Goal: Task Accomplishment & Management: Complete application form

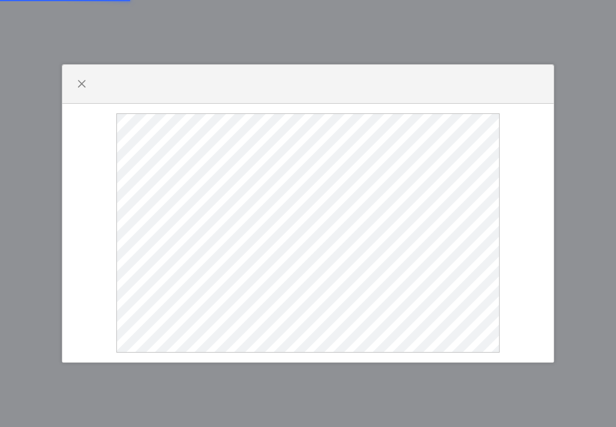
select select
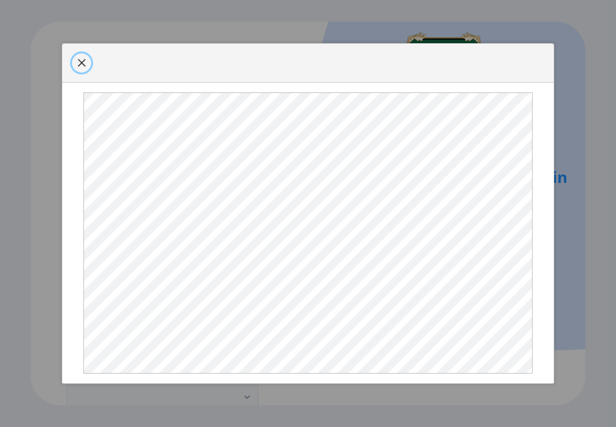
click at [86, 53] on button "button" at bounding box center [81, 62] width 19 height 19
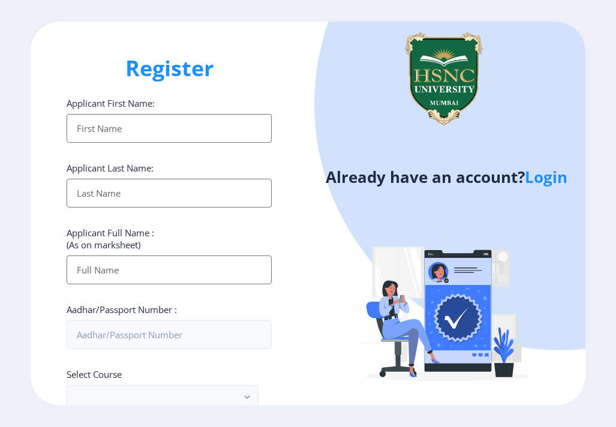
click at [132, 129] on input "Applicant First Name:" at bounding box center [169, 128] width 205 height 29
type input "Parinaz"
type input "[PERSON_NAME]"
type input "Parinaz [PERSON_NAME]"
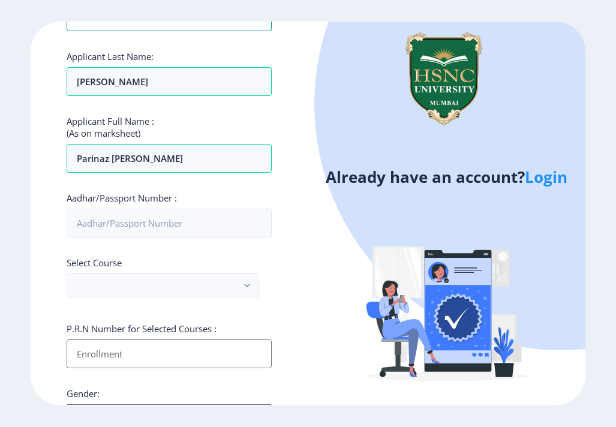
scroll to position [112, 0]
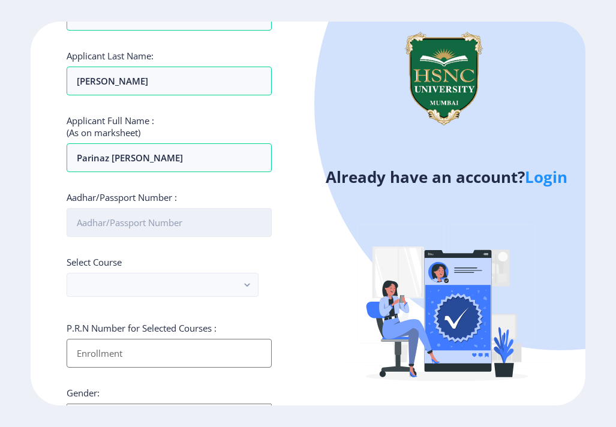
click at [152, 217] on input "Aadhar/Passport Number :" at bounding box center [169, 222] width 205 height 29
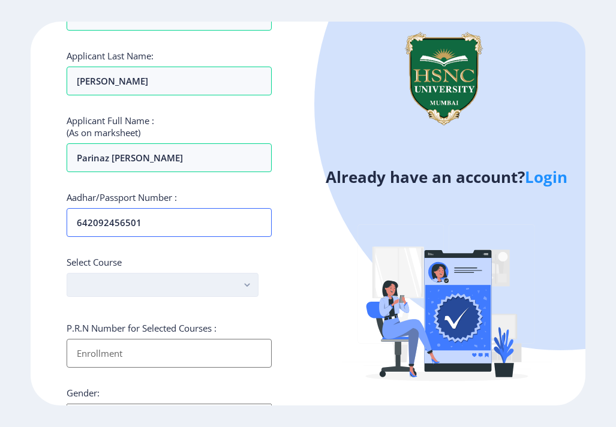
type input "642092456501"
click at [127, 281] on button "button" at bounding box center [163, 285] width 192 height 24
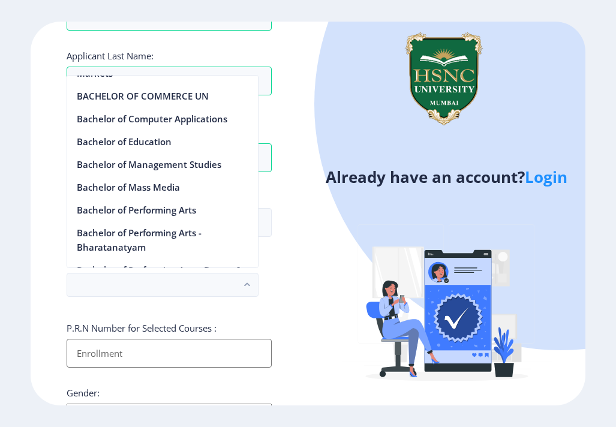
scroll to position [557, 0]
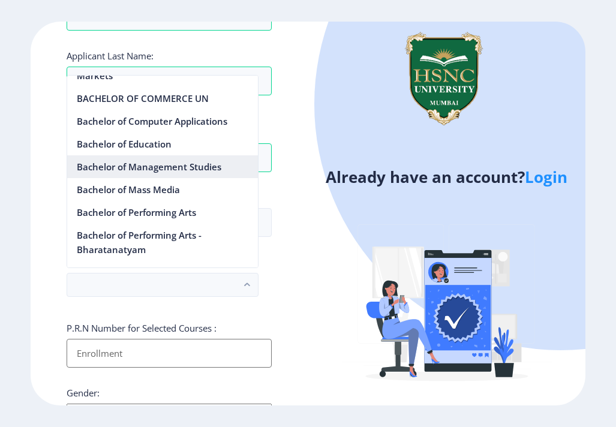
click at [129, 168] on nb-option "Bachelor of Management Studies" at bounding box center [162, 166] width 191 height 23
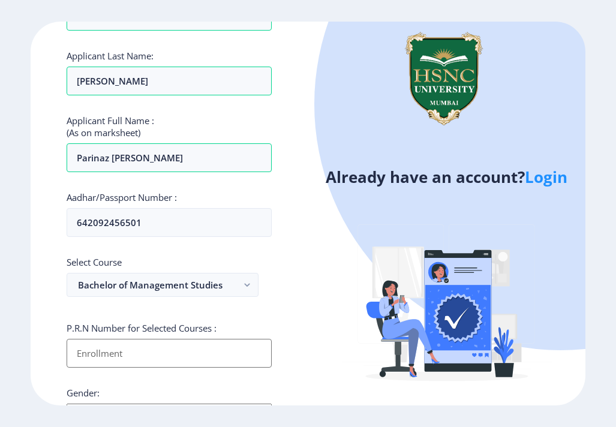
click at [116, 359] on input "Applicant First Name:" at bounding box center [169, 353] width 205 height 29
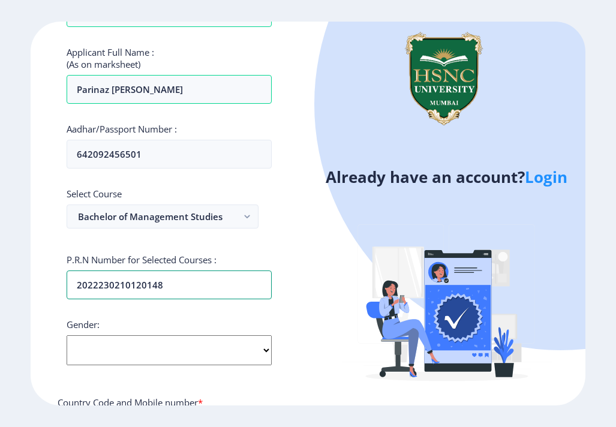
scroll to position [194, 0]
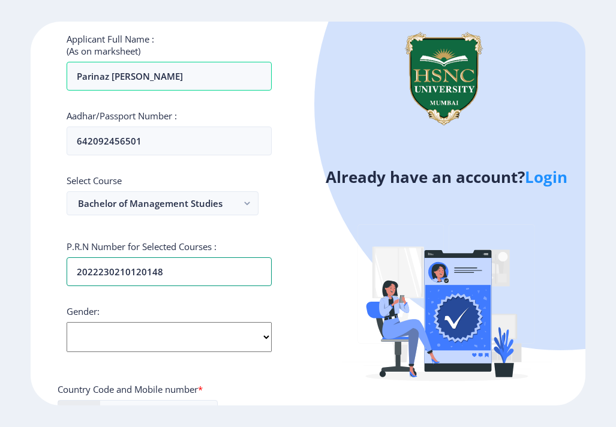
type input "2022230210120148"
click at [173, 326] on select "Select Gender Male Female Other" at bounding box center [169, 337] width 205 height 30
select select "Female"
click at [67, 322] on select "Select Gender Male Female Other" at bounding box center [169, 337] width 205 height 30
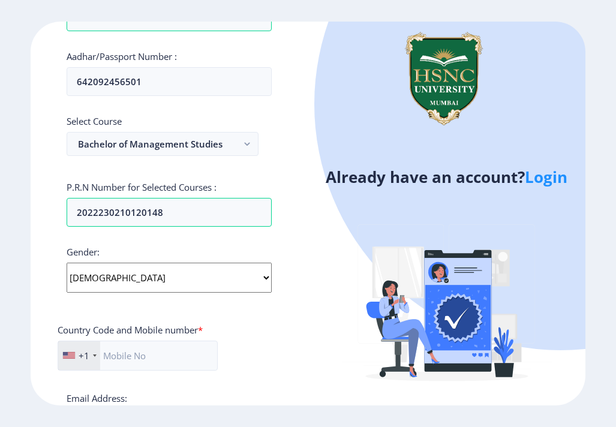
scroll to position [272, 0]
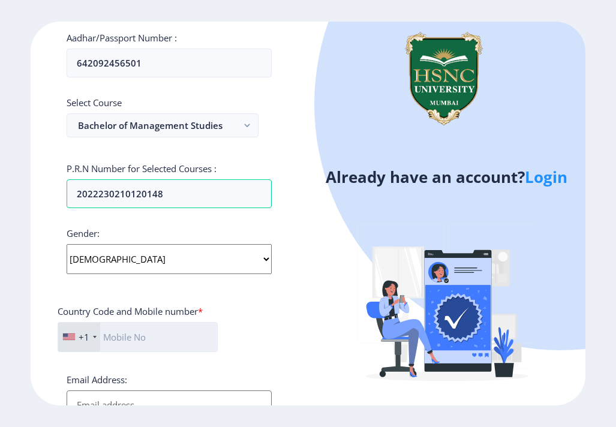
click at [131, 340] on input "text" at bounding box center [138, 337] width 160 height 30
click at [93, 337] on div at bounding box center [95, 337] width 4 height 2
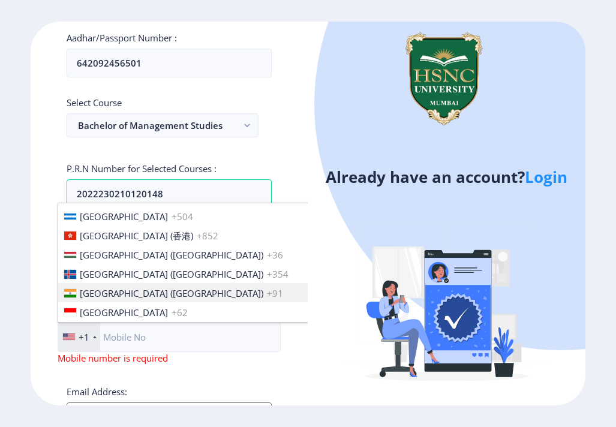
scroll to position [1820, 0]
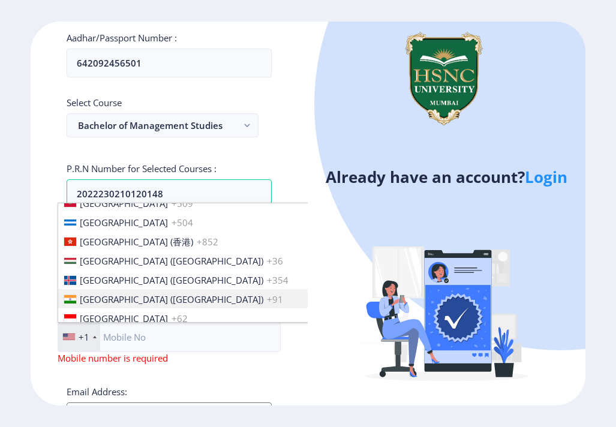
click at [89, 293] on span "India (भारत)" at bounding box center [172, 299] width 184 height 12
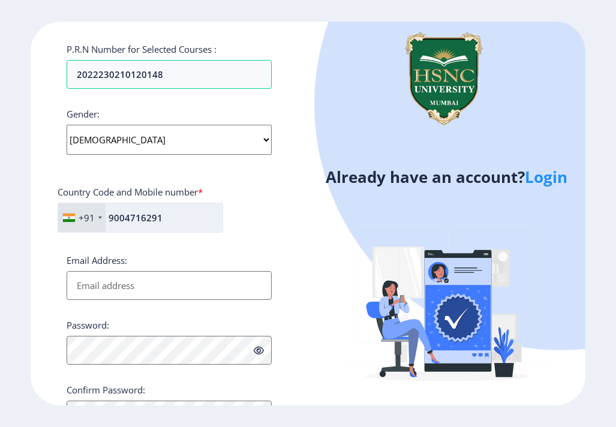
scroll to position [398, 0]
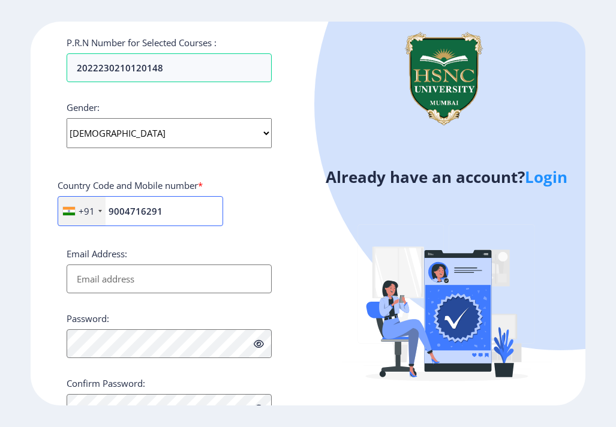
type input "9004716291"
click at [164, 283] on input "Email Address:" at bounding box center [169, 279] width 205 height 29
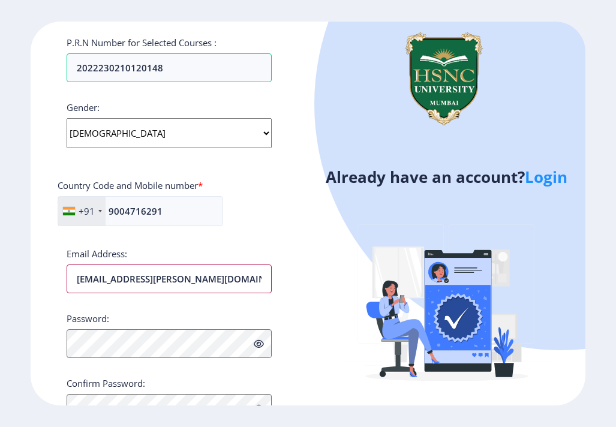
type input "[EMAIL_ADDRESS][PERSON_NAME][DOMAIN_NAME]"
click at [155, 343] on div "Password:" at bounding box center [169, 336] width 205 height 46
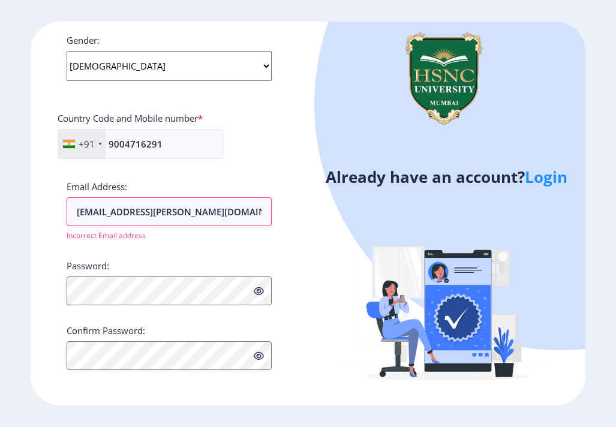
scroll to position [466, 0]
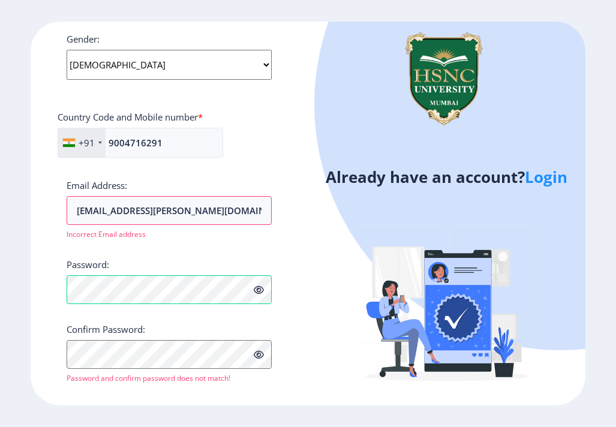
click at [263, 293] on icon at bounding box center [259, 290] width 10 height 9
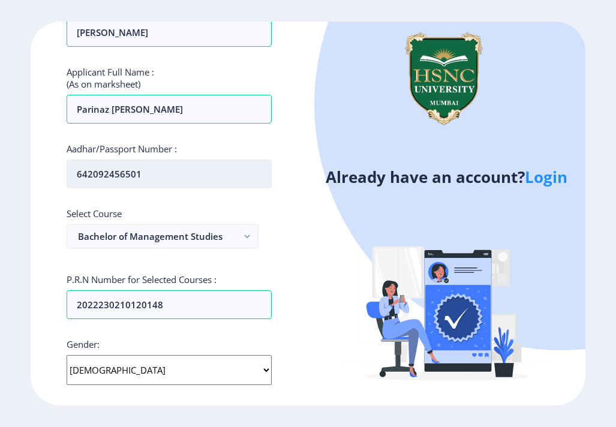
scroll to position [480, 0]
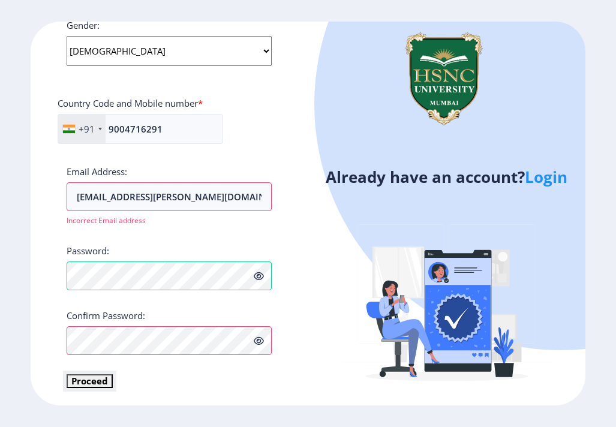
click at [91, 377] on button "Proceed" at bounding box center [90, 381] width 46 height 14
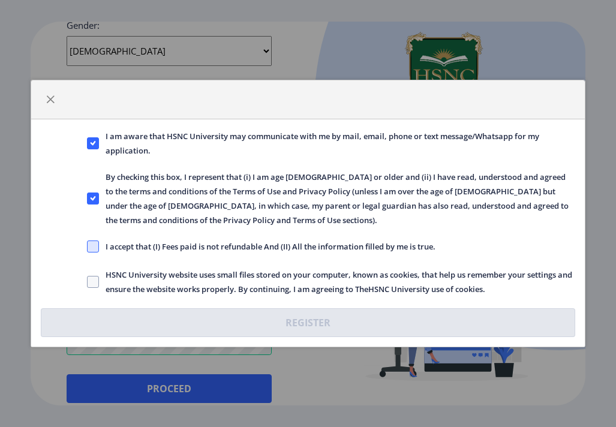
click at [98, 245] on span at bounding box center [93, 247] width 12 height 12
click at [88, 247] on input "I accept that (I) Fees paid is not refundable And (II) All the information fill…" at bounding box center [87, 247] width 1 height 1
checkbox input "true"
click at [90, 281] on span at bounding box center [93, 282] width 12 height 12
click at [88, 282] on input "HSNC University website uses small files stored on your computer, known as cook…" at bounding box center [87, 282] width 1 height 1
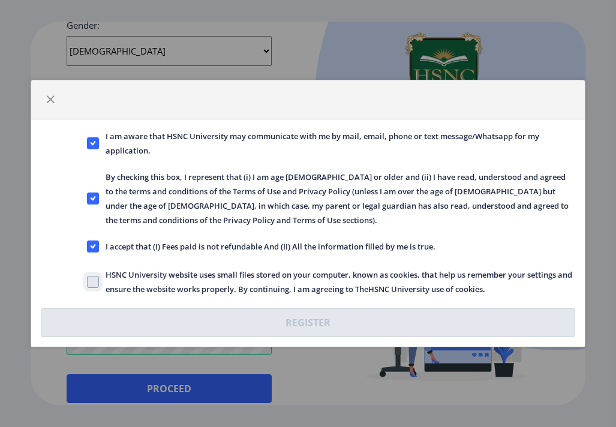
checkbox input "true"
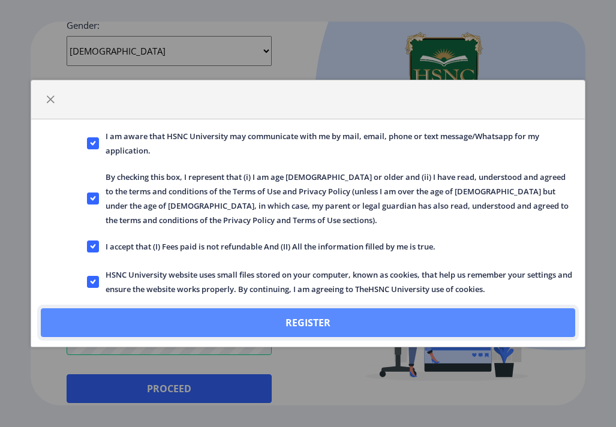
click at [129, 314] on button "Register" at bounding box center [308, 322] width 534 height 29
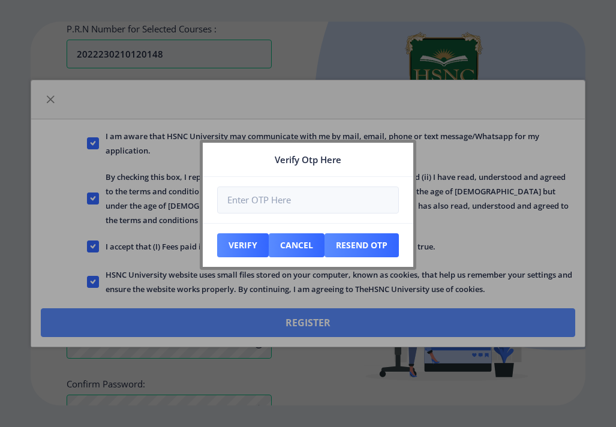
scroll to position [548, 0]
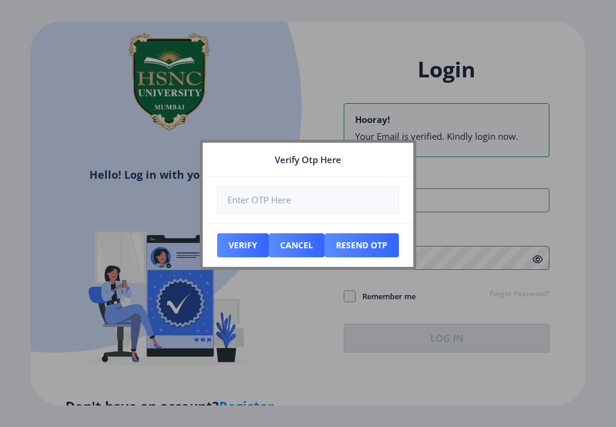
type input "[EMAIL_ADDRESS][PERSON_NAME][DOMAIN_NAME]"
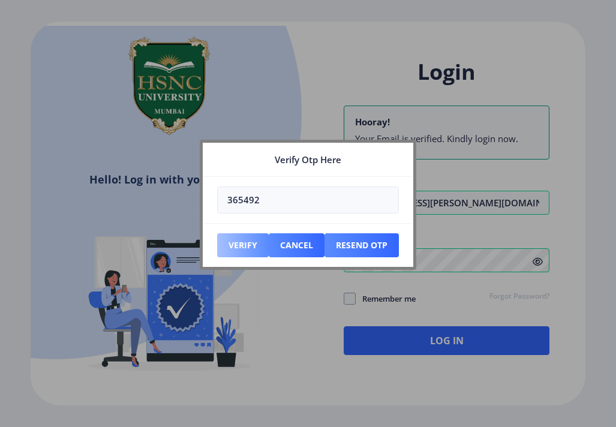
type input "365492"
click at [245, 244] on button "Verify" at bounding box center [243, 245] width 52 height 24
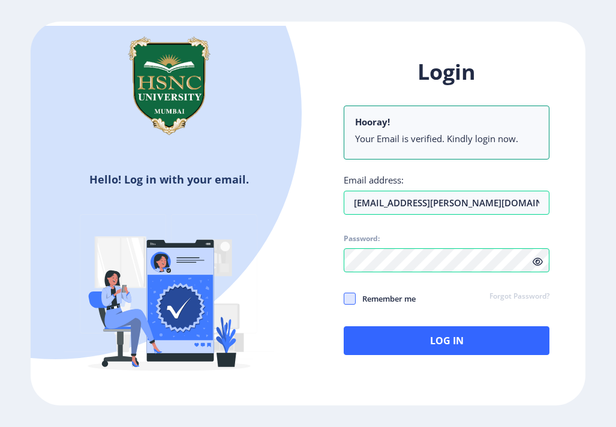
click at [353, 304] on span at bounding box center [350, 299] width 12 height 12
click at [344, 299] on input "Remember me" at bounding box center [344, 298] width 1 height 1
checkbox input "true"
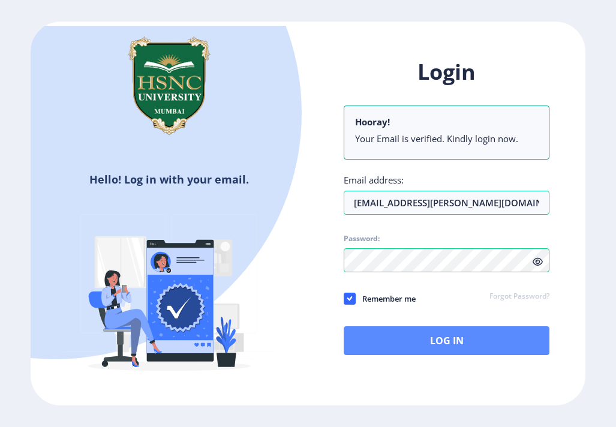
click at [388, 332] on button "Log In" at bounding box center [446, 340] width 205 height 29
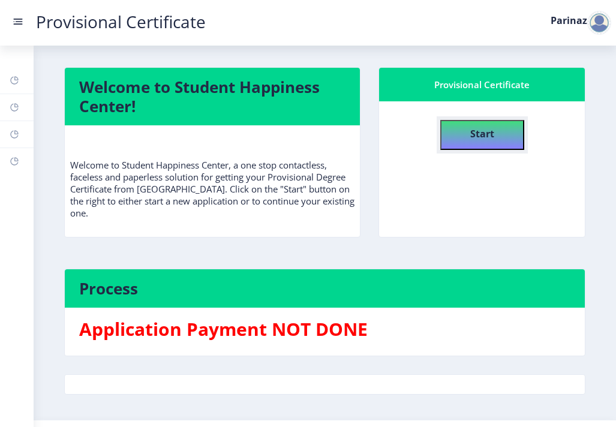
click at [488, 131] on b "Start" at bounding box center [482, 133] width 24 height 13
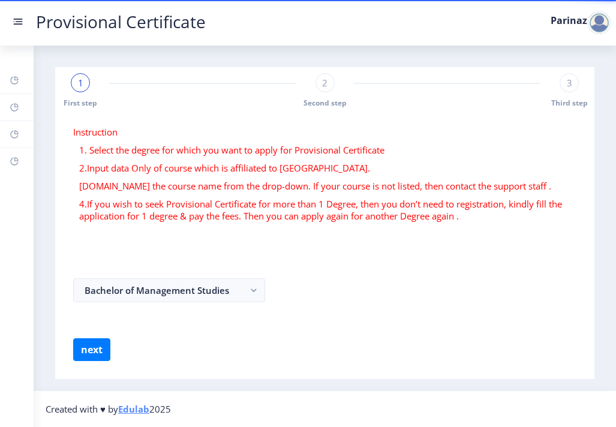
select select
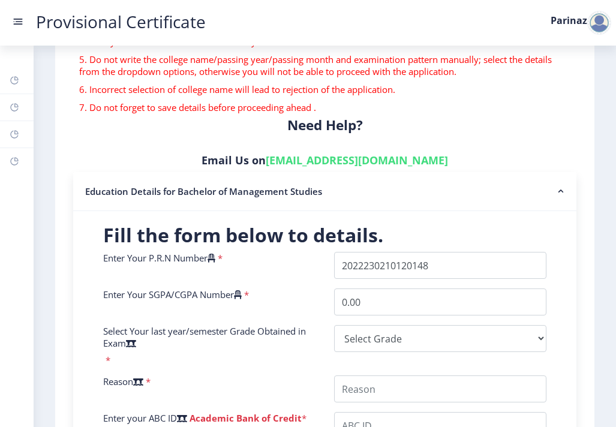
scroll to position [154, 0]
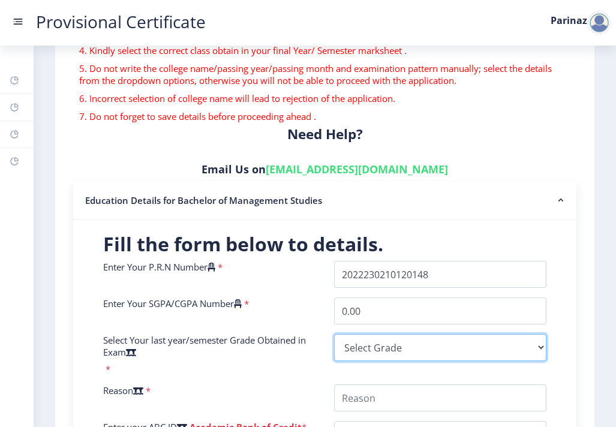
click at [432, 353] on select "Select Grade O A+ A B+ B C D F(Fail)" at bounding box center [440, 347] width 213 height 27
select select "A+"
click at [334, 334] on select "Select Grade O A+ A B+ B C D F(Fail)" at bounding box center [440, 347] width 213 height 27
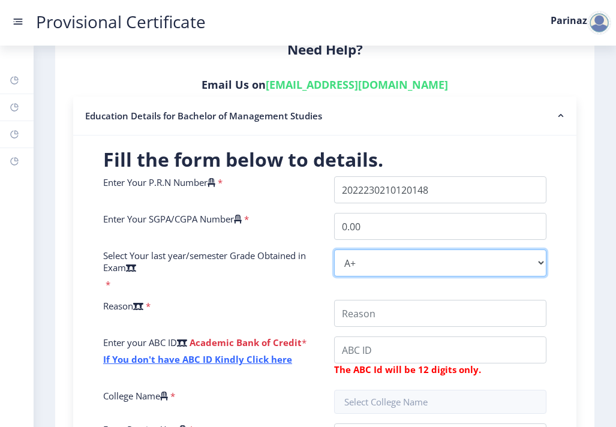
scroll to position [251, 0]
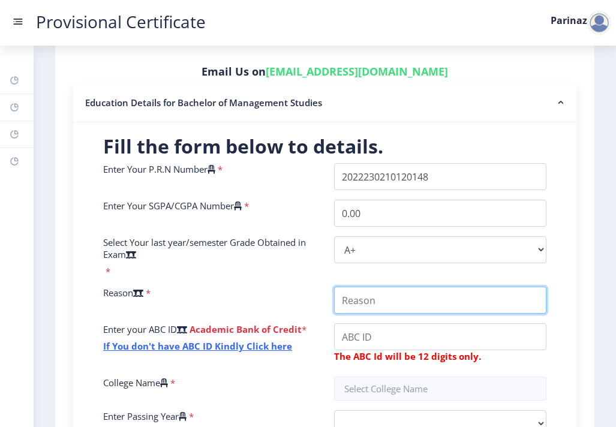
click at [368, 303] on input "College Name" at bounding box center [440, 300] width 213 height 27
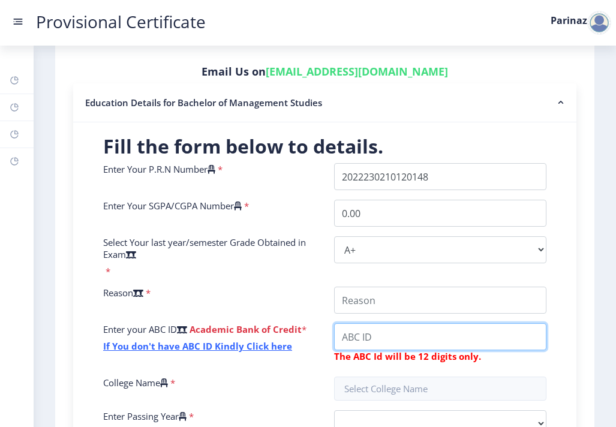
click at [355, 338] on div "Enter Your P.R.N Number * Enter Your SGPA/CGPA Number * 0.00 Select Your last y…" at bounding box center [324, 323] width 461 height 320
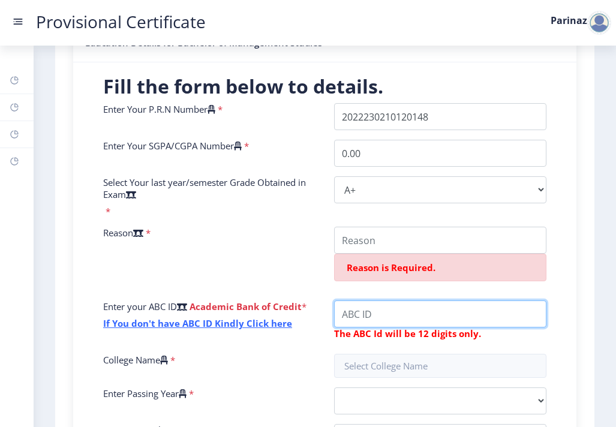
scroll to position [367, 0]
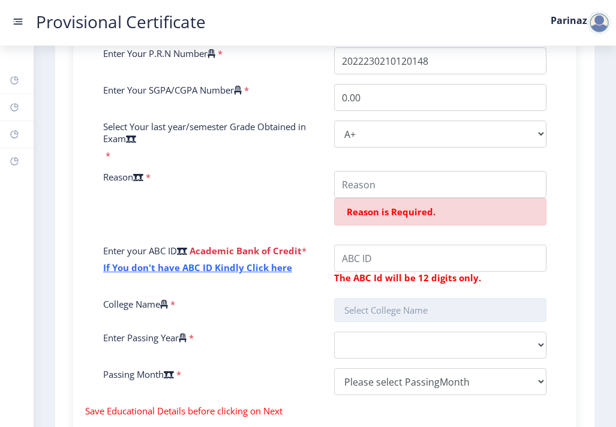
click at [362, 312] on div "Enter Your P.R.N Number * Enter Your SGPA/CGPA Number * 0.00 Select Your last y…" at bounding box center [324, 226] width 461 height 358
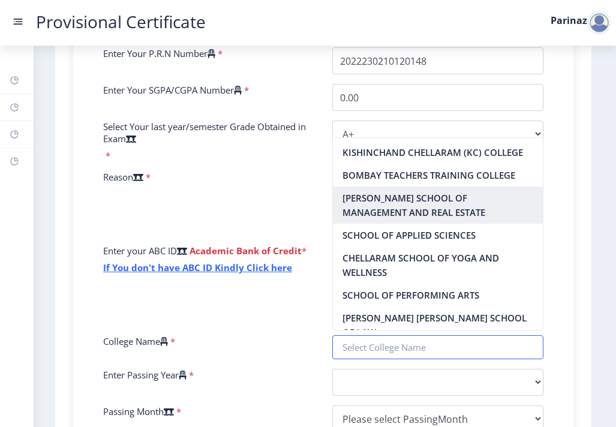
scroll to position [0, 0]
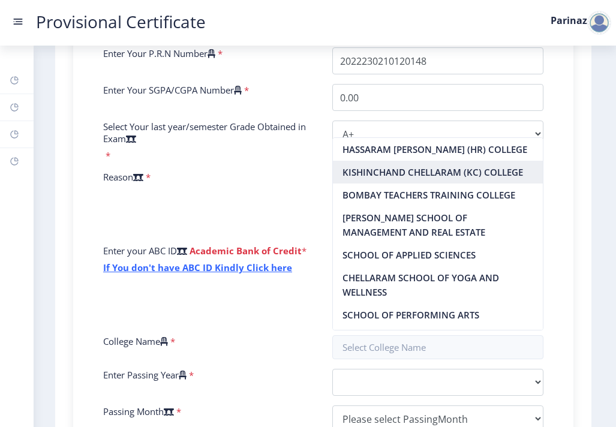
click at [389, 172] on nb-option "KISHINCHAND CHELLARAM (KC) COLLEGE" at bounding box center [438, 172] width 210 height 23
type input "KISHINCHAND CHELLARAM (KC) COLLEGE"
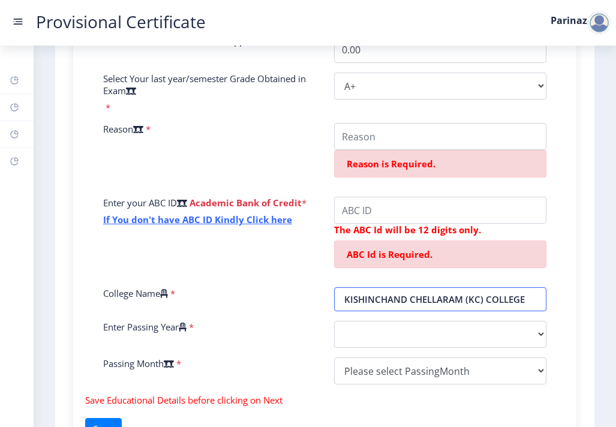
scroll to position [418, 0]
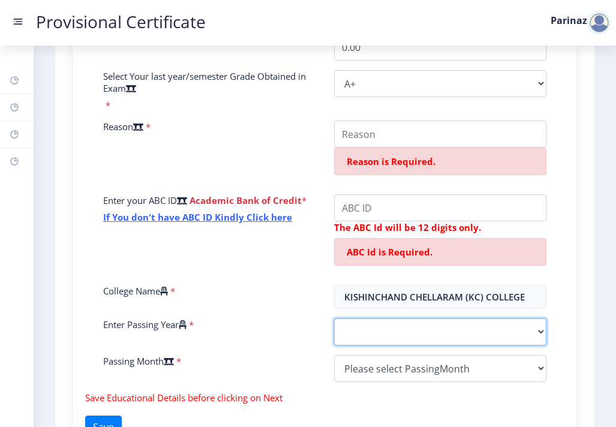
click at [363, 329] on select "2025 2024 2023 2022 2021 2020 2019 2018 2017 2016 2015 2014 2013 2012 2011 2010…" at bounding box center [440, 332] width 213 height 27
select select "2025"
click at [334, 319] on select "2025 2024 2023 2022 2021 2020 2019 2018 2017 2016 2015 2014 2013 2012 2011 2010…" at bounding box center [440, 332] width 213 height 27
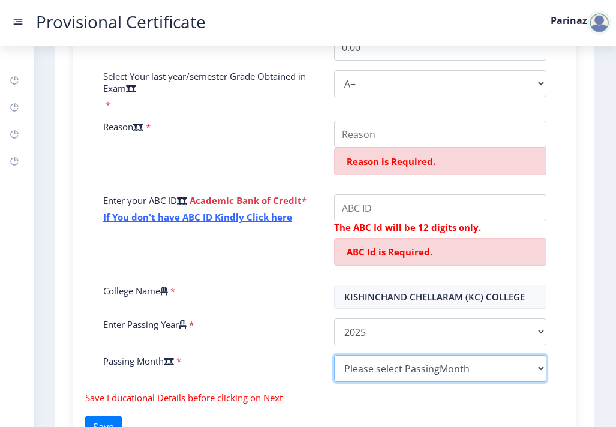
click at [349, 367] on select "Please select PassingMonth (01) January (02) February (03) March (04) April (05…" at bounding box center [440, 368] width 213 height 27
select select "March"
click at [334, 355] on select "Please select PassingMonth (01) January (02) February (03) March (04) April (05…" at bounding box center [440, 368] width 213 height 27
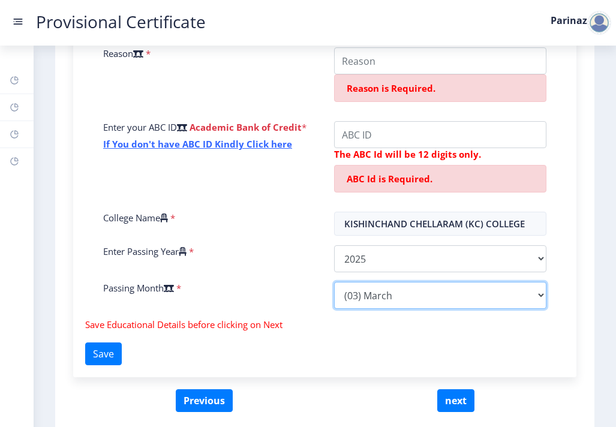
scroll to position [503, 0]
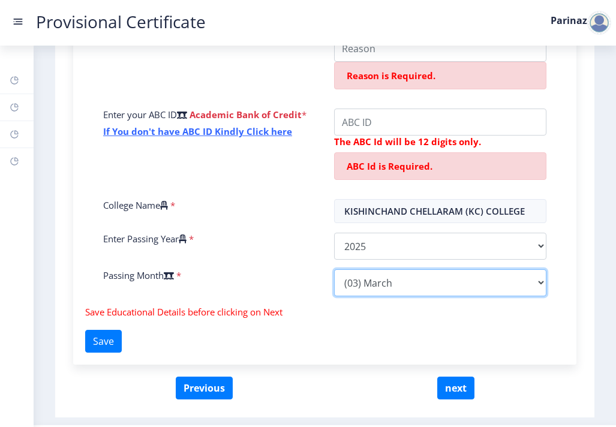
click at [392, 292] on select "Please select PassingMonth (01) January (02) February (03) March (04) April (05…" at bounding box center [440, 282] width 213 height 27
click at [334, 269] on select "Please select PassingMonth (01) January (02) February (03) March (04) April (05…" at bounding box center [440, 282] width 213 height 27
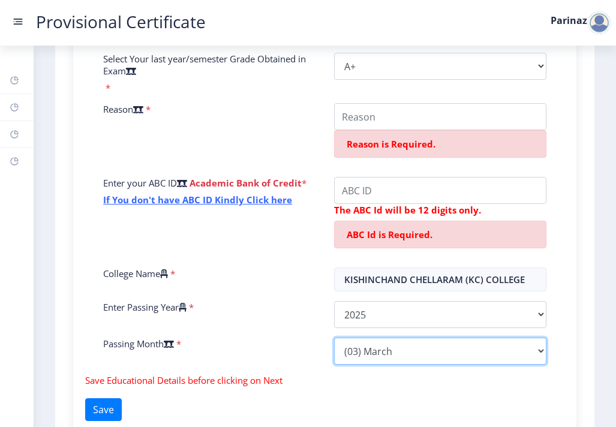
scroll to position [414, 0]
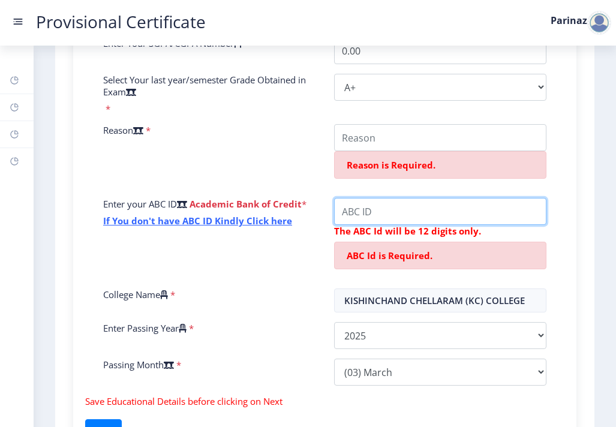
click at [403, 215] on input "College Name" at bounding box center [440, 211] width 213 height 27
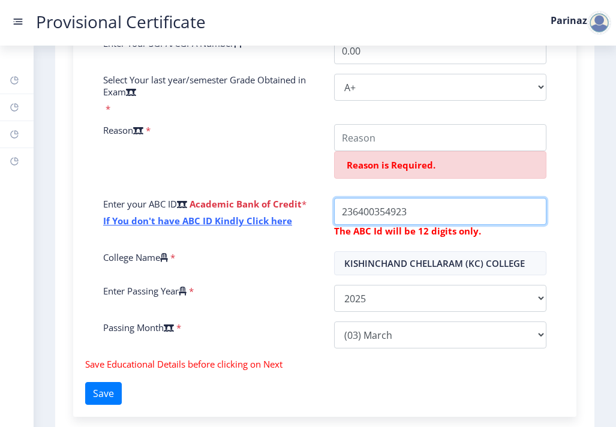
type input "236400354923"
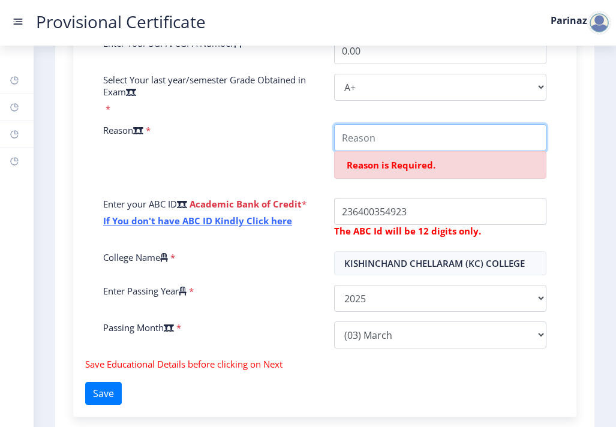
click at [409, 134] on input "College Name" at bounding box center [440, 137] width 213 height 27
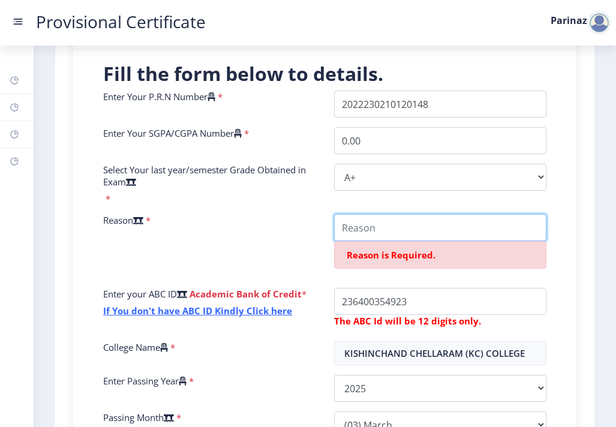
scroll to position [323, 0]
type input "t"
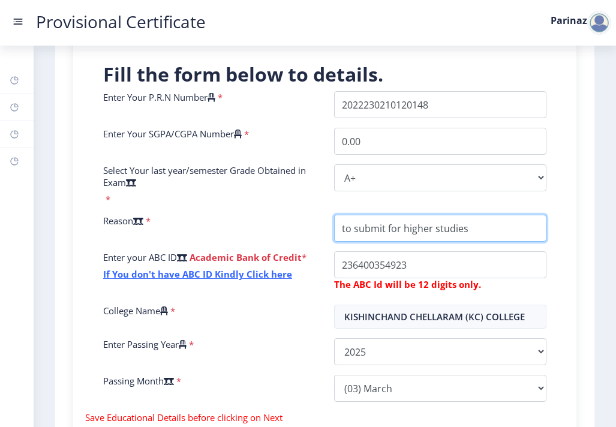
type input "to submit for higher studies"
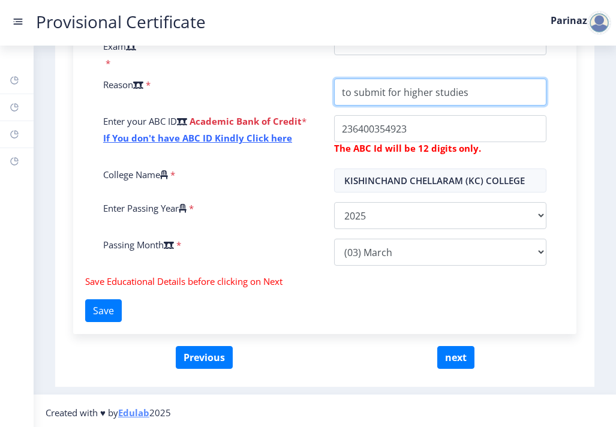
scroll to position [463, 0]
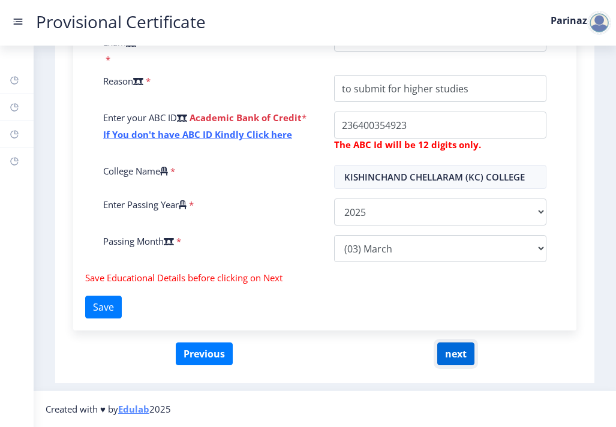
click at [442, 348] on button "next" at bounding box center [455, 354] width 37 height 23
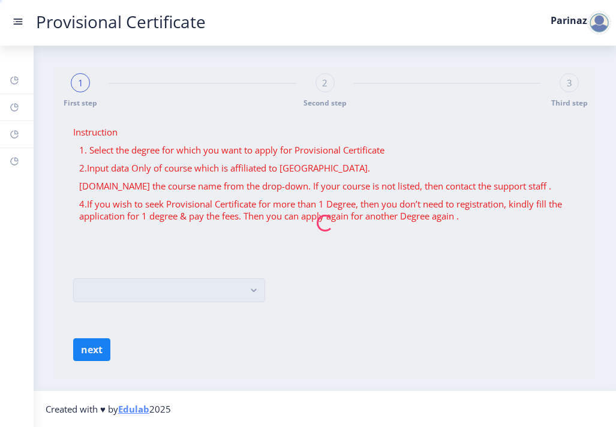
scroll to position [0, 0]
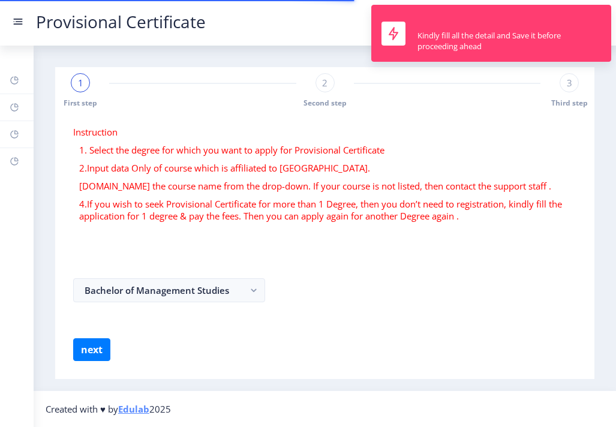
select select
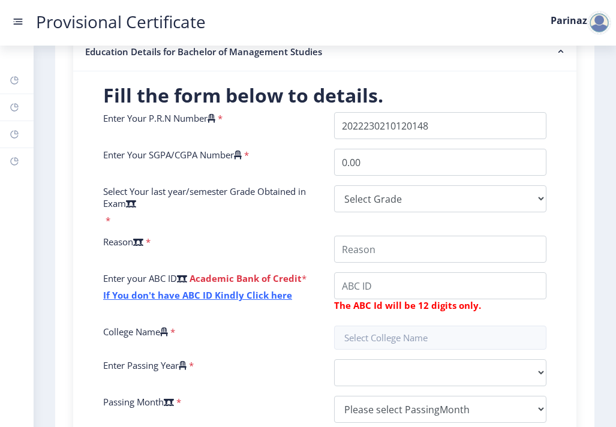
scroll to position [302, 0]
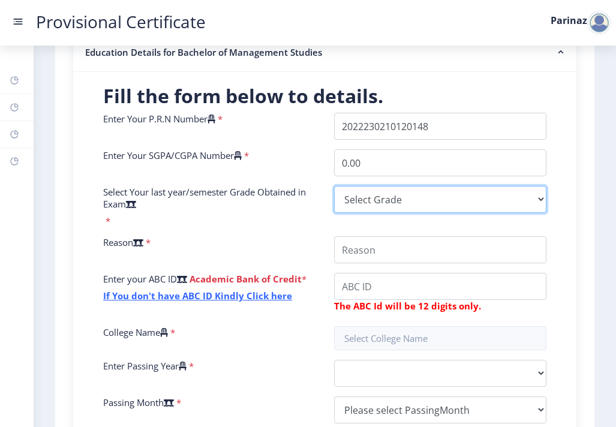
click at [394, 188] on select "Select Grade O A+ A B+ B C D F(Fail)" at bounding box center [440, 199] width 213 height 27
select select "A+"
click at [334, 186] on select "Select Grade O A+ A B+ B C D F(Fail)" at bounding box center [440, 199] width 213 height 27
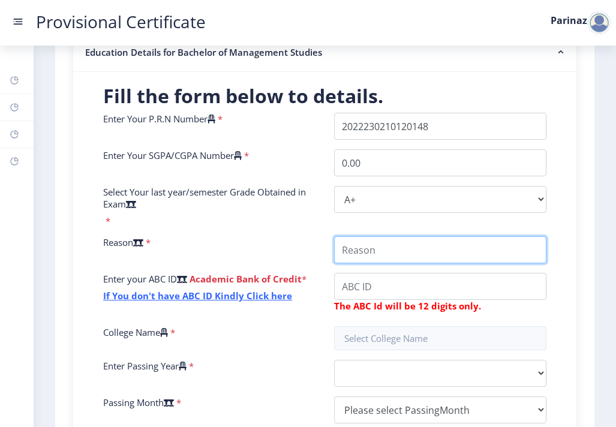
click at [364, 247] on input "College Name" at bounding box center [440, 249] width 213 height 27
type input "to submit for higher studies"
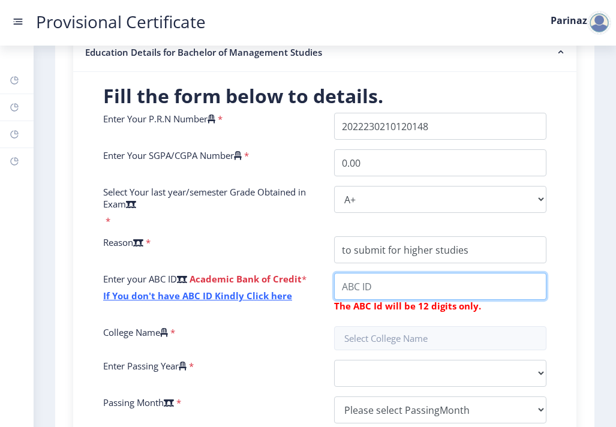
click at [444, 292] on input "College Name" at bounding box center [440, 286] width 213 height 27
type input "236400354923"
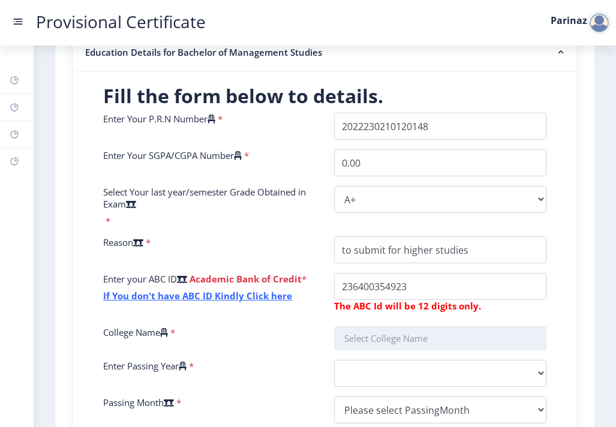
click at [385, 346] on input "text" at bounding box center [440, 338] width 213 height 24
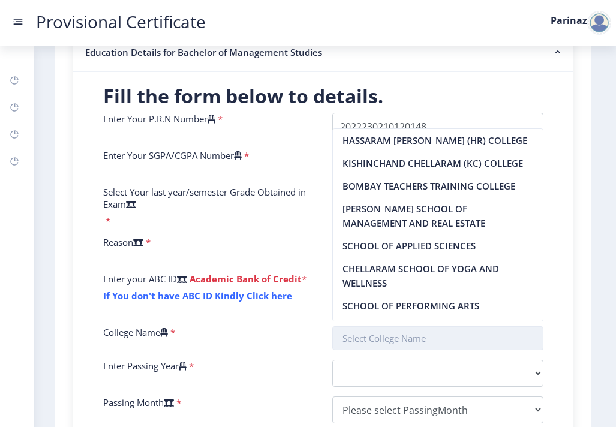
click at [385, 346] on input "text" at bounding box center [437, 338] width 211 height 24
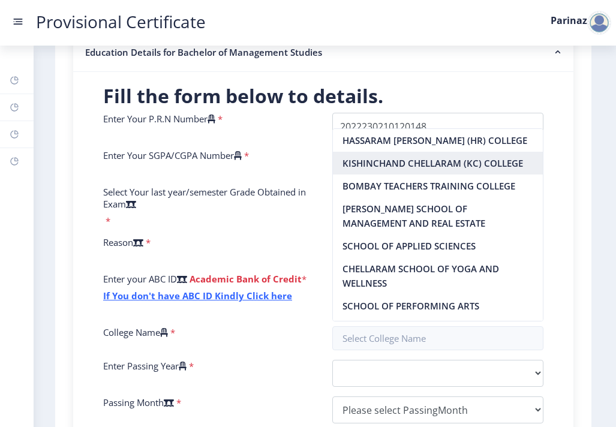
click at [373, 162] on nb-option "KISHINCHAND CHELLARAM (KC) COLLEGE" at bounding box center [438, 163] width 210 height 23
type input "KISHINCHAND CHELLARAM (KC) COLLEGE"
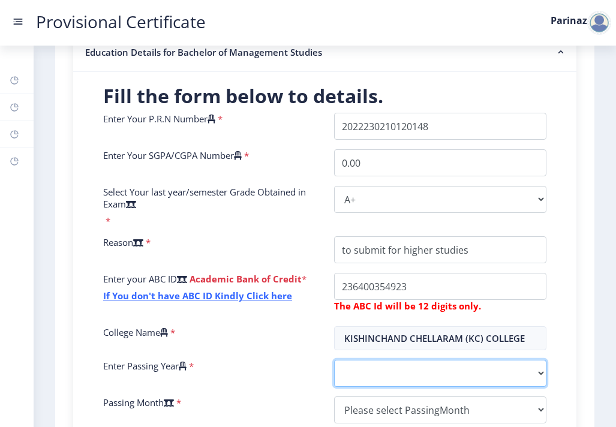
click at [367, 373] on select "2025 2024 2023 2022 2021 2020 2019 2018 2017 2016 2015 2014 2013 2012 2011 2010…" at bounding box center [440, 373] width 213 height 27
select select "2025"
click at [334, 360] on select "2025 2024 2023 2022 2021 2020 2019 2018 2017 2016 2015 2014 2013 2012 2011 2010…" at bounding box center [440, 373] width 213 height 27
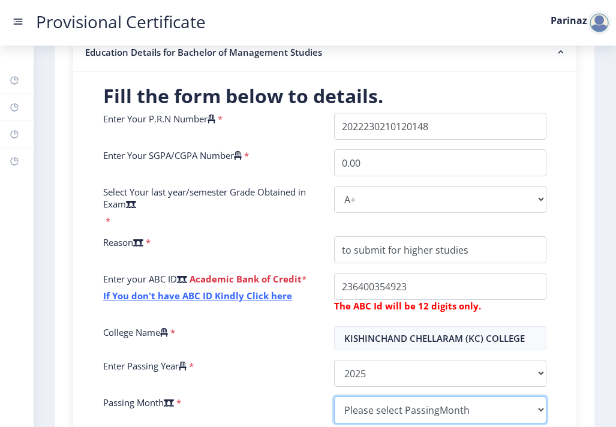
click at [356, 416] on select "Please select PassingMonth (01) January (02) February (03) March (04) April (05…" at bounding box center [440, 410] width 213 height 27
select select "March"
click at [334, 397] on select "Please select PassingMonth (01) January (02) February (03) March (04) April (05…" at bounding box center [440, 410] width 213 height 27
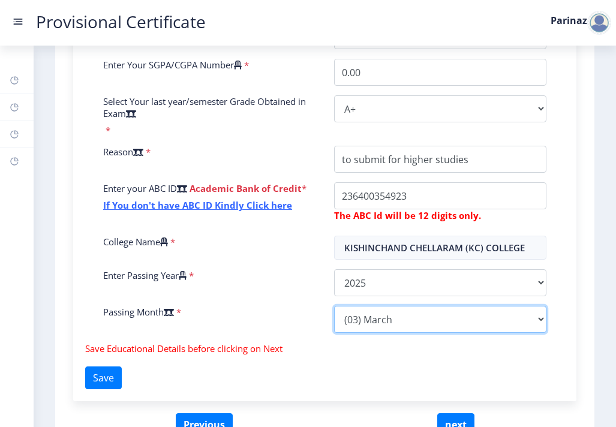
scroll to position [400, 0]
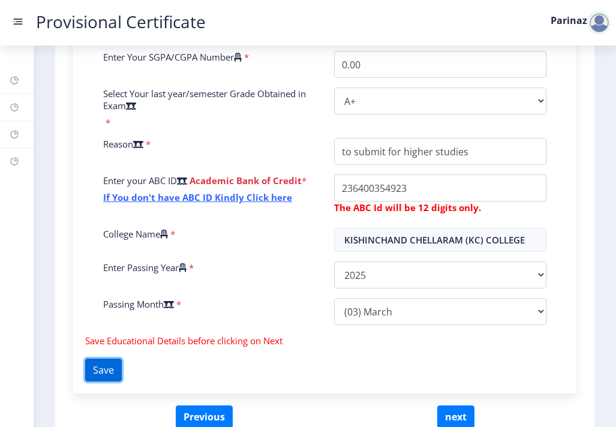
click at [106, 369] on button "Save" at bounding box center [103, 370] width 37 height 23
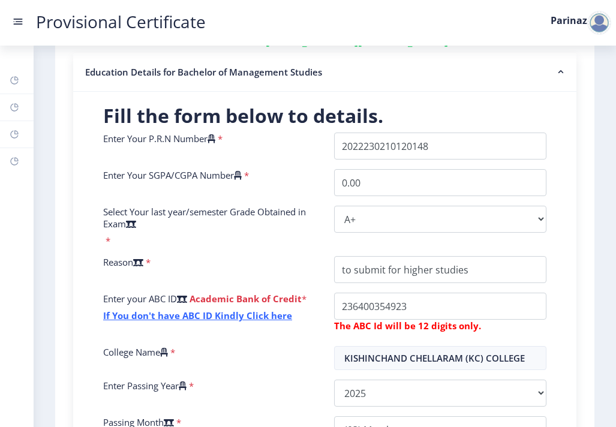
scroll to position [281, 0]
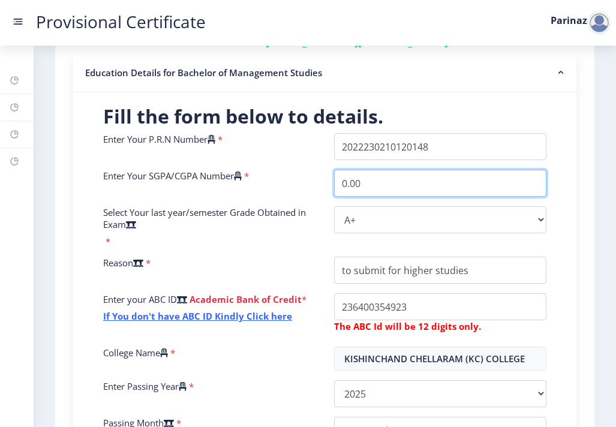
click at [373, 181] on input "0.00" at bounding box center [440, 183] width 213 height 27
click at [359, 181] on input "0.009.65" at bounding box center [440, 183] width 213 height 27
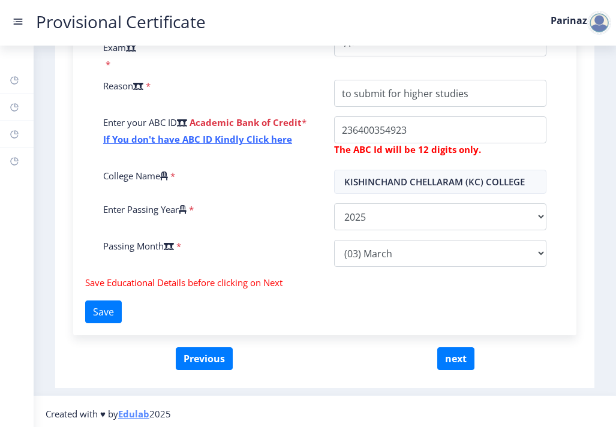
scroll to position [463, 0]
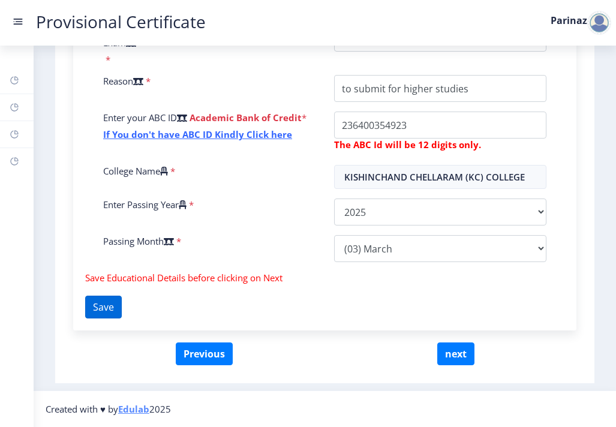
type input "9.65"
click at [122, 306] on button "Save" at bounding box center [103, 307] width 37 height 23
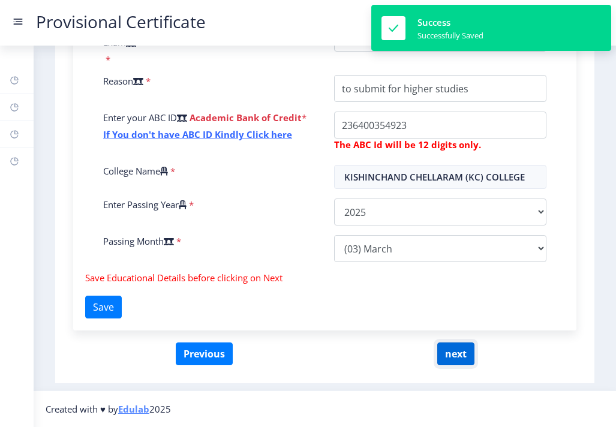
click at [445, 357] on button "next" at bounding box center [455, 354] width 37 height 23
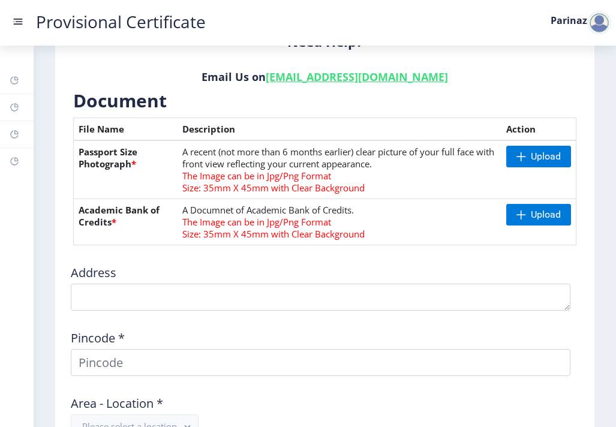
scroll to position [275, 0]
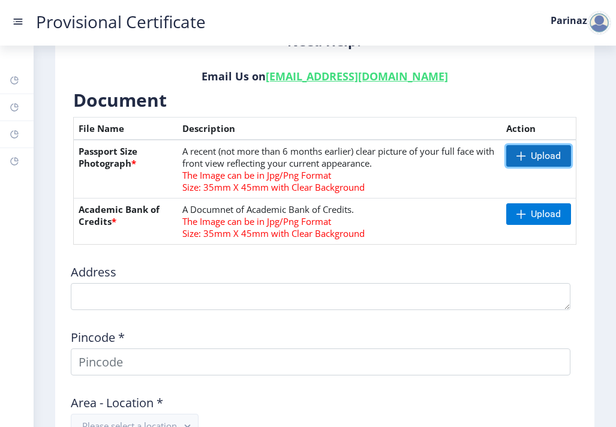
click at [518, 151] on span at bounding box center [522, 156] width 10 height 10
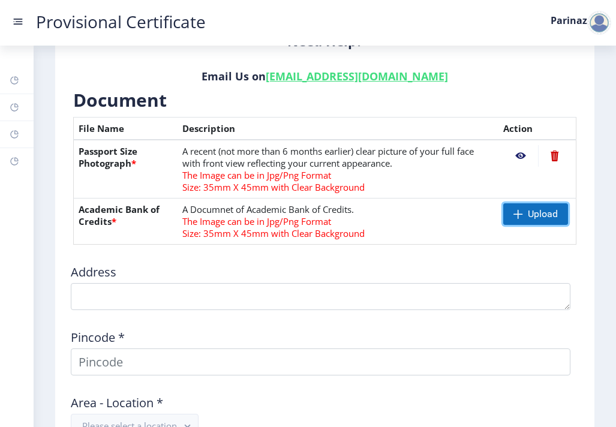
click at [522, 209] on span "Upload" at bounding box center [535, 214] width 65 height 22
click at [533, 220] on span "Upload" at bounding box center [543, 214] width 30 height 12
click at [522, 214] on span "Upload" at bounding box center [535, 214] width 65 height 22
click at [539, 218] on span "Upload" at bounding box center [543, 214] width 30 height 12
click at [521, 209] on span "Upload" at bounding box center [535, 214] width 65 height 22
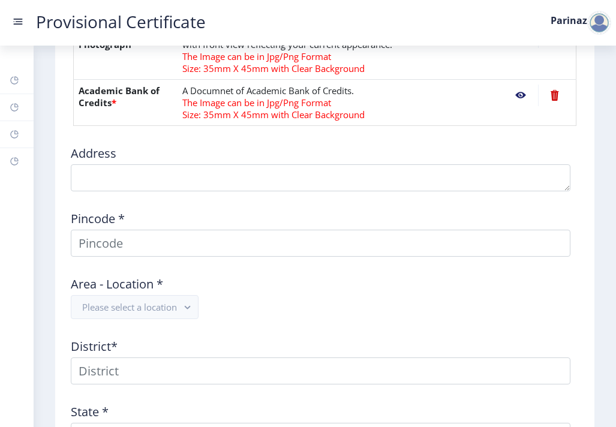
scroll to position [398, 0]
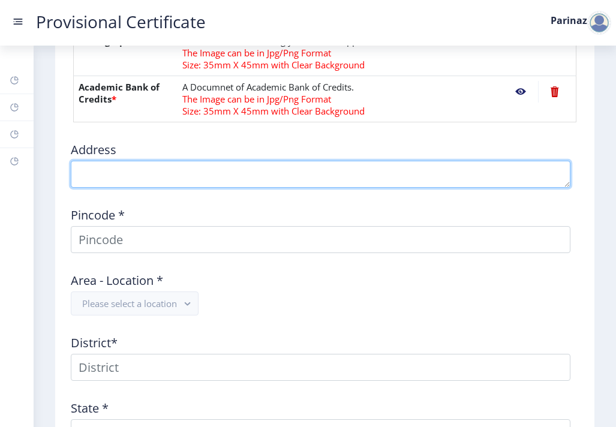
click at [366, 171] on textarea at bounding box center [321, 174] width 500 height 27
type textarea "123 wellingdon house flat no 7 dr.Ambedkar Road, Doctor Ambedkar Road"
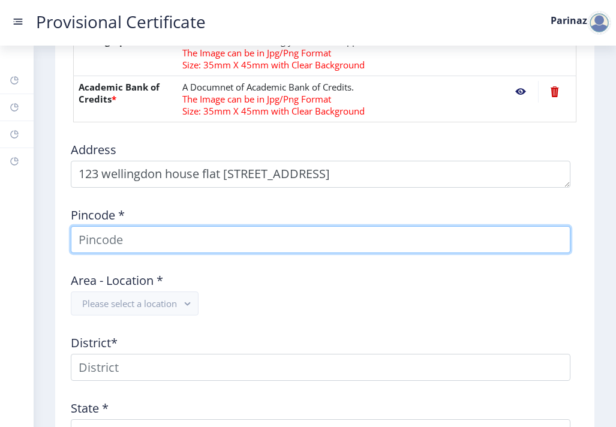
type input "Parinaz"
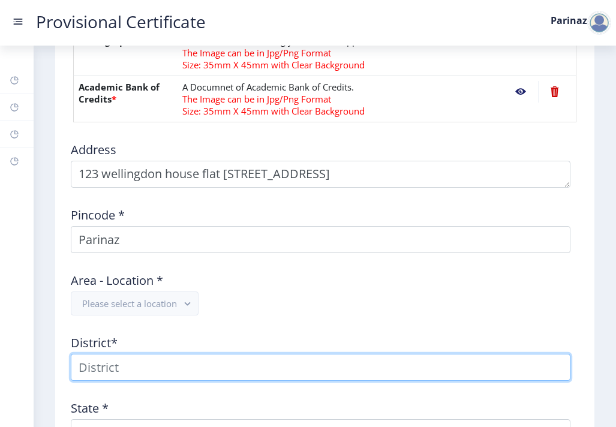
type input "Parinaz"
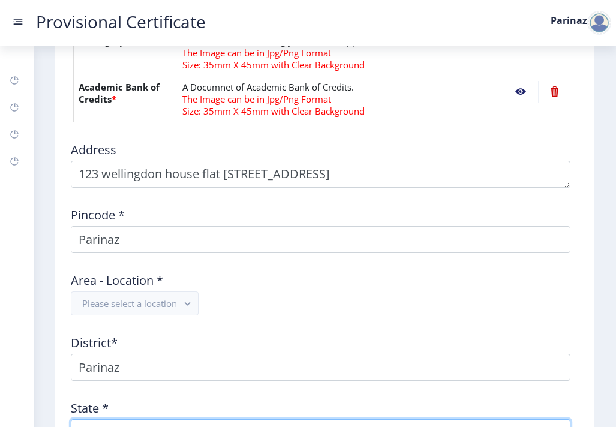
type input "[GEOGRAPHIC_DATA]"
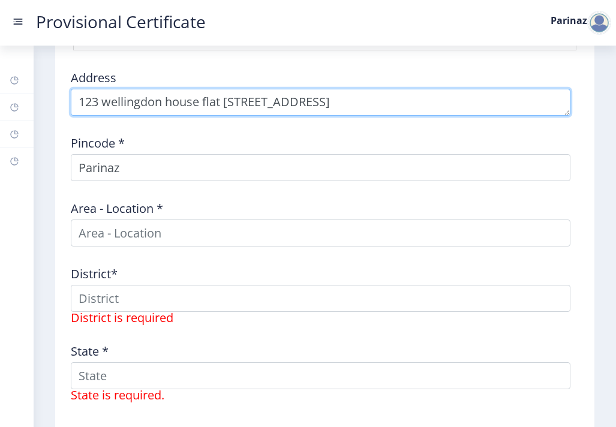
scroll to position [472, 0]
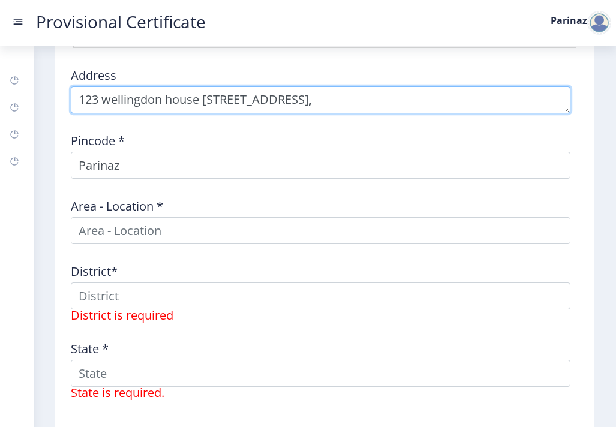
click at [201, 100] on textarea at bounding box center [321, 99] width 500 height 27
click at [254, 98] on textarea at bounding box center [321, 99] width 500 height 27
click at [269, 101] on textarea at bounding box center [321, 99] width 500 height 27
click at [268, 100] on textarea at bounding box center [321, 99] width 500 height 27
click at [375, 100] on textarea at bounding box center [321, 99] width 500 height 27
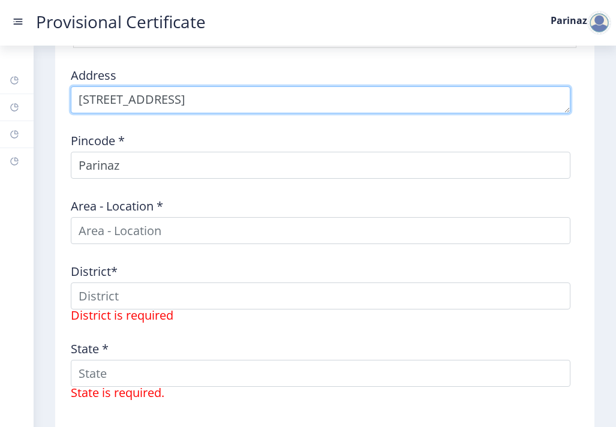
type textarea "123 wellingdon house, flat no 7, Dr.Ambedkar Road, Parel,Mumbai-400012"
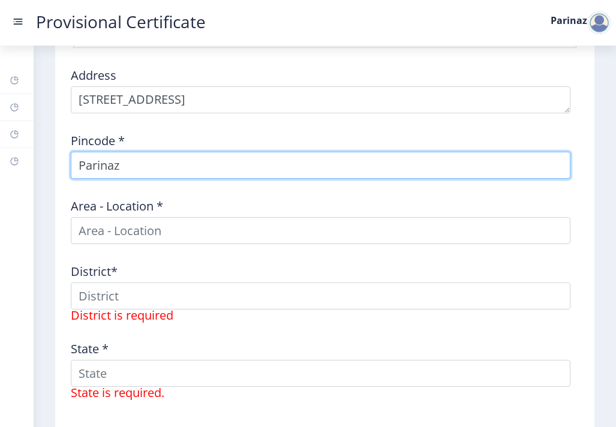
click at [106, 162] on input "Parinaz" at bounding box center [321, 165] width 500 height 27
click at [130, 162] on input "Parinaz" at bounding box center [321, 165] width 500 height 27
type input "P"
click at [97, 175] on input "40012" at bounding box center [321, 165] width 500 height 27
click at [95, 168] on input "40012" at bounding box center [321, 165] width 500 height 27
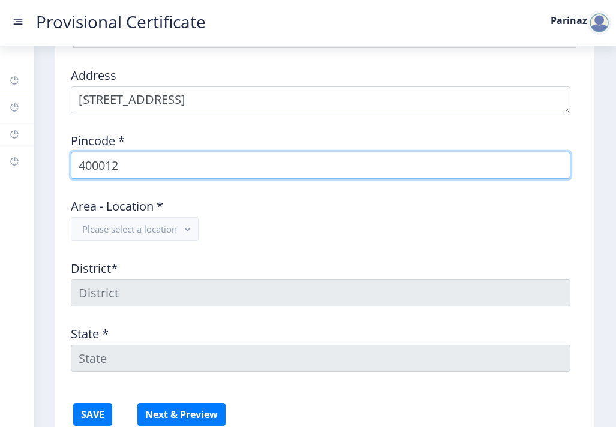
type input "400012"
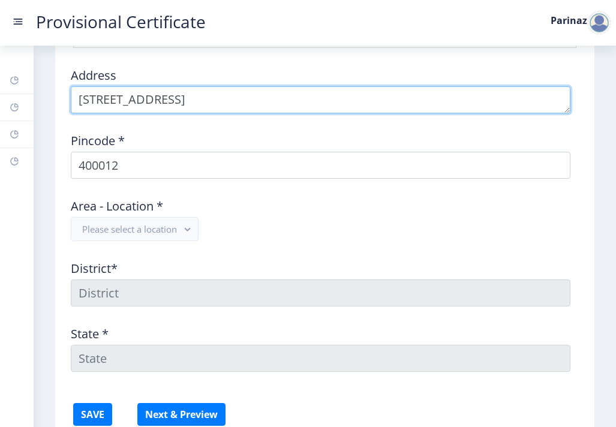
click at [509, 102] on textarea at bounding box center [321, 99] width 500 height 27
type textarea "[STREET_ADDRESS]"
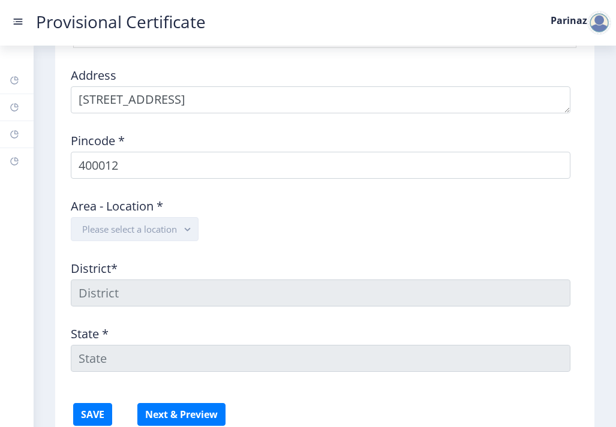
click at [193, 232] on rect "button" at bounding box center [188, 230] width 14 height 14
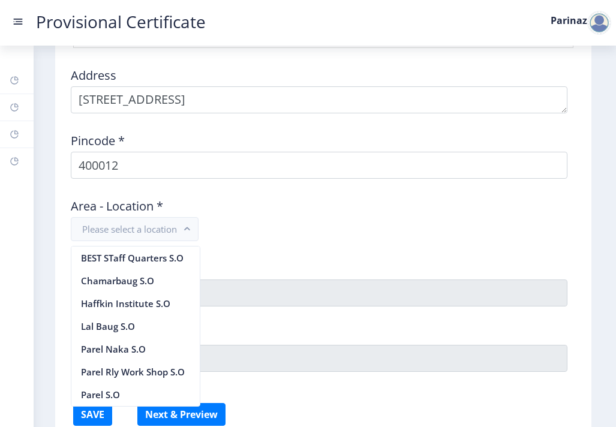
click at [280, 217] on div "Area - Location * Please select a location" at bounding box center [323, 214] width 518 height 53
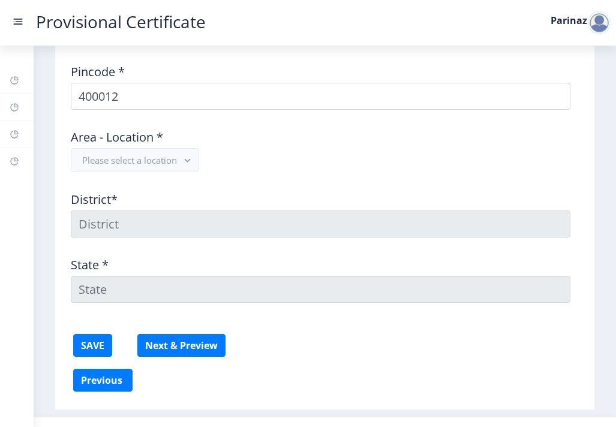
scroll to position [568, 0]
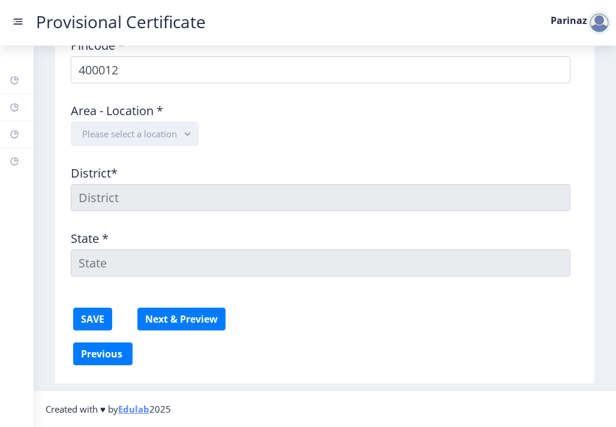
click at [137, 135] on button "Please select a location" at bounding box center [135, 134] width 128 height 24
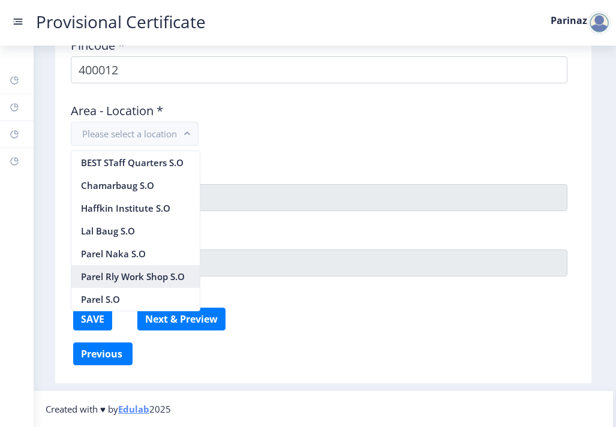
click at [127, 274] on nb-option "Parel Rly Work Shop S.O" at bounding box center [135, 276] width 128 height 23
type input "[GEOGRAPHIC_DATA]"
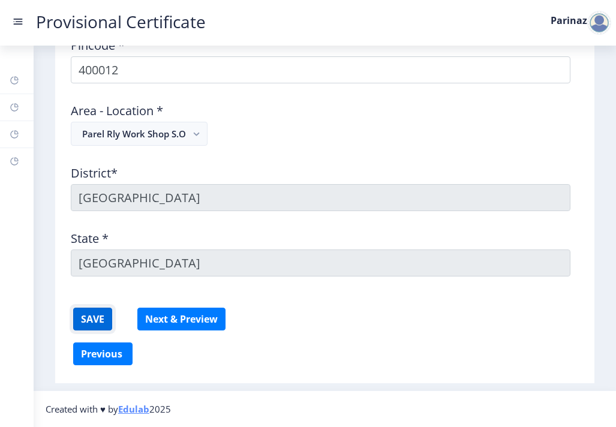
click at [99, 316] on button "SAVE" at bounding box center [92, 319] width 39 height 23
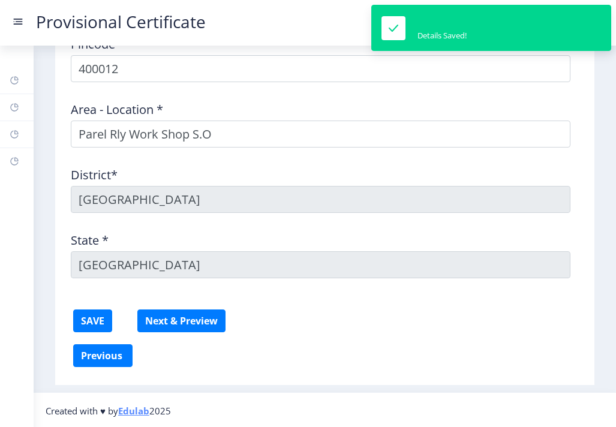
scroll to position [571, 0]
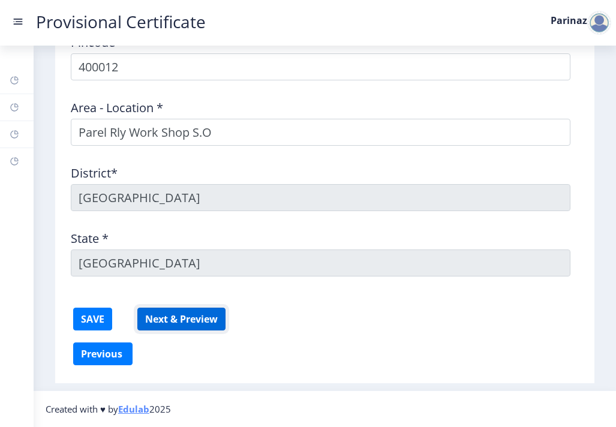
click at [163, 317] on button "Next & Preview" at bounding box center [181, 319] width 88 height 23
click at [98, 318] on button "SAVE" at bounding box center [92, 319] width 39 height 23
click at [161, 319] on button "Next & Preview" at bounding box center [181, 319] width 88 height 23
click at [163, 320] on button "Next & Preview" at bounding box center [181, 319] width 88 height 23
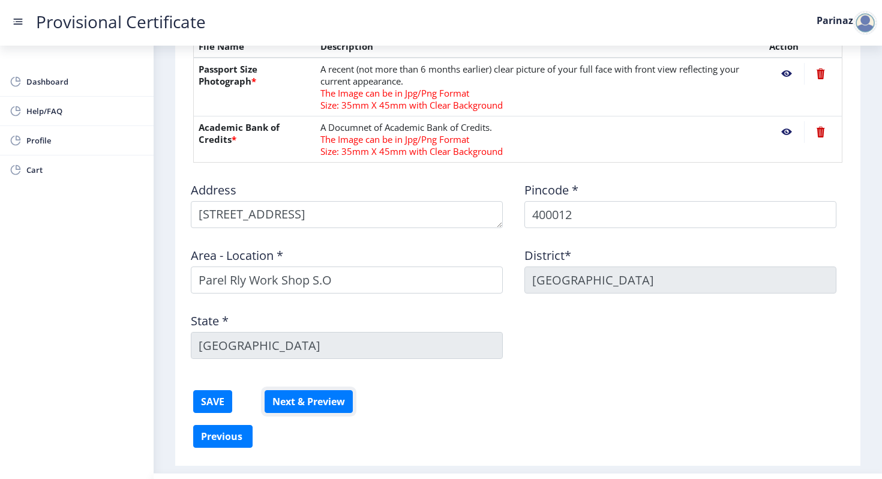
scroll to position [335, 0]
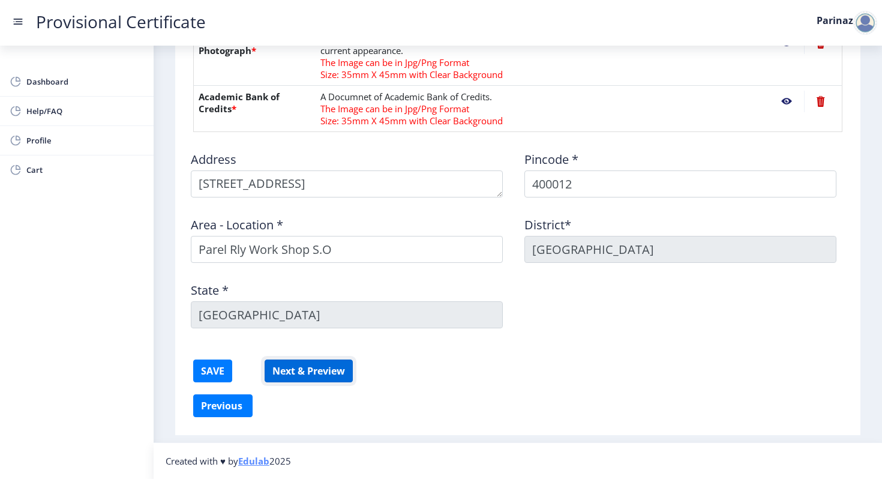
click at [306, 367] on button "Next & Preview" at bounding box center [309, 370] width 88 height 23
click at [335, 373] on button "Next & Preview" at bounding box center [309, 370] width 88 height 23
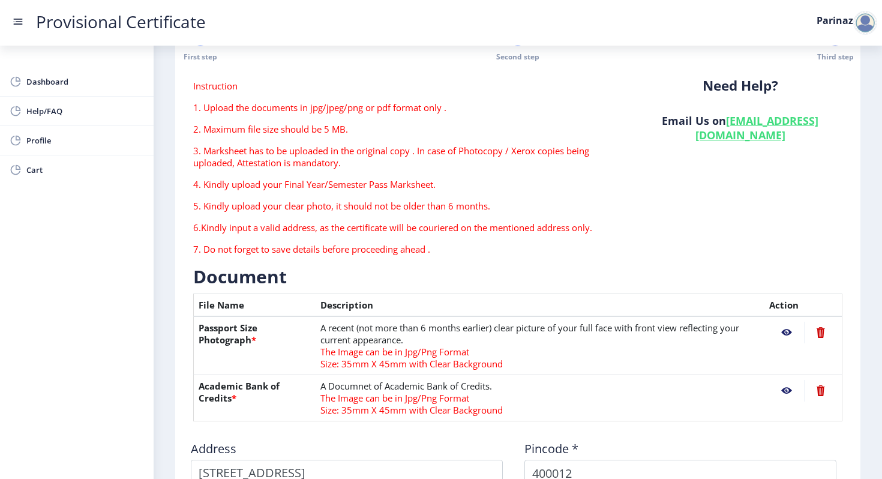
scroll to position [0, 0]
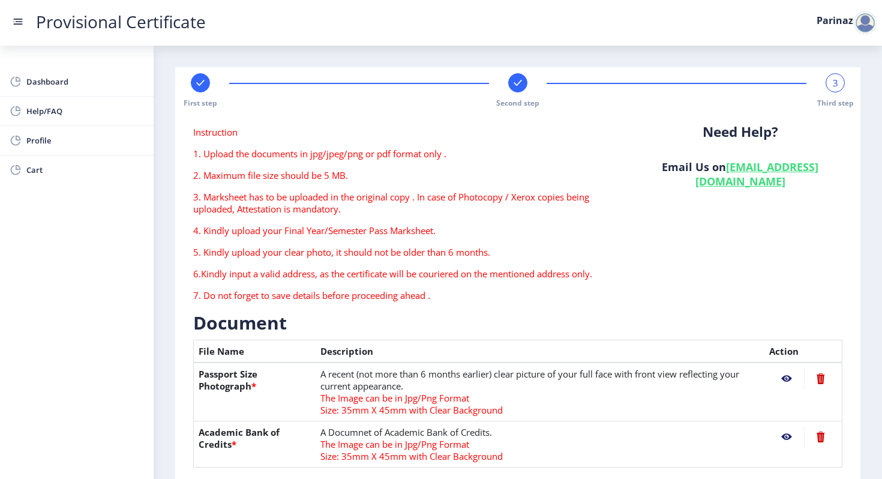
click at [323, 231] on p "4. Kindly upload your Final Year/Semester Pass Marksheet." at bounding box center [406, 230] width 427 height 12
click at [320, 231] on p "4. Kindly upload your Final Year/Semester Pass Marksheet." at bounding box center [406, 230] width 427 height 12
click at [299, 231] on p "4. Kindly upload your Final Year/Semester Pass Marksheet." at bounding box center [406, 230] width 427 height 12
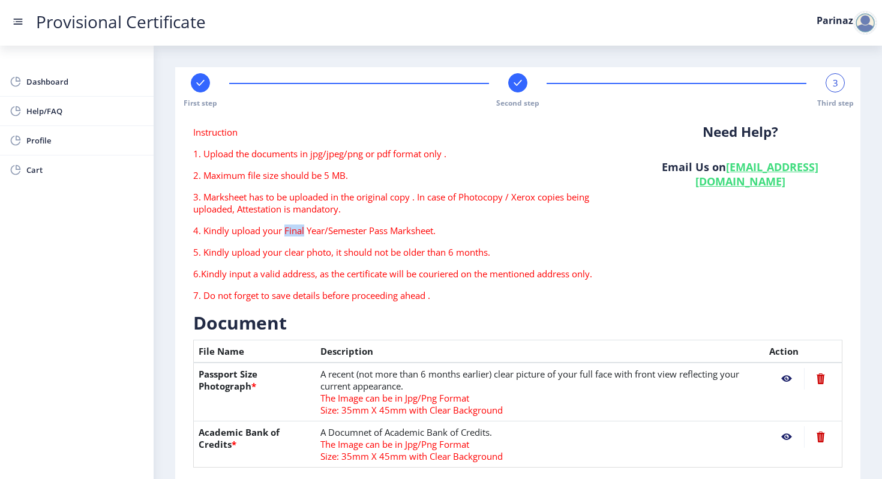
click at [299, 231] on p "4. Kindly upload your Final Year/Semester Pass Marksheet." at bounding box center [406, 230] width 427 height 12
click at [460, 218] on div "Instruction 1. Upload the documents in jpg/jpeg/png or pdf format only . 2. Max…" at bounding box center [406, 218] width 445 height 185
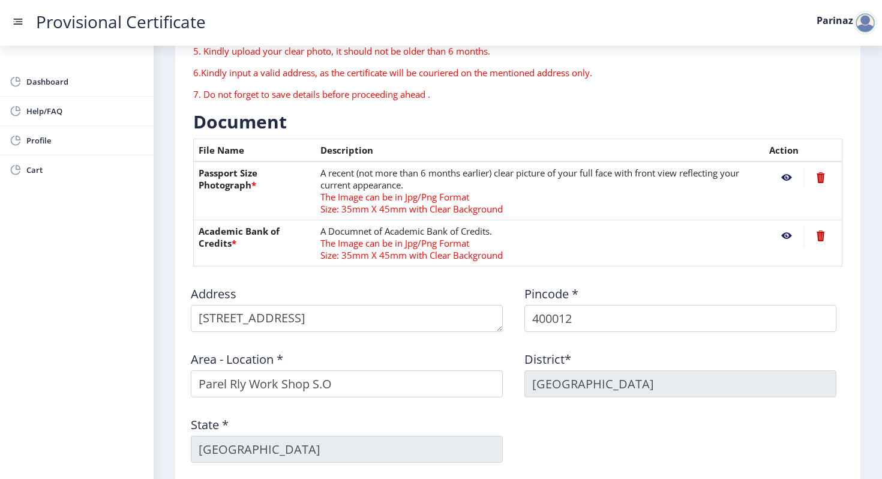
scroll to position [195, 0]
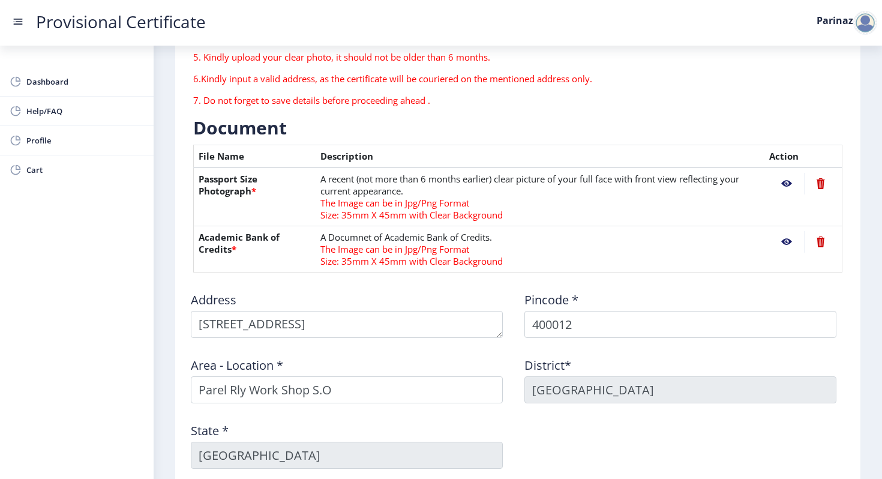
click at [229, 157] on th "File Name" at bounding box center [255, 156] width 122 height 23
click at [268, 290] on div "Address" at bounding box center [351, 310] width 334 height 56
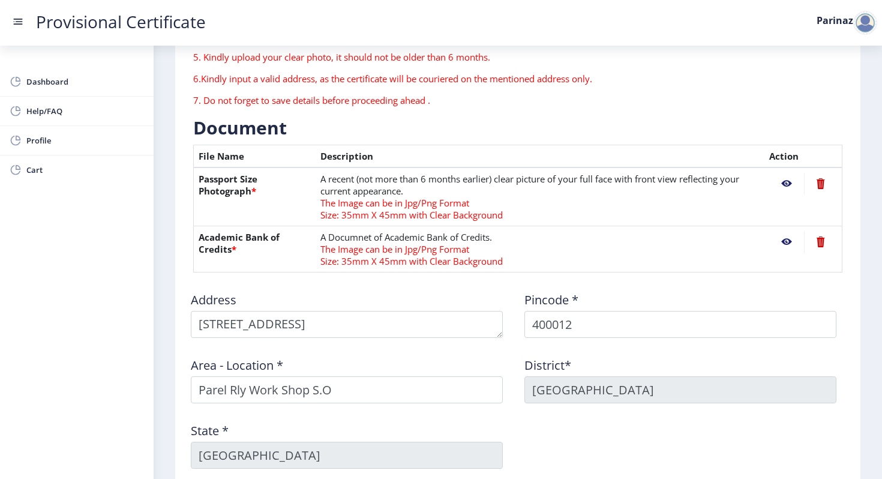
click at [268, 290] on div "Address" at bounding box center [351, 310] width 334 height 56
click at [236, 285] on div "Address" at bounding box center [351, 310] width 334 height 56
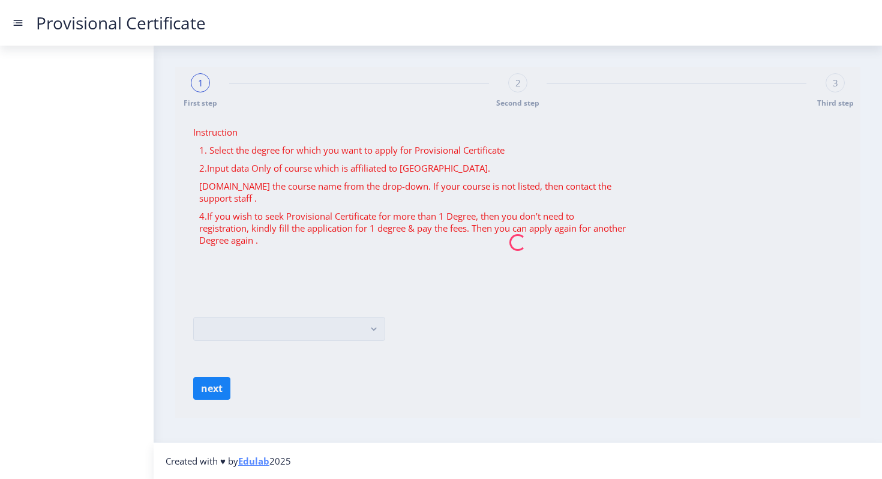
click at [373, 332] on nb-spinner at bounding box center [517, 242] width 685 height 350
click at [317, 328] on nb-spinner at bounding box center [517, 242] width 685 height 350
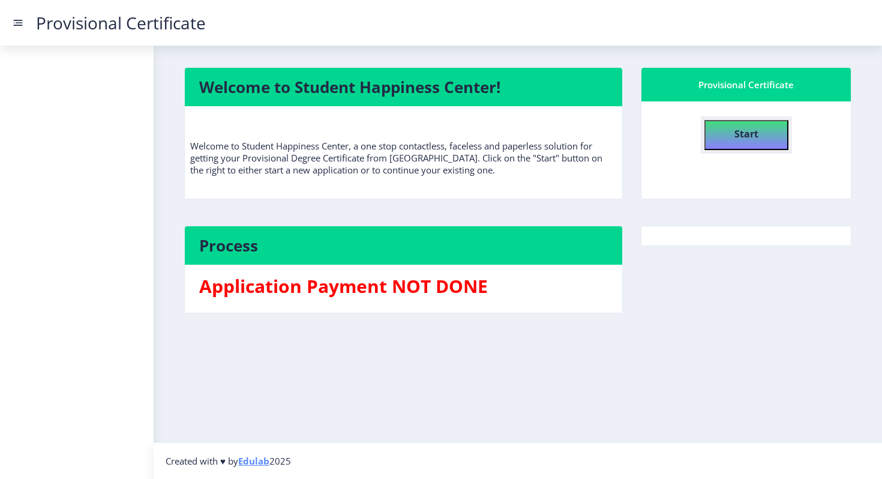
click at [764, 127] on button "Start" at bounding box center [746, 135] width 84 height 30
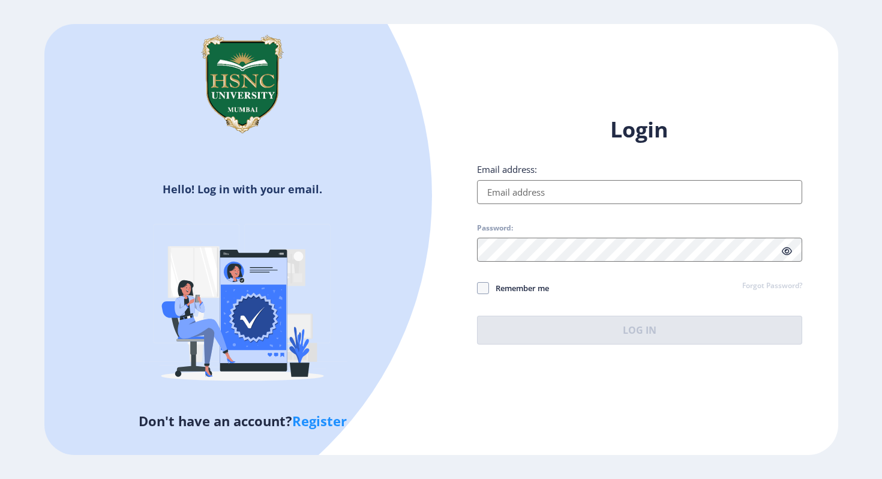
type input "[EMAIL_ADDRESS][PERSON_NAME][DOMAIN_NAME]"
click at [787, 254] on div at bounding box center [639, 250] width 325 height 24
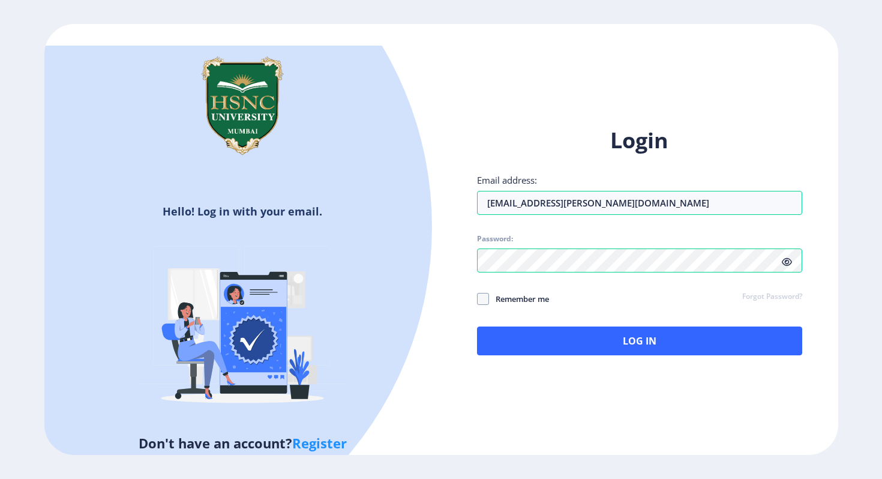
click at [784, 263] on icon at bounding box center [787, 261] width 10 height 9
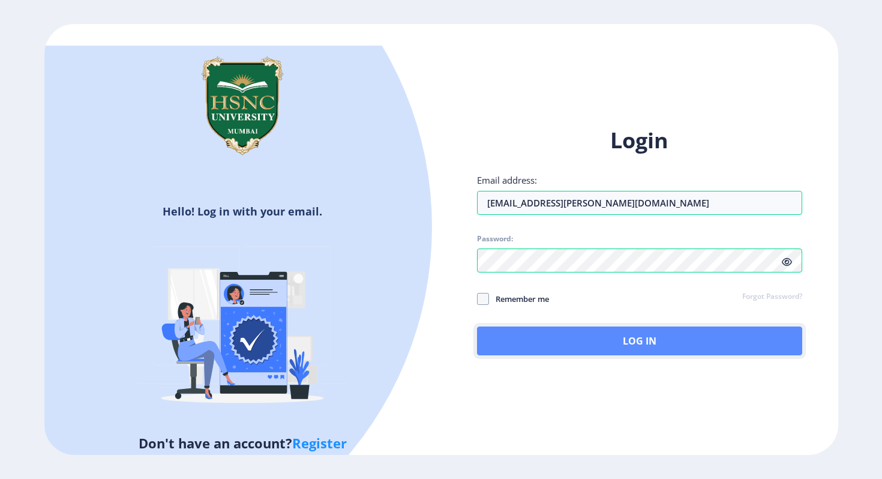
click at [547, 340] on button "Log In" at bounding box center [639, 340] width 325 height 29
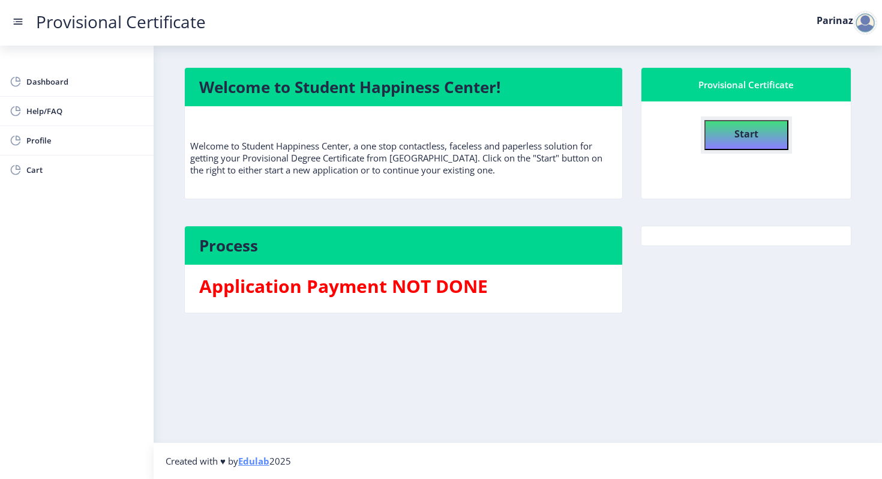
click at [737, 135] on b "Start" at bounding box center [746, 133] width 24 height 13
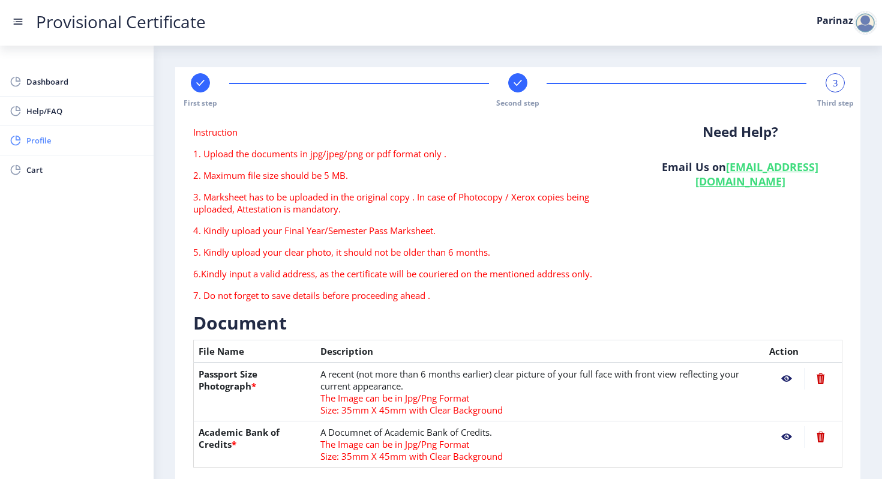
click at [100, 145] on span "Profile" at bounding box center [85, 140] width 118 height 14
select select "Female"
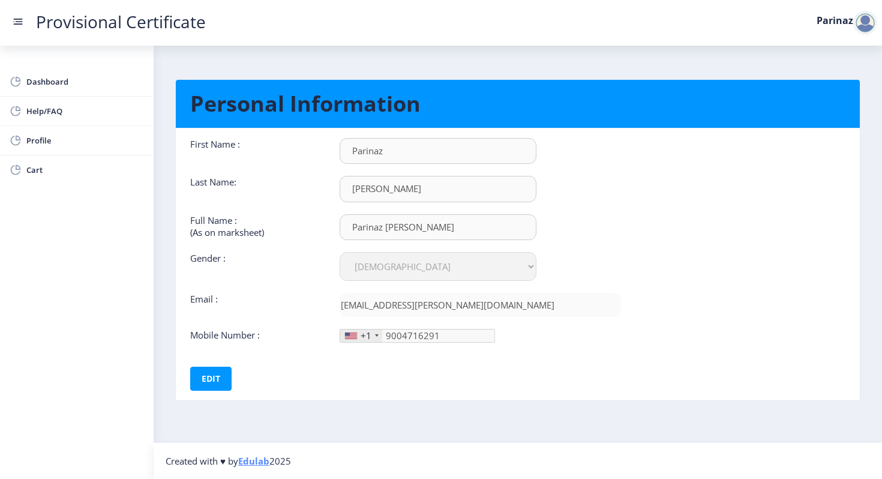
click at [367, 332] on div "+1" at bounding box center [366, 335] width 11 height 12
click at [372, 337] on div "+1" at bounding box center [361, 335] width 42 height 13
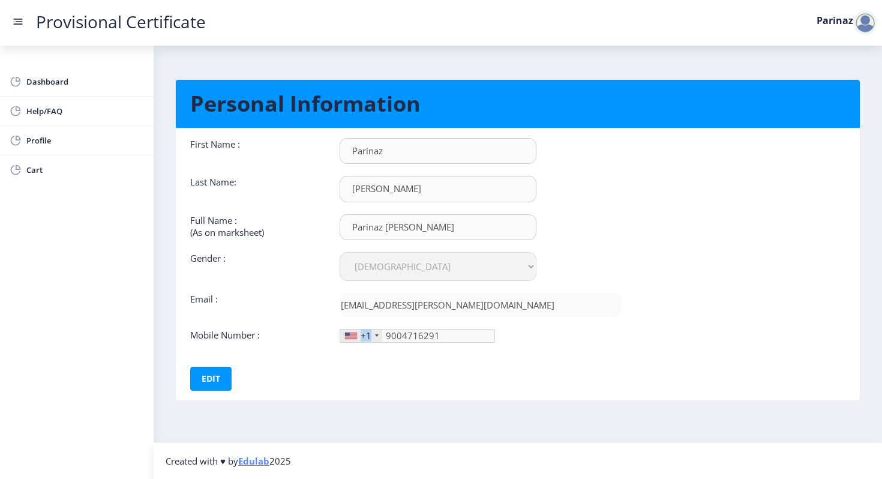
click at [377, 335] on div at bounding box center [377, 335] width 4 height 2
click at [362, 337] on div "+1" at bounding box center [366, 335] width 11 height 12
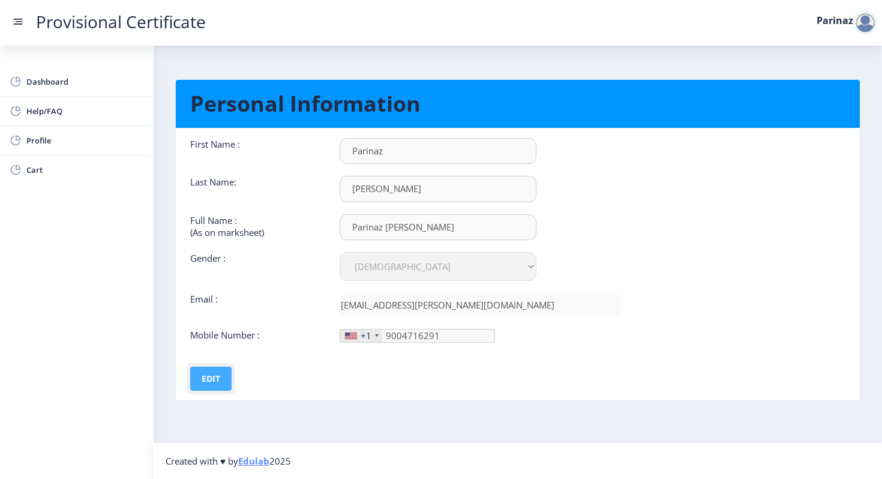
click at [218, 371] on button "Edit" at bounding box center [210, 379] width 41 height 24
click at [365, 338] on div "+1" at bounding box center [366, 335] width 11 height 12
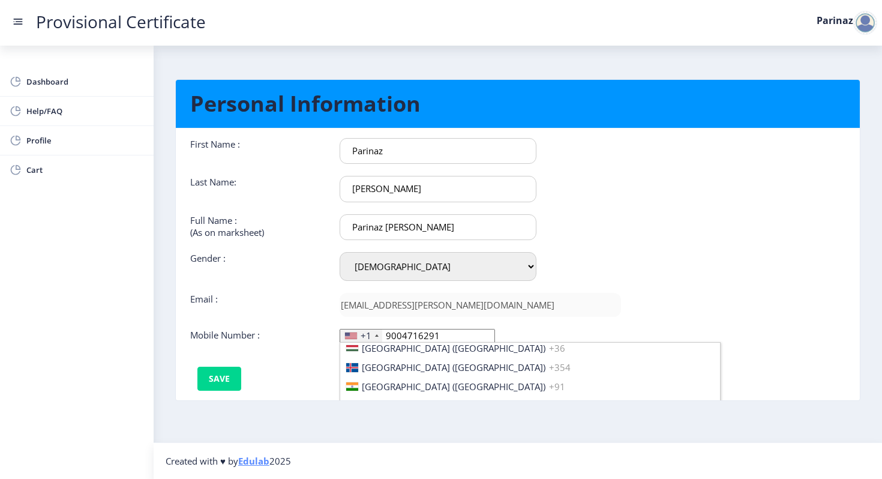
scroll to position [1865, 0]
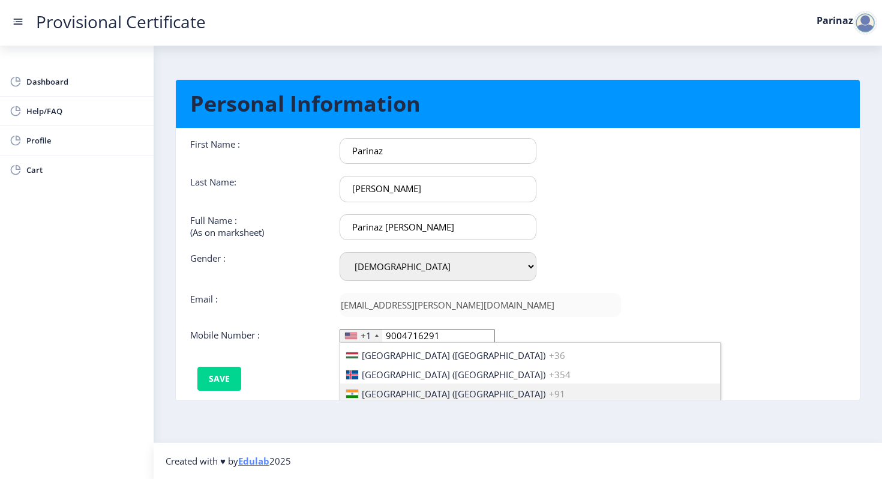
click at [368, 388] on span "India (भारत)" at bounding box center [454, 394] width 184 height 12
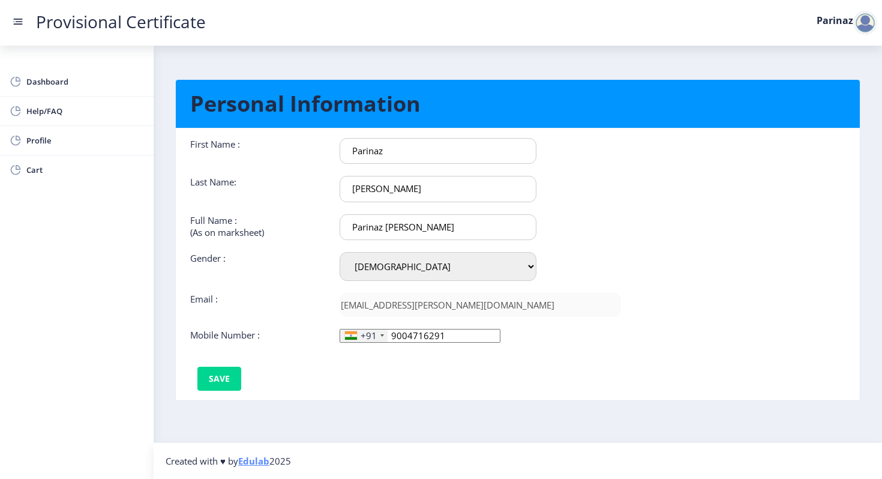
click at [386, 226] on input "Parinaz Sanjana" at bounding box center [438, 227] width 197 height 26
type input "Parinaz Homyar Sanjana"
click at [212, 382] on button "Save" at bounding box center [219, 379] width 44 height 24
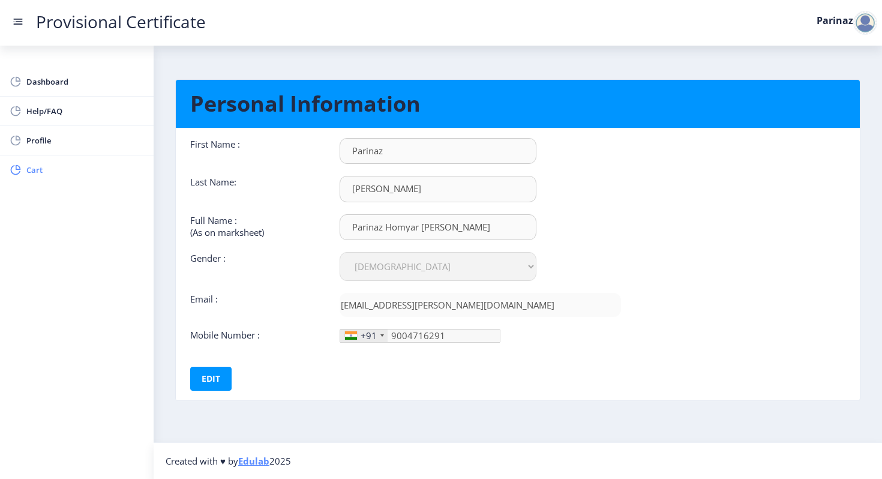
click at [63, 167] on span "Cart" at bounding box center [85, 170] width 118 height 14
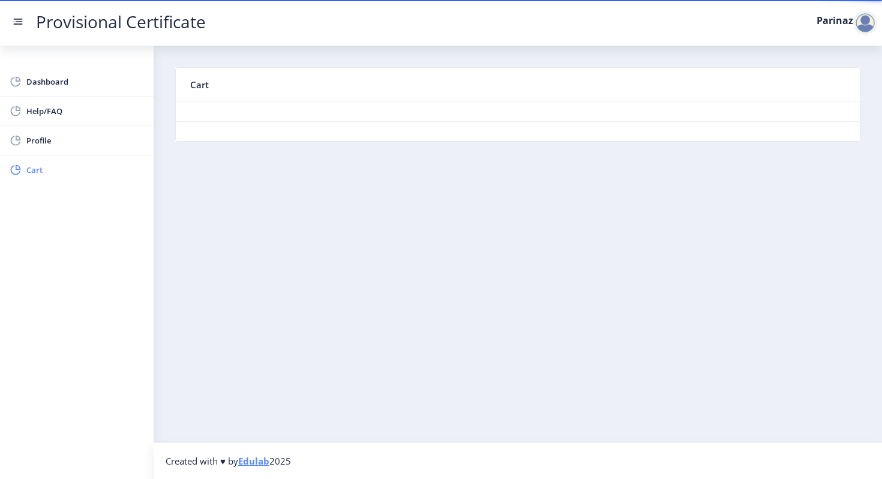
click at [60, 174] on span "Cart" at bounding box center [85, 170] width 118 height 14
click at [86, 88] on span "Dashboard" at bounding box center [85, 81] width 118 height 14
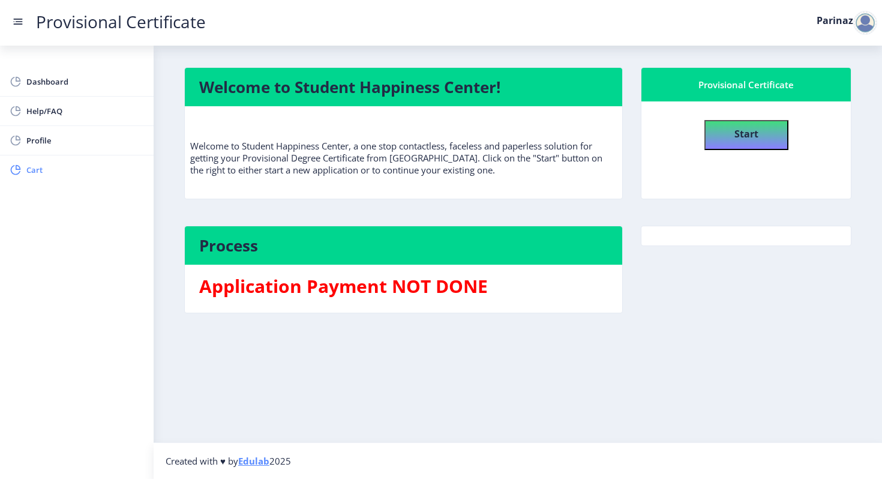
click at [76, 156] on link "Cart" at bounding box center [77, 169] width 154 height 29
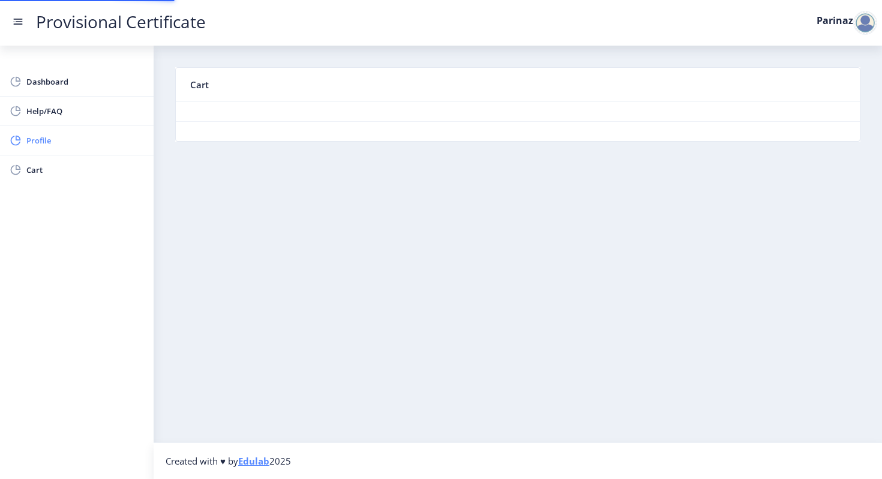
click at [75, 139] on span "Profile" at bounding box center [85, 140] width 118 height 14
select select "Female"
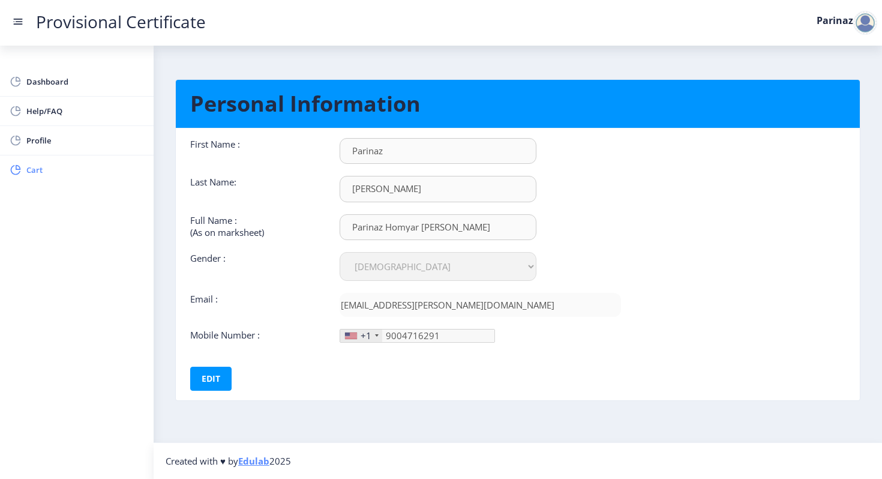
click at [73, 171] on span "Cart" at bounding box center [85, 170] width 118 height 14
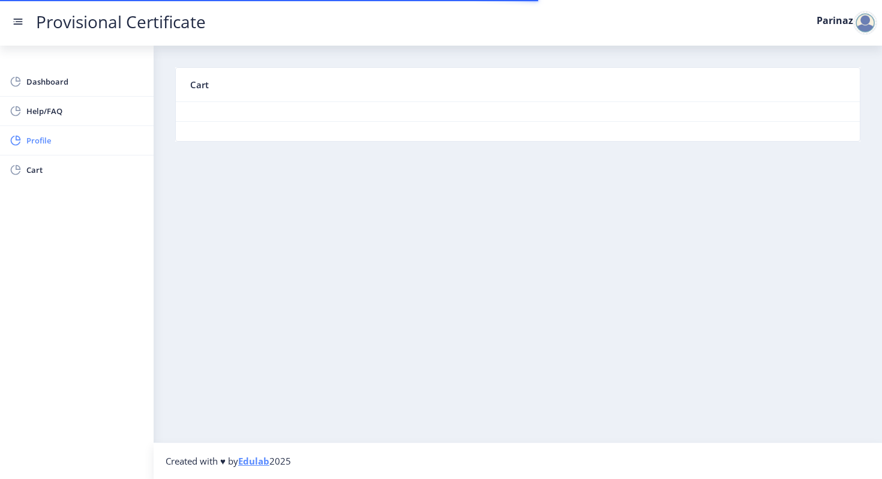
click at [72, 146] on span "Profile" at bounding box center [85, 140] width 118 height 14
select select "Female"
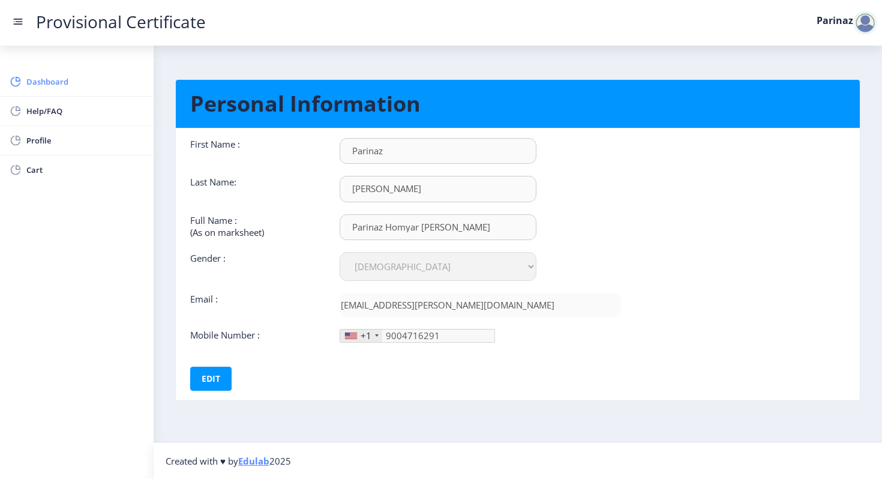
click at [34, 76] on span "Dashboard" at bounding box center [85, 81] width 118 height 14
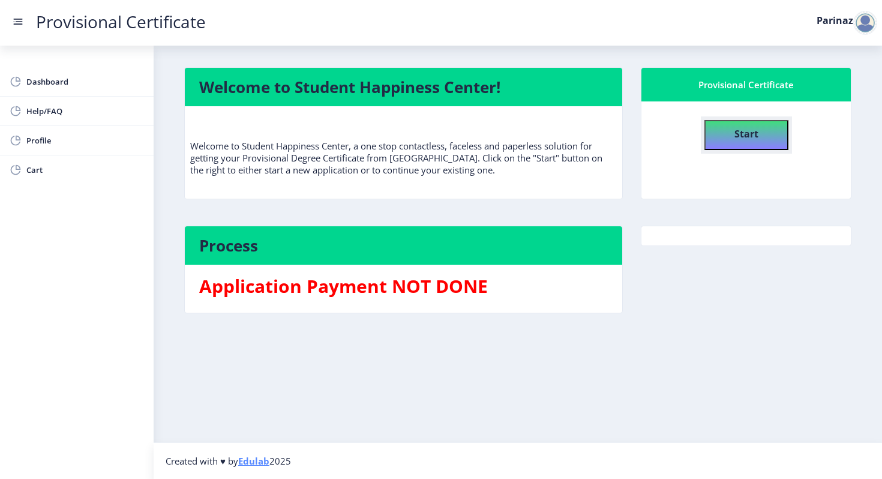
click at [740, 139] on b "Start" at bounding box center [746, 133] width 24 height 13
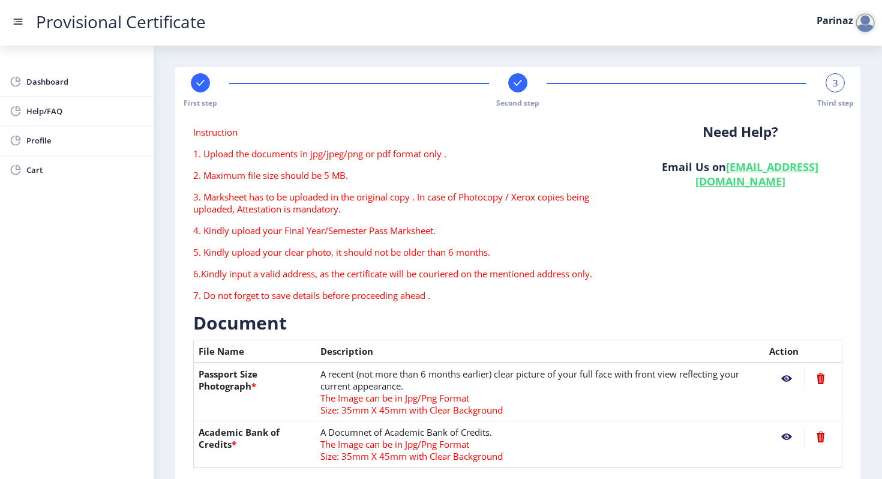
click at [837, 23] on label "Parinaz" at bounding box center [835, 21] width 37 height 10
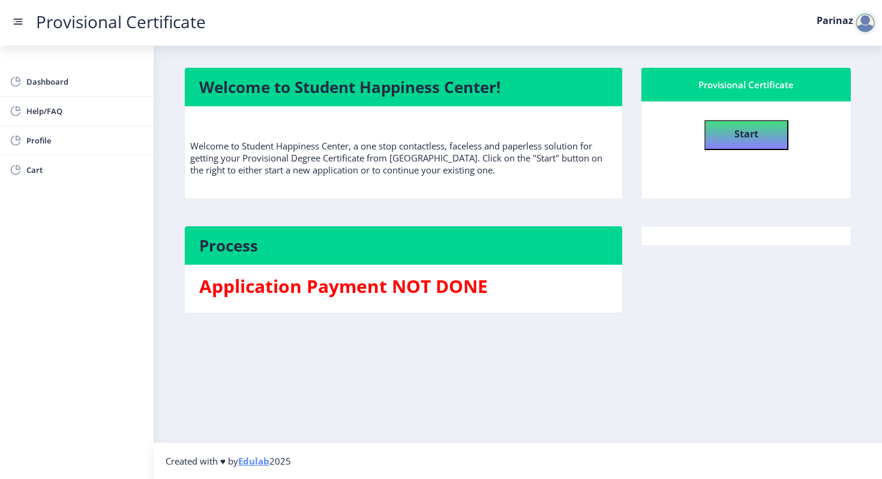
select select "Female"
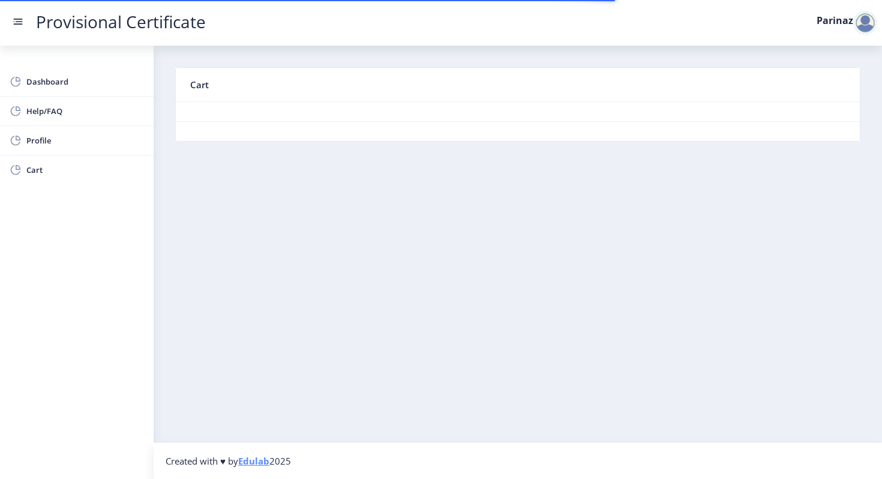
select select "Female"
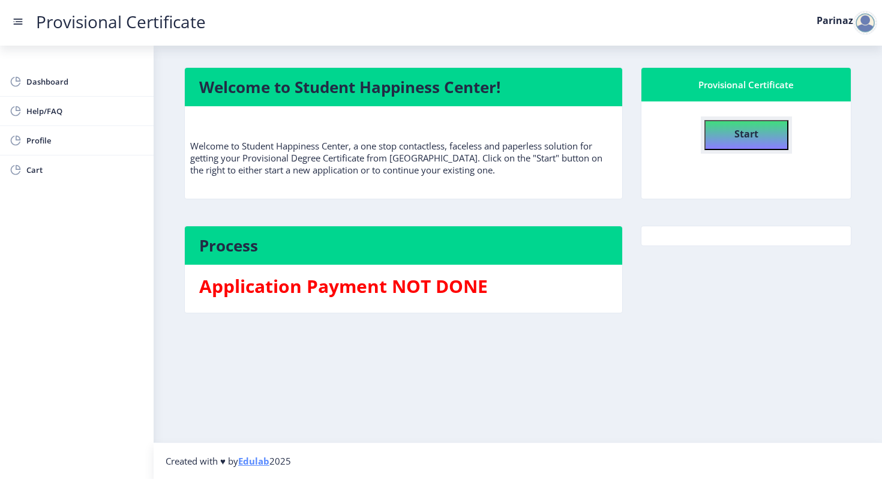
click at [756, 138] on b "Start" at bounding box center [746, 133] width 24 height 13
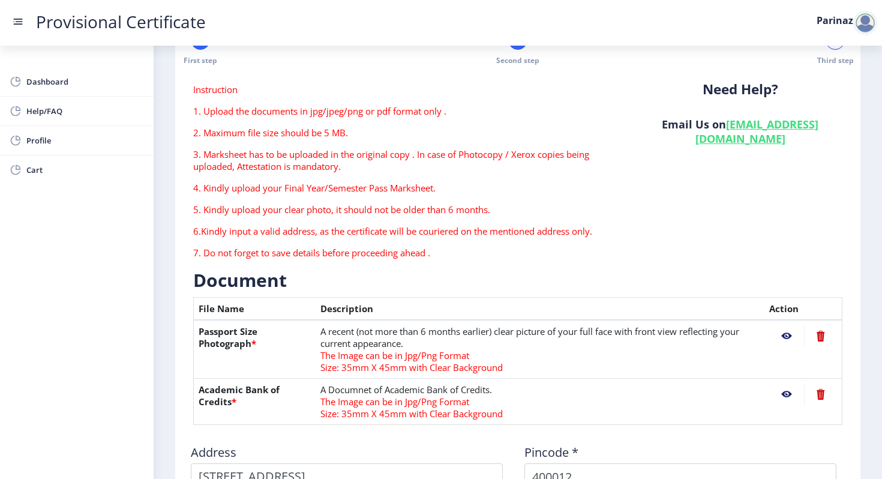
scroll to position [25, 0]
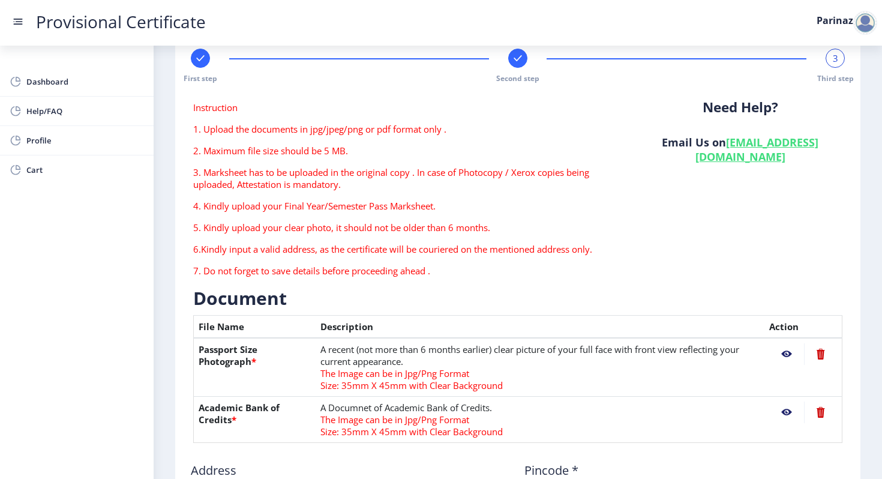
click at [826, 58] on div "3" at bounding box center [835, 58] width 19 height 19
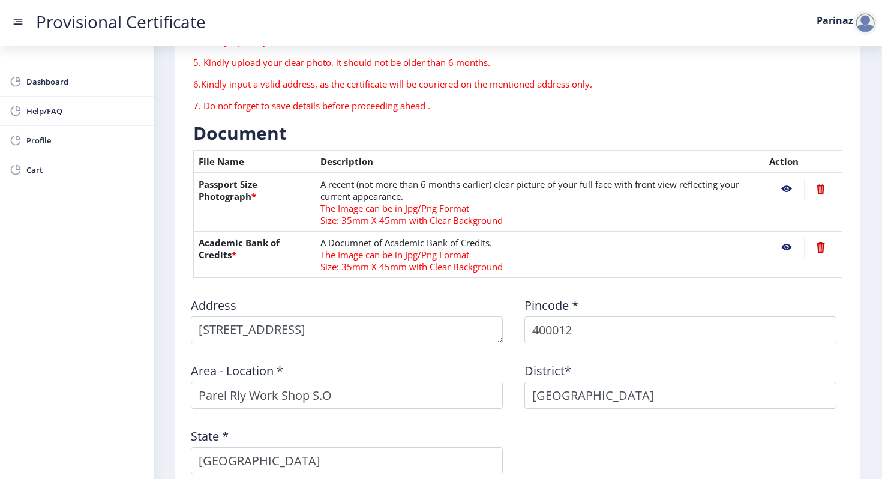
scroll to position [185, 0]
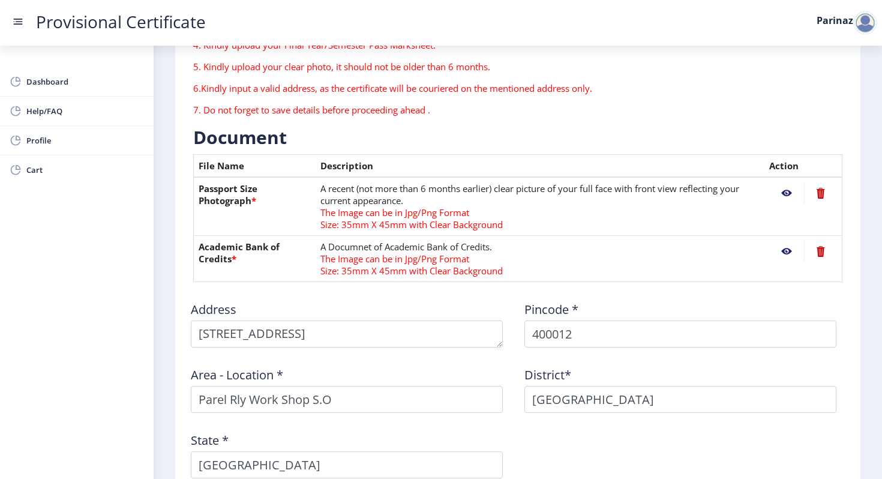
click at [821, 194] on nb-action at bounding box center [820, 193] width 33 height 22
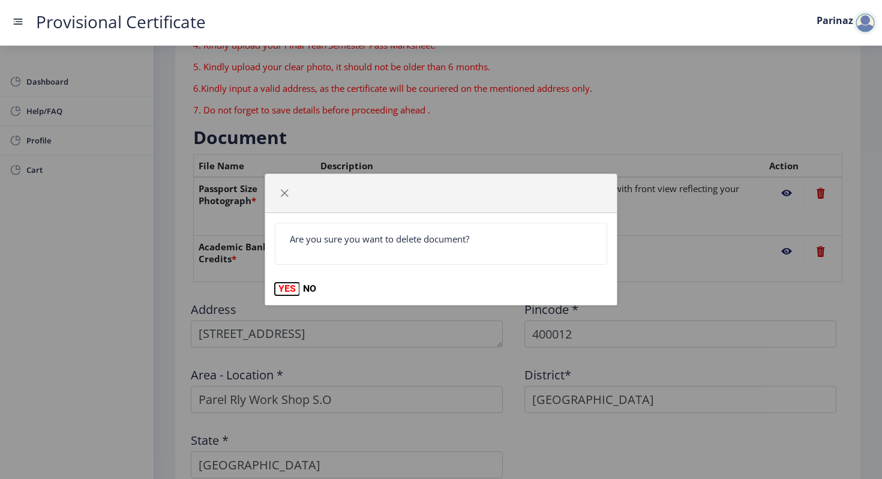
click at [287, 290] on button "YES" at bounding box center [287, 289] width 25 height 12
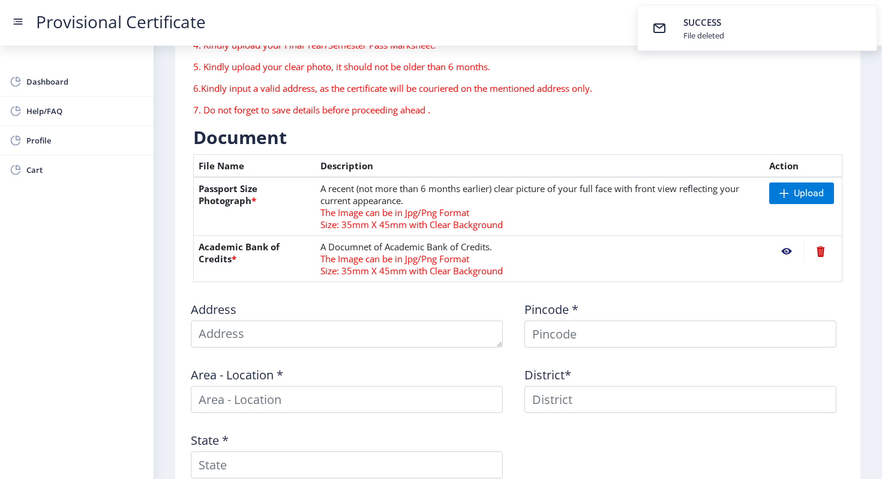
click at [823, 253] on nb-action at bounding box center [820, 252] width 33 height 22
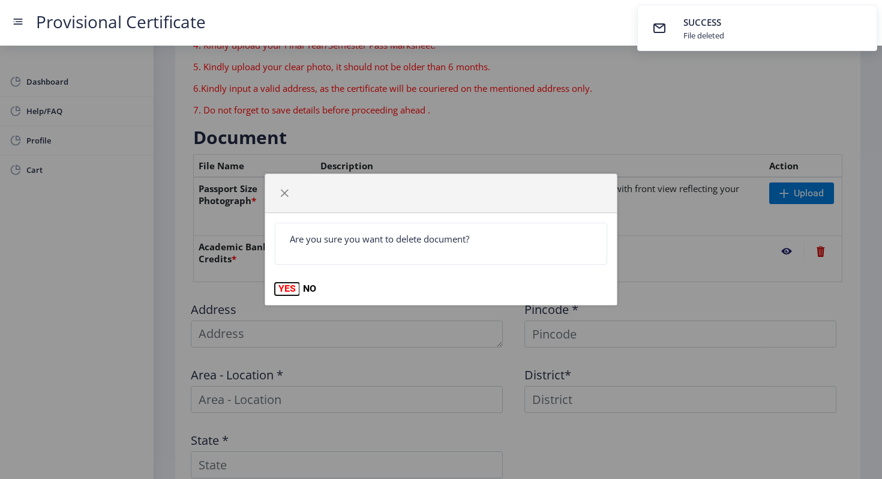
click at [289, 290] on button "YES" at bounding box center [287, 289] width 25 height 12
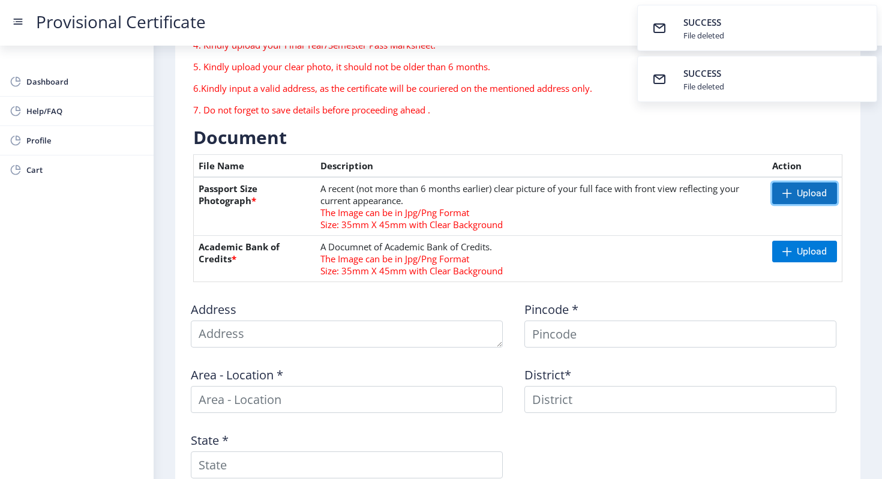
click at [802, 193] on span "Upload" at bounding box center [812, 193] width 30 height 12
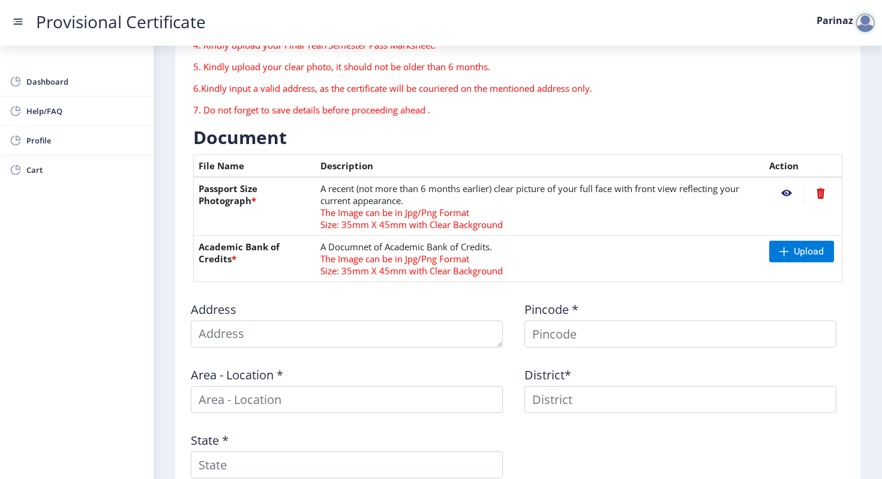
click at [820, 197] on nb-action at bounding box center [820, 193] width 33 height 22
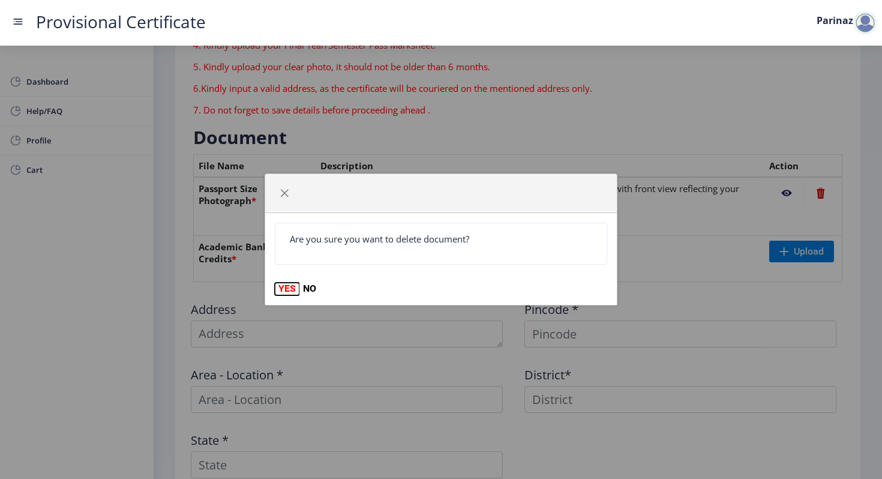
click at [295, 289] on button "YES" at bounding box center [287, 289] width 25 height 12
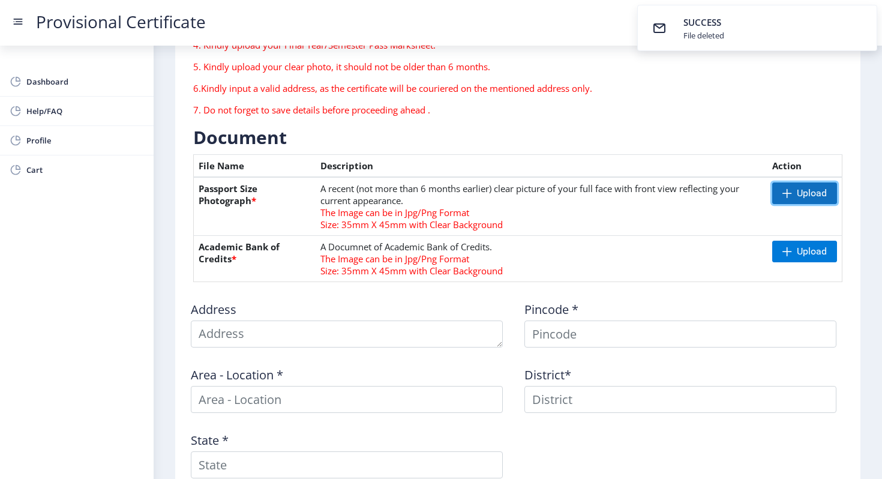
click at [785, 193] on span at bounding box center [787, 193] width 10 height 10
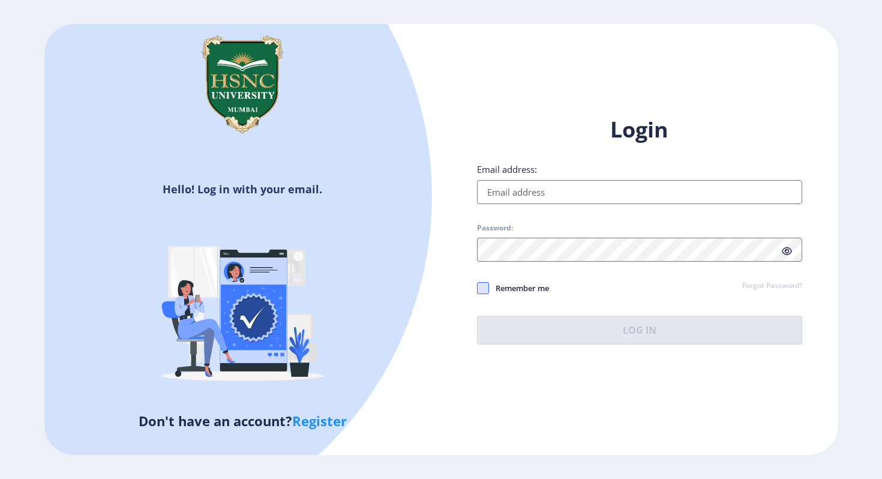
type input "[EMAIL_ADDRESS][PERSON_NAME][DOMAIN_NAME]"
click at [484, 284] on div "Login Email address: [EMAIL_ADDRESS][PERSON_NAME][DOMAIN_NAME] Password: Rememb…" at bounding box center [639, 229] width 325 height 229
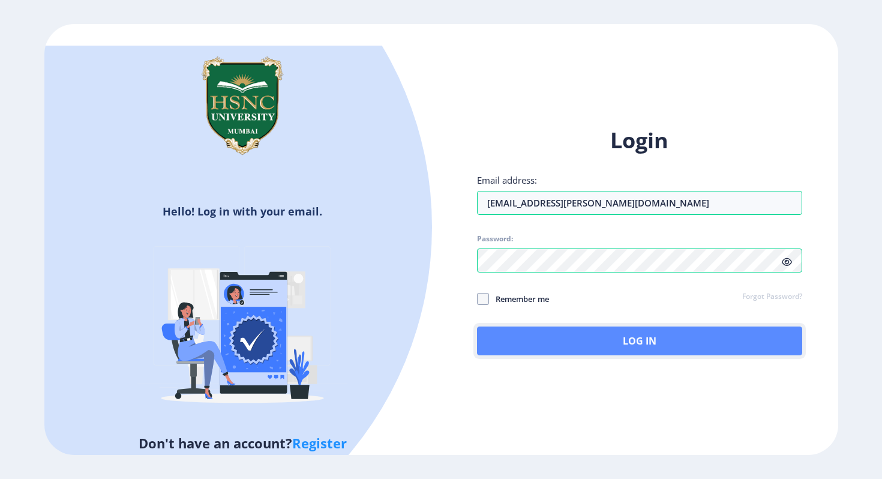
click at [511, 330] on button "Log In" at bounding box center [639, 340] width 325 height 29
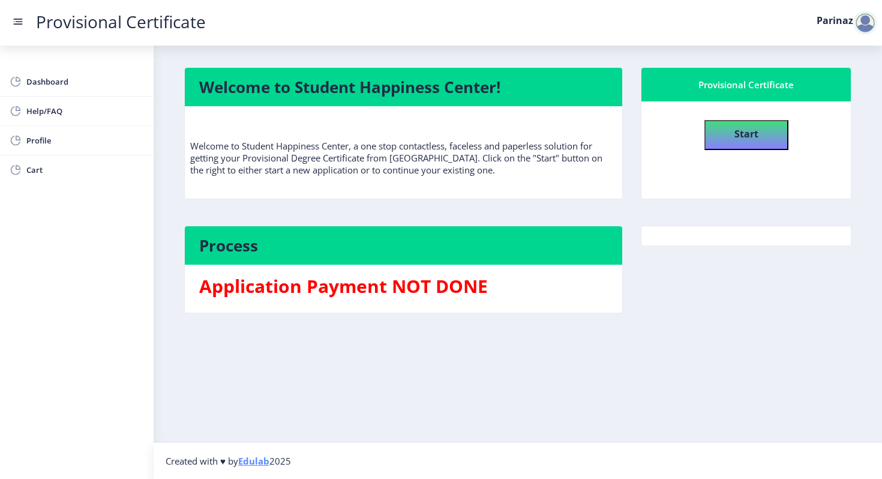
click at [722, 134] on button "Start" at bounding box center [746, 135] width 84 height 30
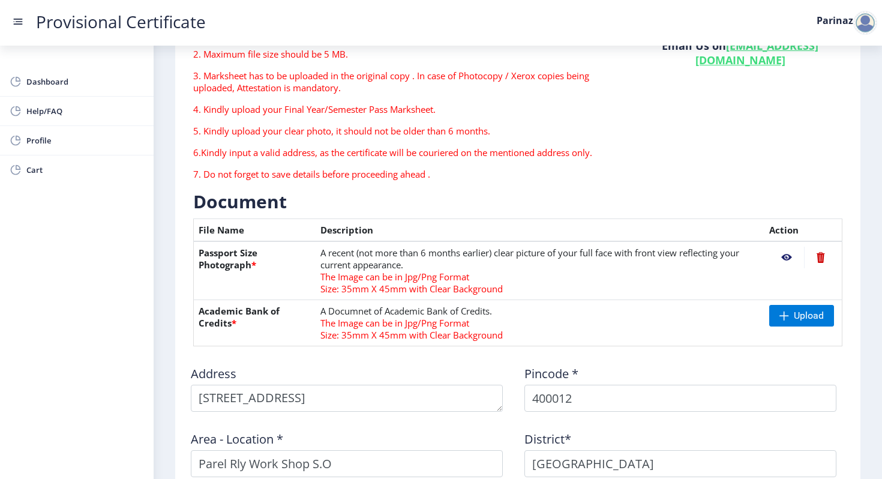
scroll to position [124, 0]
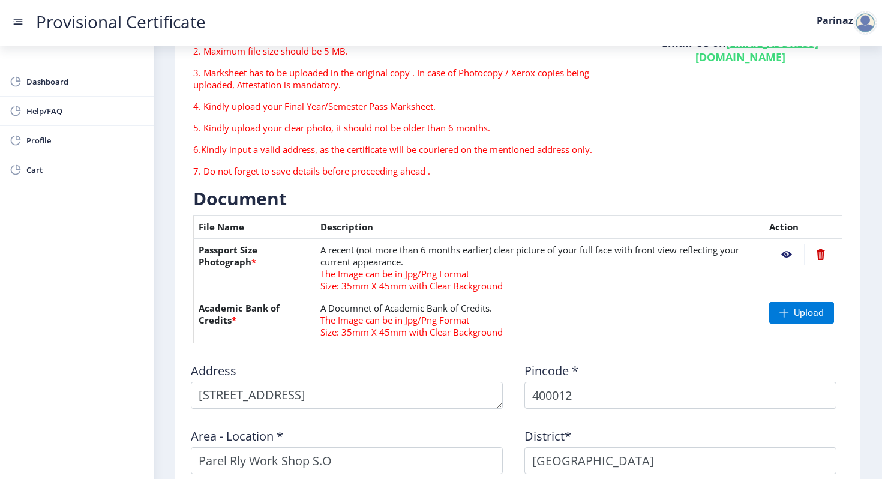
click at [814, 257] on nb-action at bounding box center [820, 255] width 33 height 22
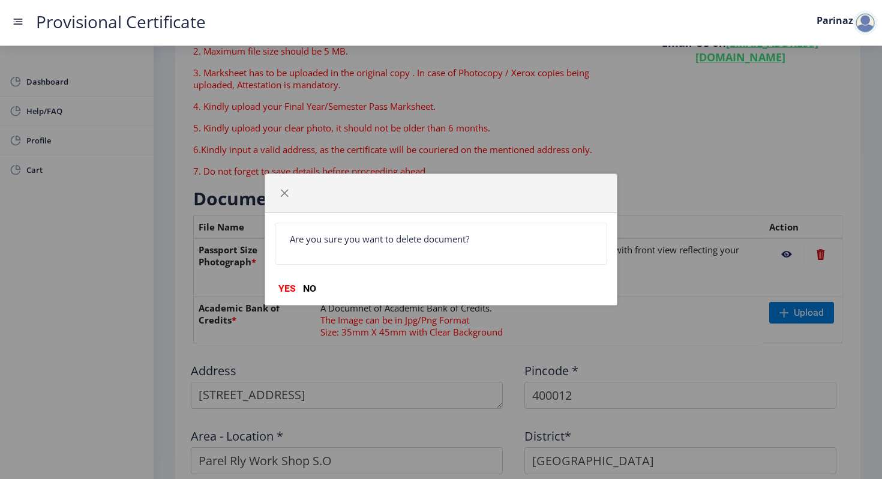
click at [290, 287] on button "YES" at bounding box center [287, 289] width 25 height 12
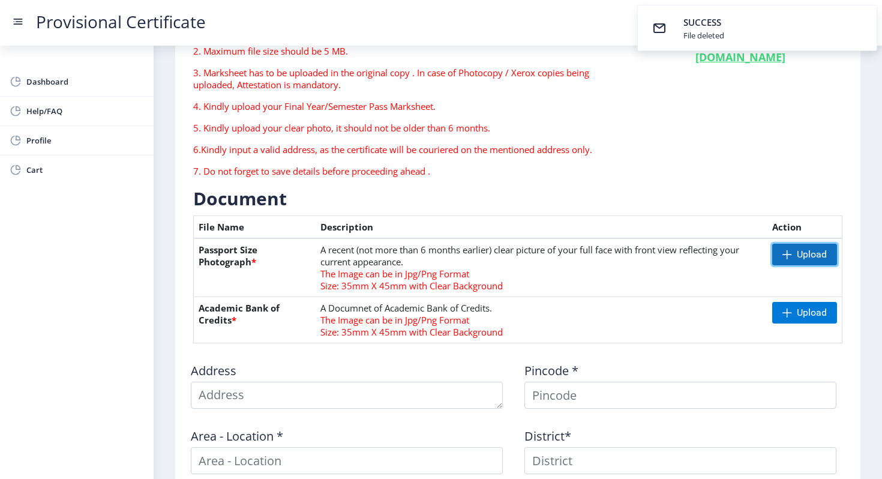
click at [789, 253] on span "Upload" at bounding box center [804, 255] width 65 height 22
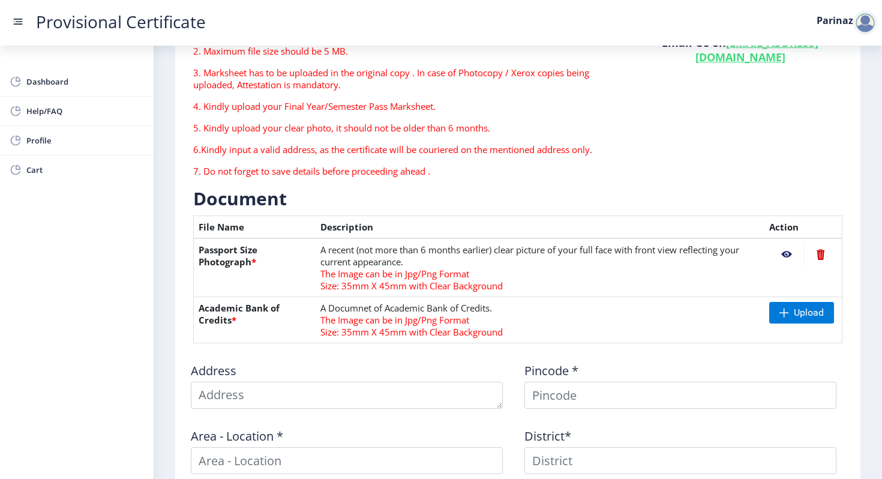
click at [817, 256] on nb-action at bounding box center [820, 255] width 33 height 22
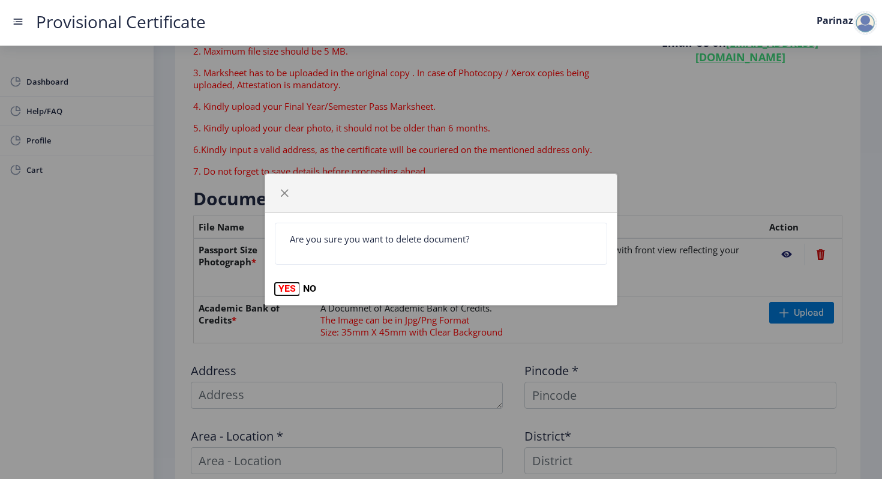
click at [285, 287] on button "YES" at bounding box center [287, 289] width 25 height 12
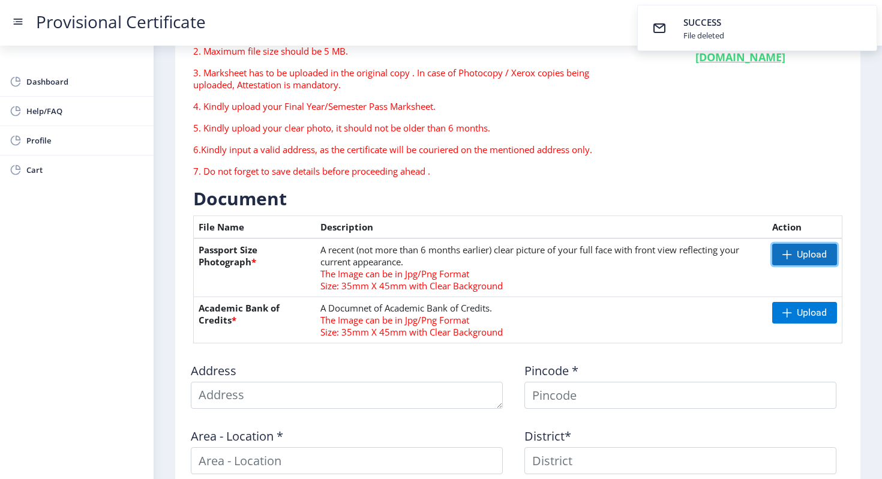
click at [788, 254] on span "Upload" at bounding box center [804, 255] width 65 height 22
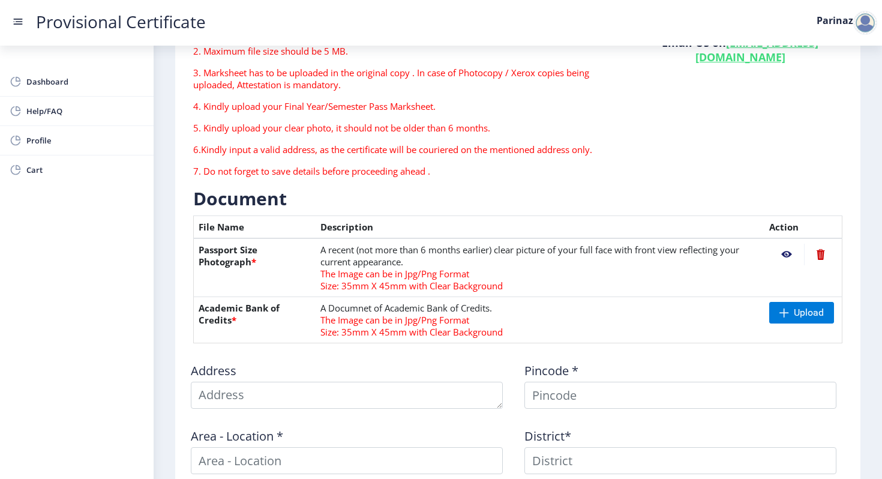
click at [814, 254] on nb-action at bounding box center [820, 255] width 33 height 22
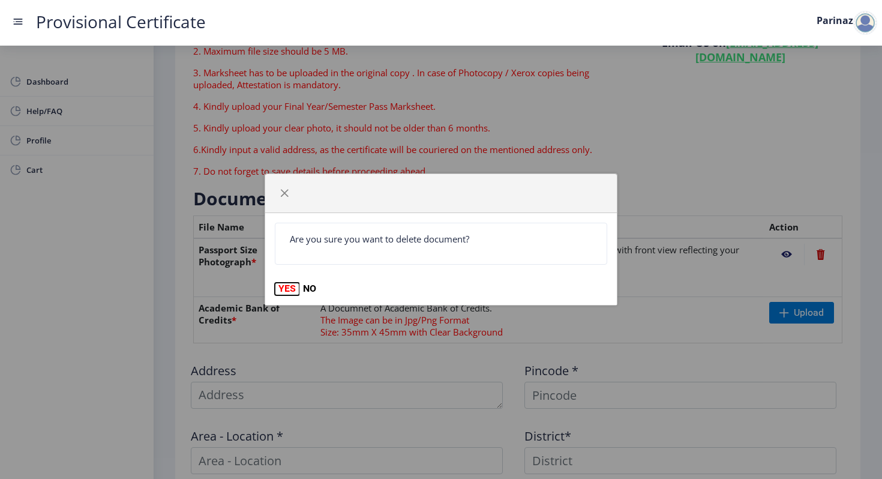
click at [287, 287] on button "YES" at bounding box center [287, 289] width 25 height 12
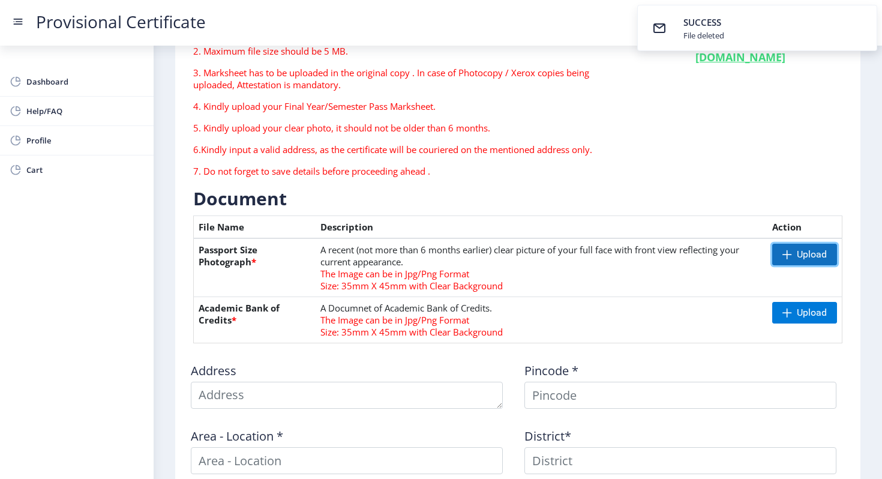
click at [788, 253] on span "Upload" at bounding box center [804, 255] width 65 height 22
click at [794, 263] on span "Upload" at bounding box center [804, 255] width 65 height 22
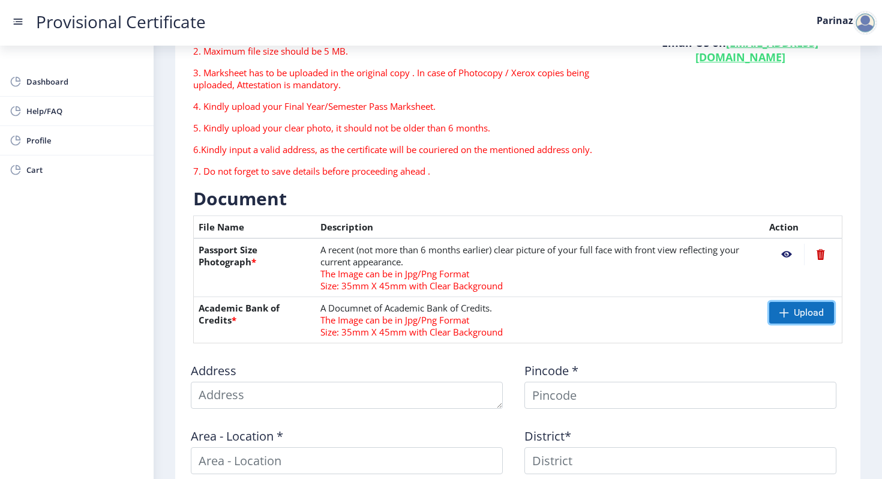
click at [781, 310] on span at bounding box center [784, 313] width 10 height 10
click at [77, 113] on span "Help/FAQ" at bounding box center [85, 111] width 118 height 14
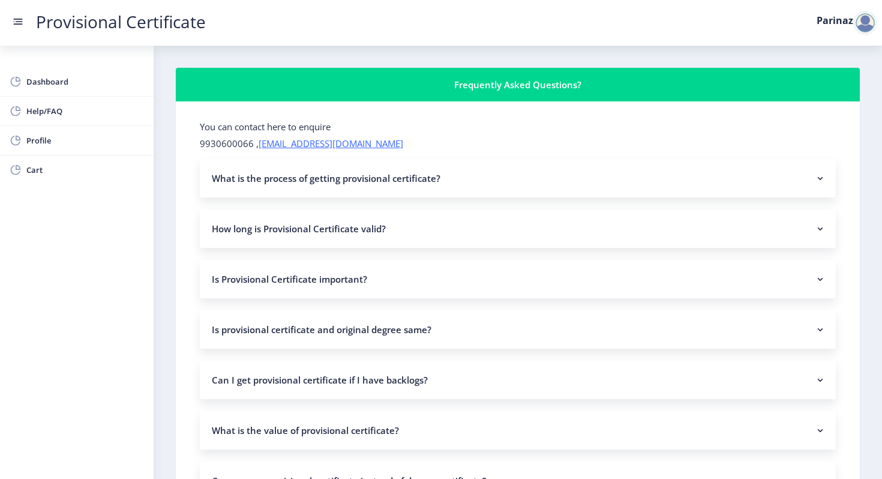
click at [346, 227] on nb-accordion-item-header "How long is Provisional Certificate valid?" at bounding box center [518, 228] width 636 height 38
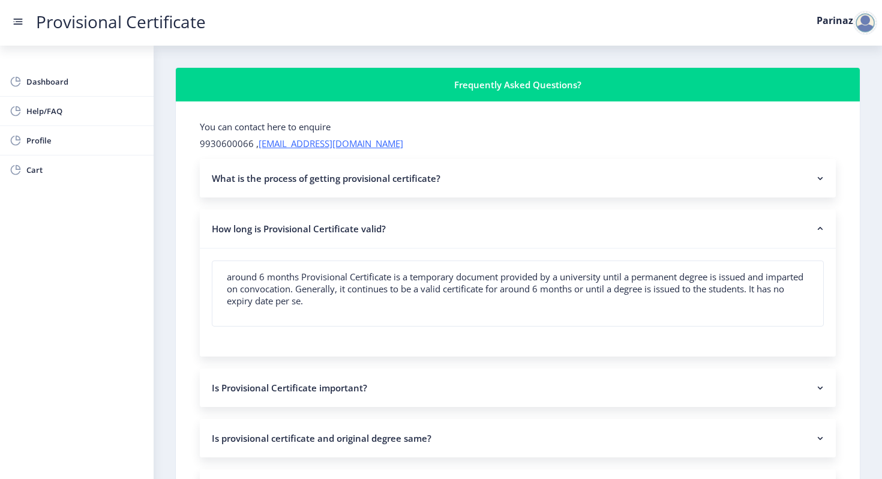
click at [346, 227] on nb-accordion-item-header "How long is Provisional Certificate valid?" at bounding box center [518, 228] width 636 height 39
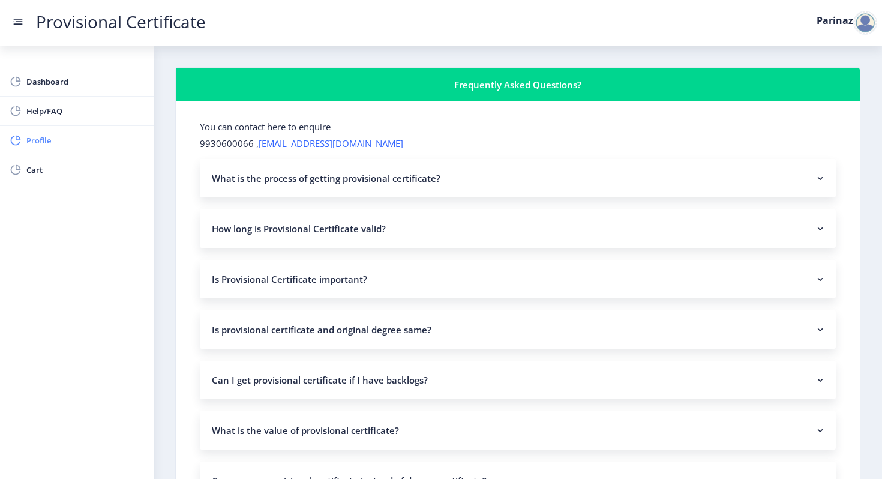
click at [99, 136] on span "Profile" at bounding box center [85, 140] width 118 height 14
select select "Female"
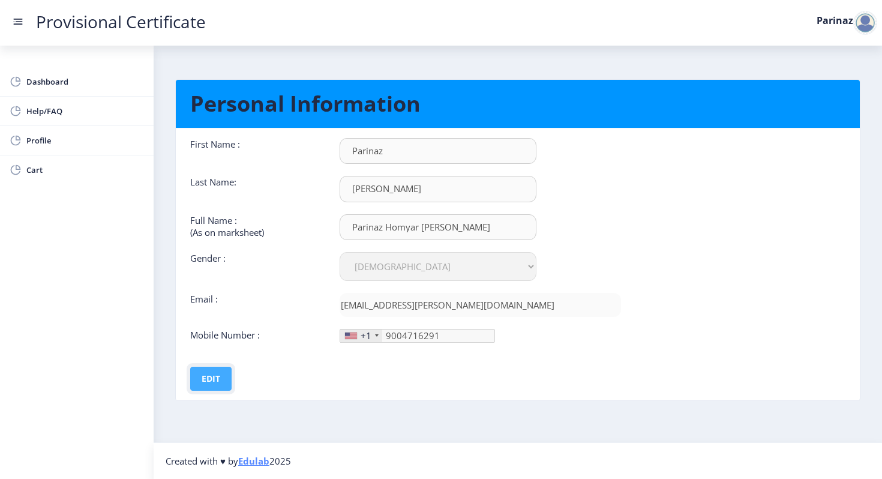
click at [209, 381] on button "Edit" at bounding box center [210, 379] width 41 height 24
click at [364, 333] on div "+1" at bounding box center [366, 335] width 11 height 12
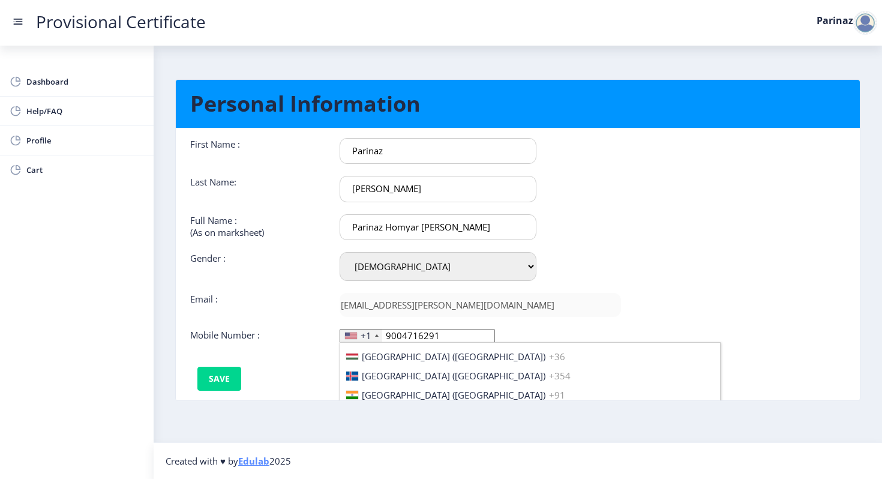
scroll to position [1874, 0]
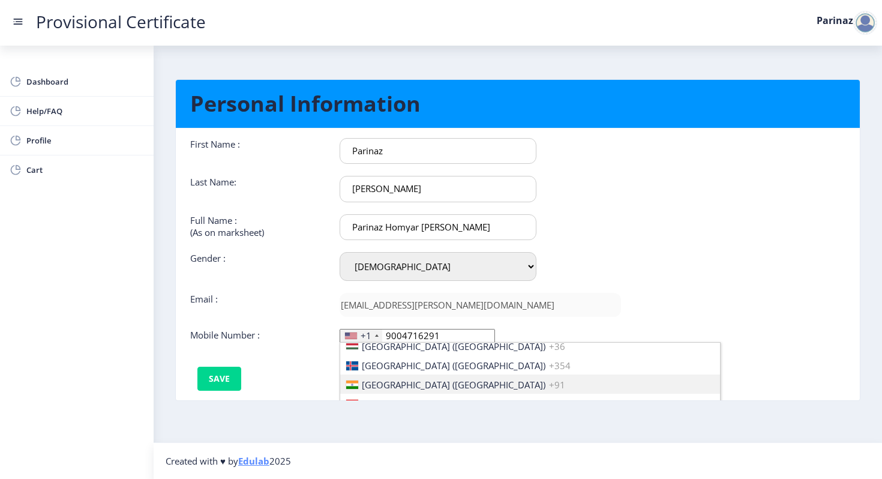
click at [376, 379] on span "India (भारत)" at bounding box center [454, 385] width 184 height 12
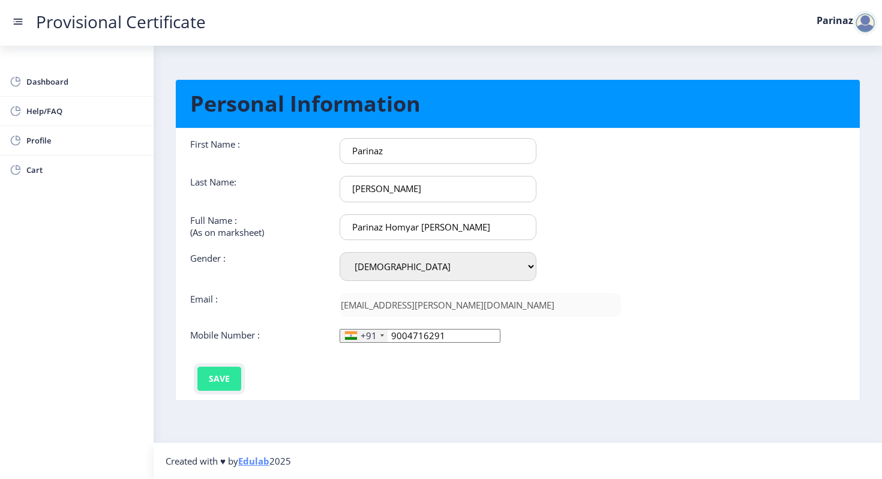
click at [224, 378] on button "Save" at bounding box center [219, 379] width 44 height 24
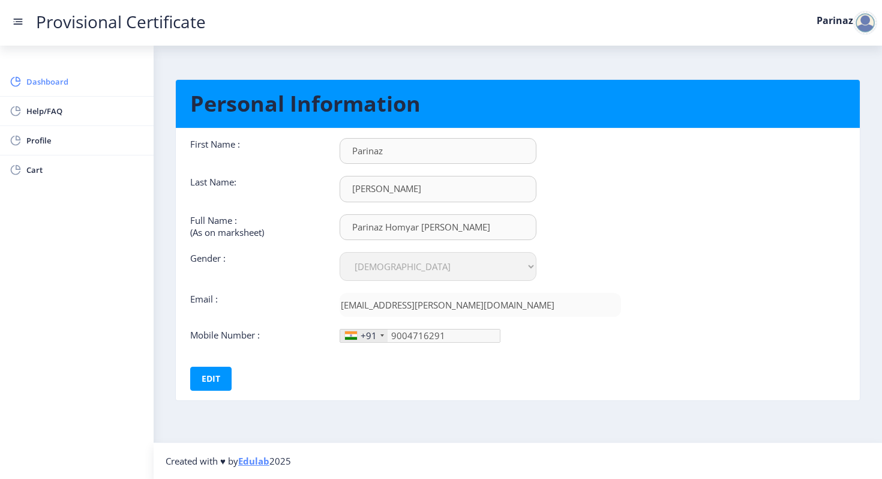
click at [62, 88] on span "Dashboard" at bounding box center [85, 81] width 118 height 14
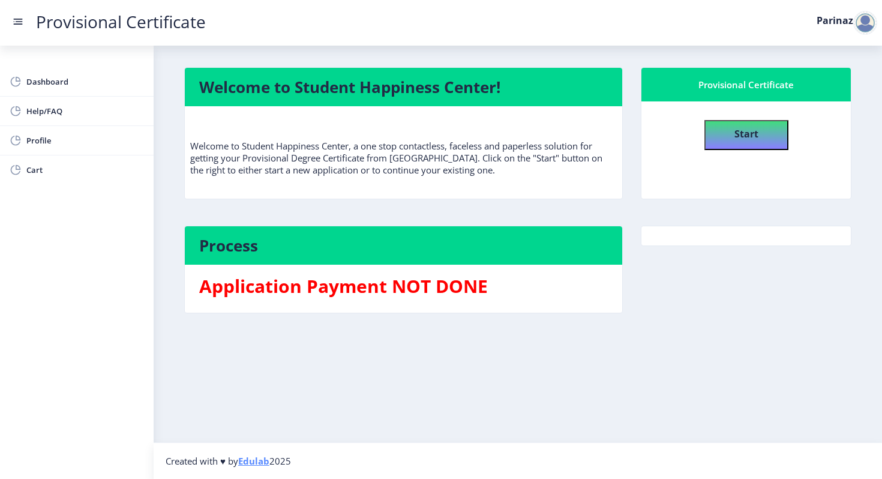
click at [19, 25] on rect at bounding box center [18, 22] width 12 height 12
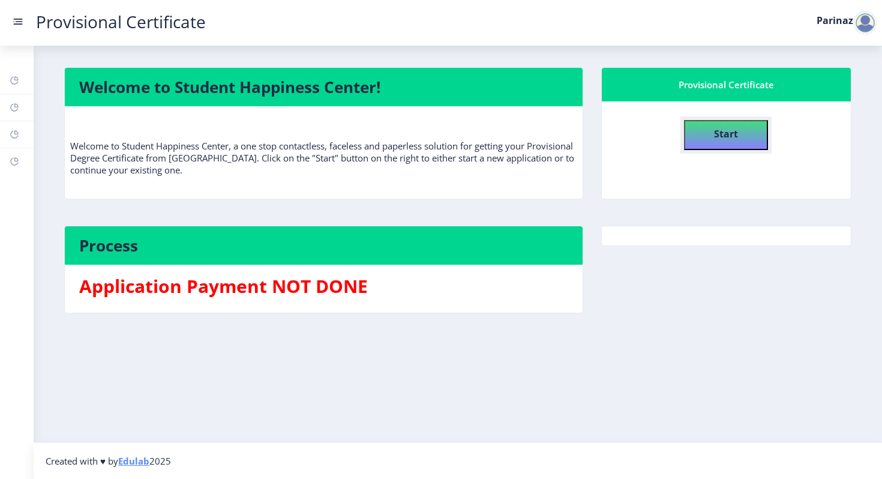
click at [725, 133] on b "Start" at bounding box center [726, 133] width 24 height 13
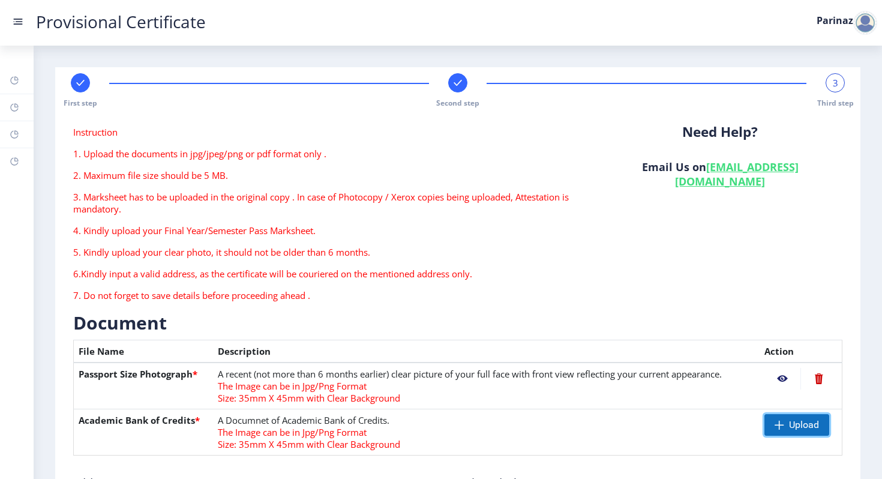
click at [790, 427] on span "Upload" at bounding box center [804, 425] width 30 height 12
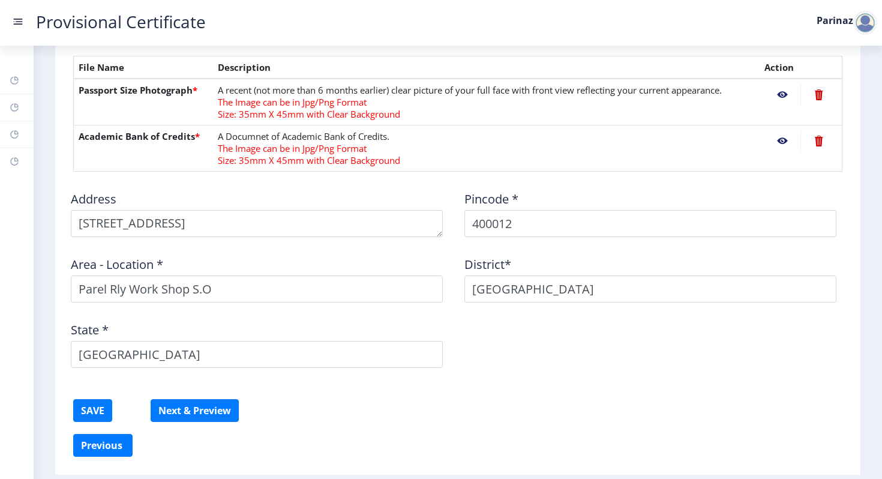
scroll to position [323, 0]
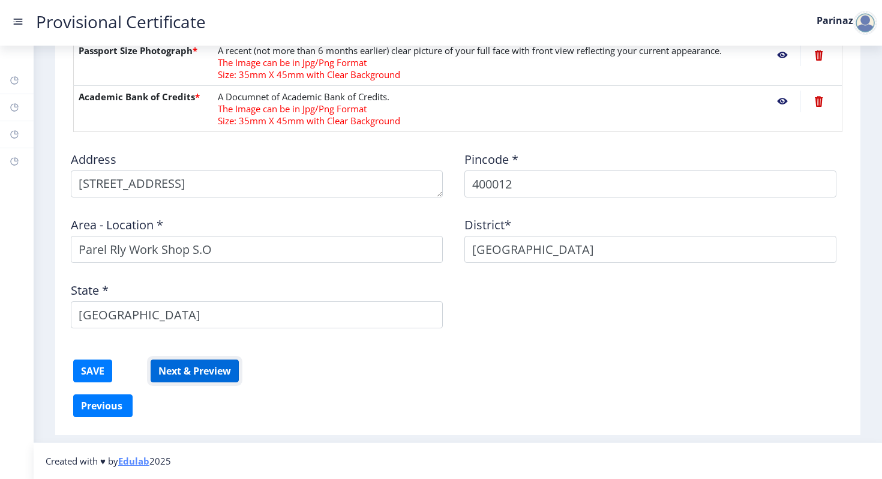
click at [202, 364] on button "Next & Preview" at bounding box center [195, 370] width 88 height 23
click at [98, 371] on button "SAVE" at bounding box center [92, 370] width 39 height 23
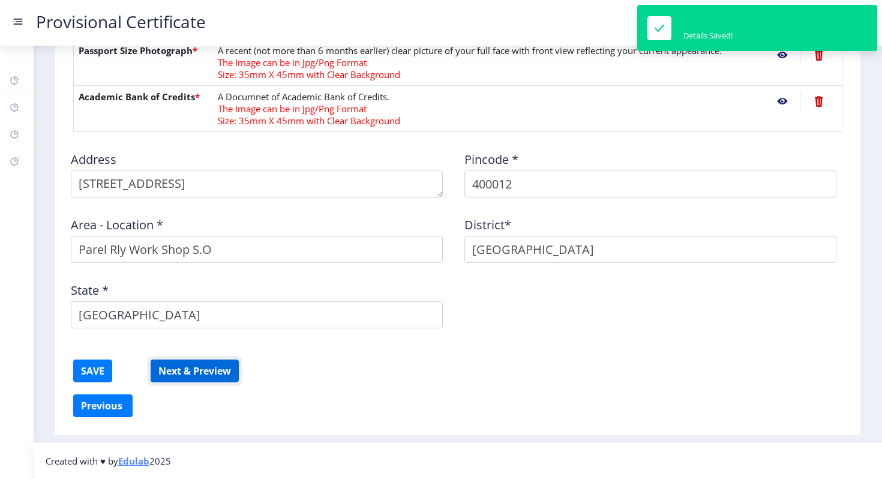
click at [176, 364] on button "Next & Preview" at bounding box center [195, 370] width 88 height 23
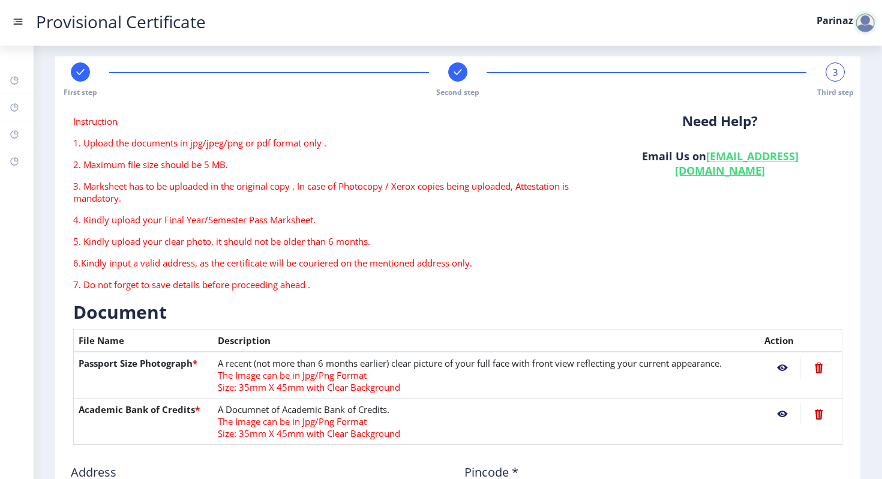
scroll to position [10, 0]
click at [271, 286] on p "7. Do not forget to save details before proceeding ahead ." at bounding box center [326, 285] width 507 height 12
click at [326, 279] on p "7. Do not forget to save details before proceeding ahead ." at bounding box center [326, 285] width 507 height 12
click at [289, 288] on p "7. Do not forget to save details before proceeding ahead ." at bounding box center [326, 285] width 507 height 12
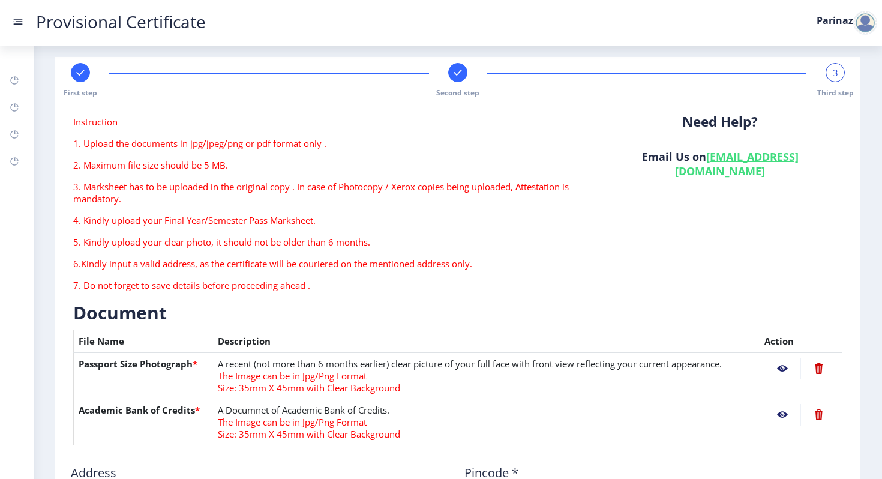
click at [96, 125] on span "Instruction" at bounding box center [95, 122] width 44 height 12
click at [85, 77] on rect at bounding box center [80, 73] width 12 height 12
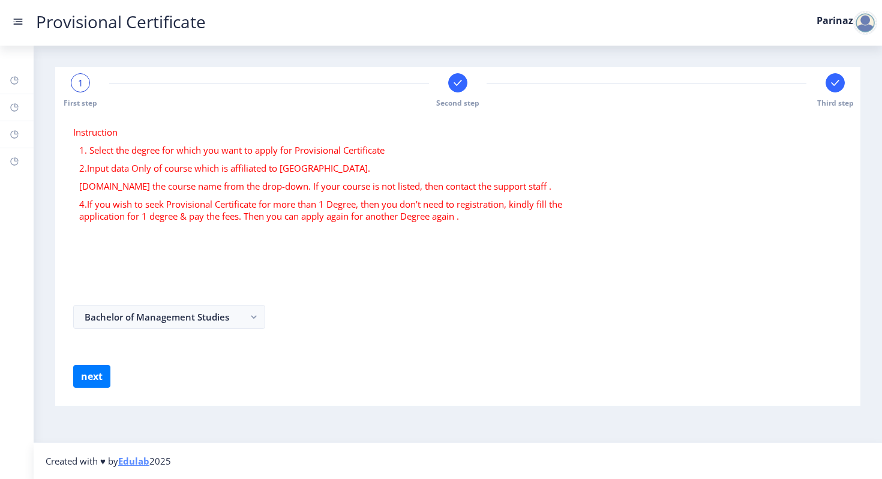
scroll to position [0, 0]
click at [226, 315] on button "Bachelor of Management Studies" at bounding box center [169, 317] width 192 height 24
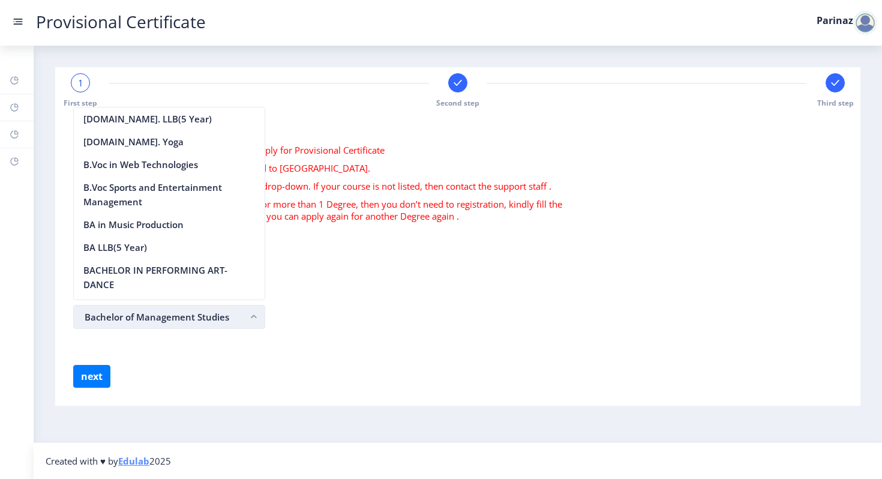
scroll to position [1441, 0]
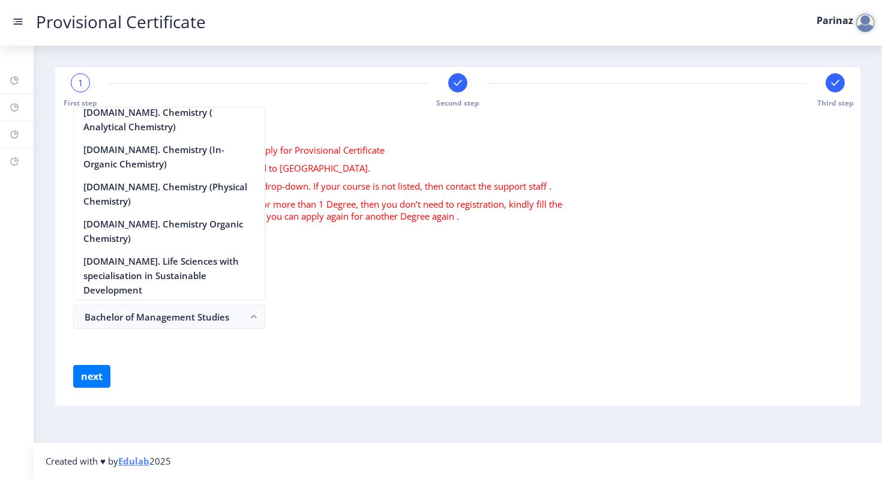
click at [361, 251] on form "Instruction 1. Select the degree for which you want to apply for Provisional Ce…" at bounding box center [457, 257] width 769 height 262
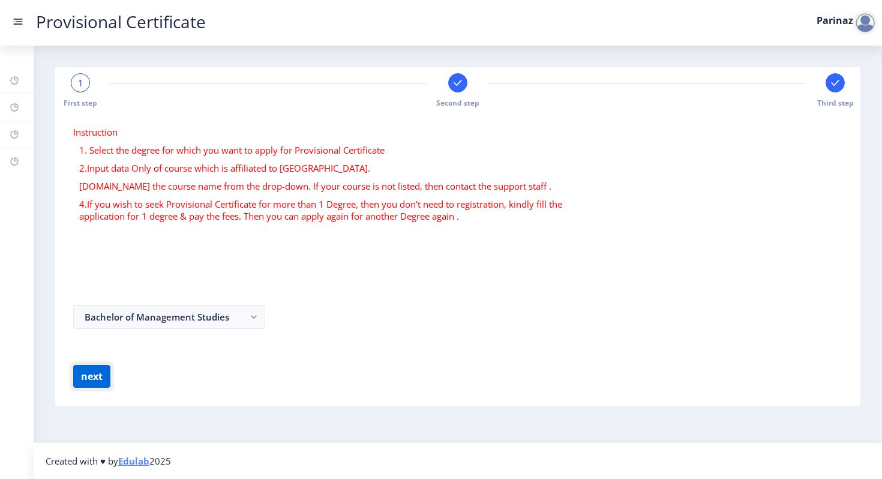
click at [95, 374] on button "next" at bounding box center [91, 376] width 37 height 23
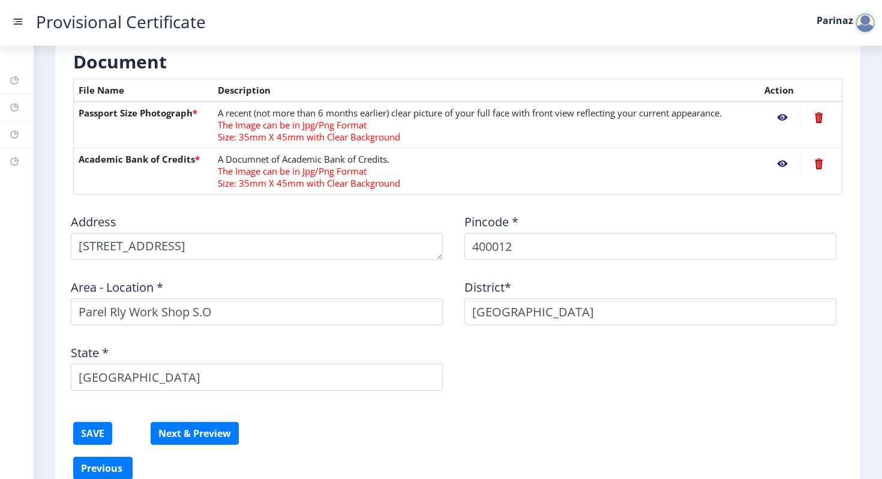
scroll to position [323, 0]
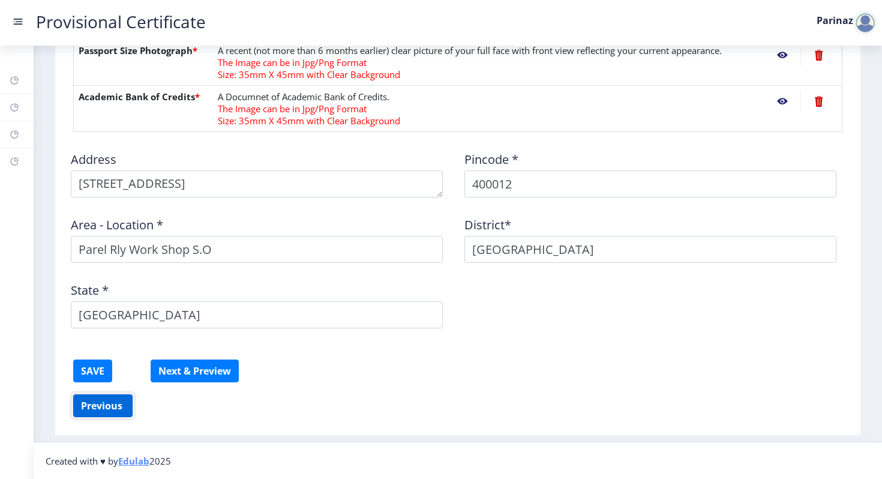
click at [104, 406] on button "Previous ‍" at bounding box center [102, 405] width 59 height 23
select select "A+"
select select "March"
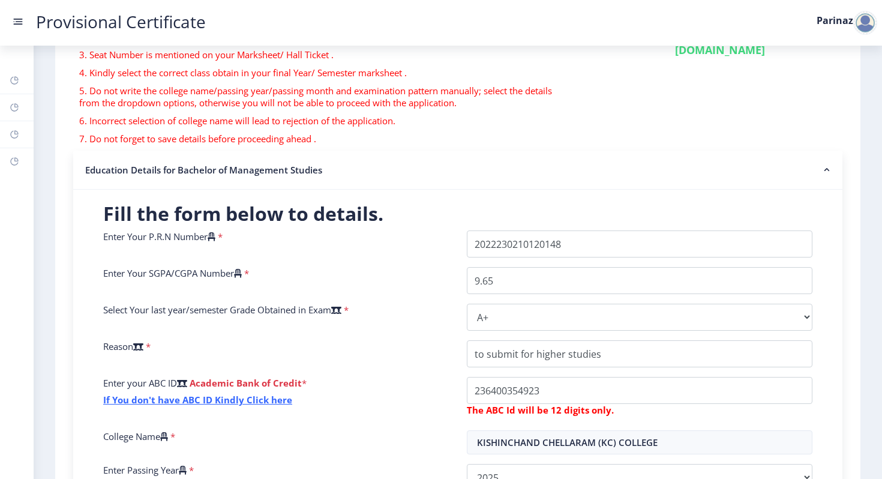
scroll to position [130, 0]
click at [825, 170] on rect at bounding box center [827, 171] width 12 height 12
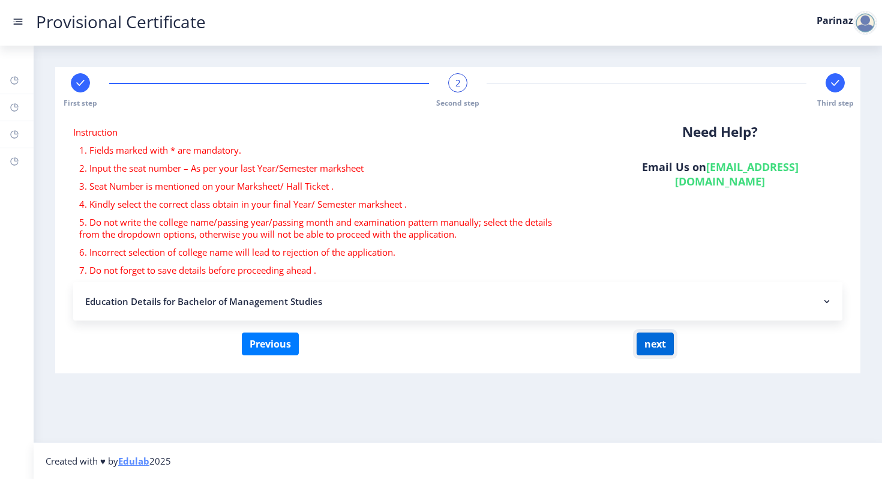
click at [643, 346] on button "next" at bounding box center [655, 343] width 37 height 23
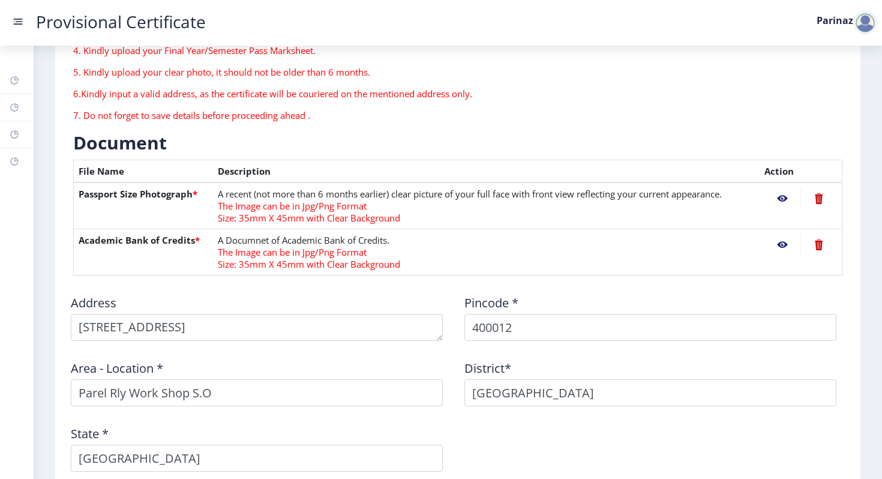
scroll to position [323, 0]
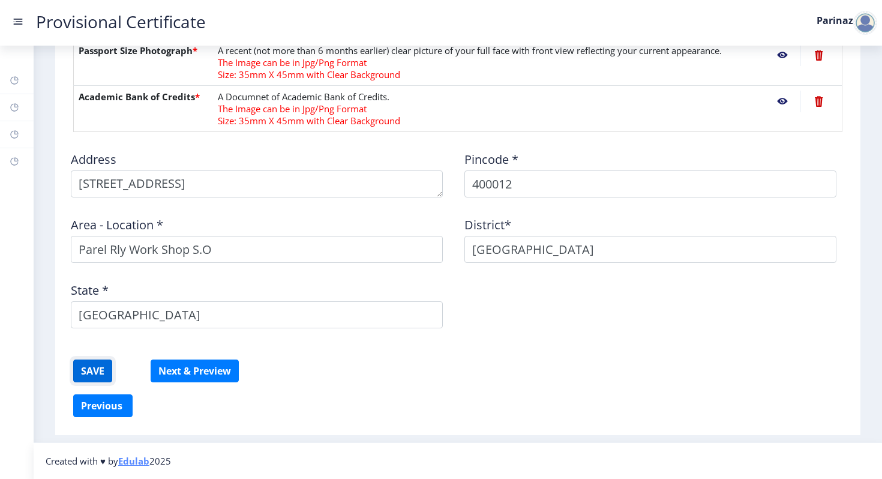
click at [97, 371] on button "SAVE" at bounding box center [92, 370] width 39 height 23
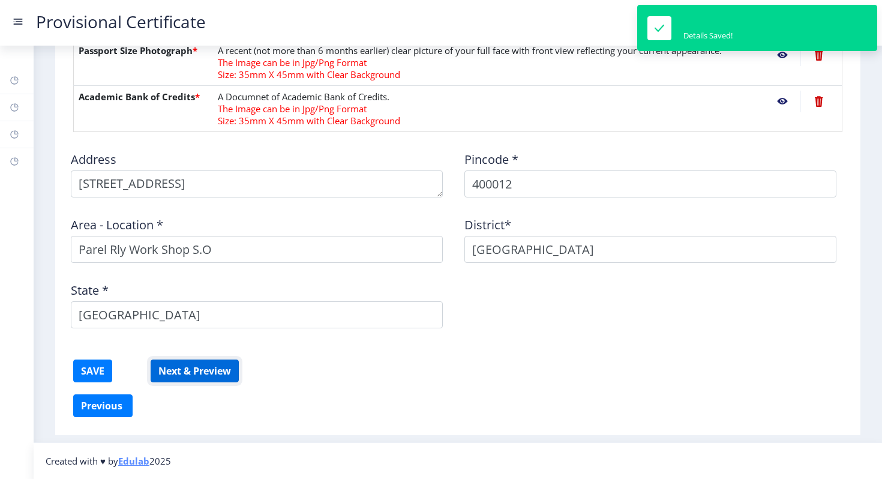
click at [187, 368] on button "Next & Preview" at bounding box center [195, 370] width 88 height 23
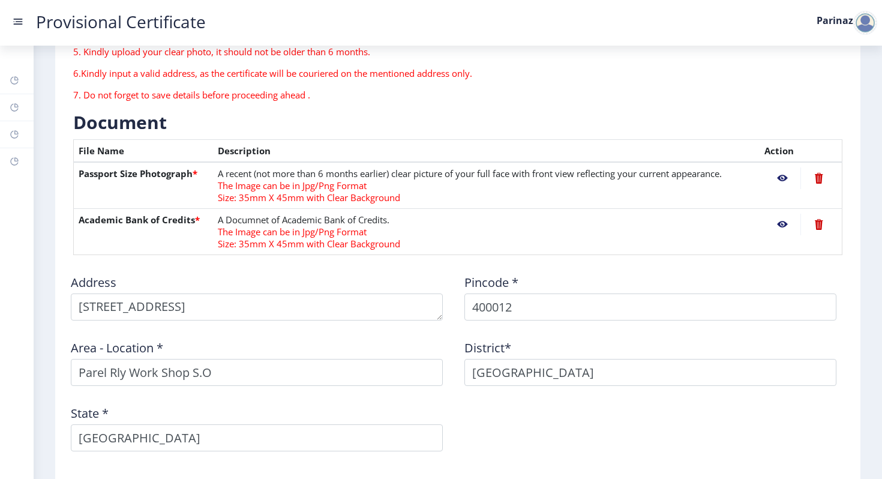
scroll to position [191, 0]
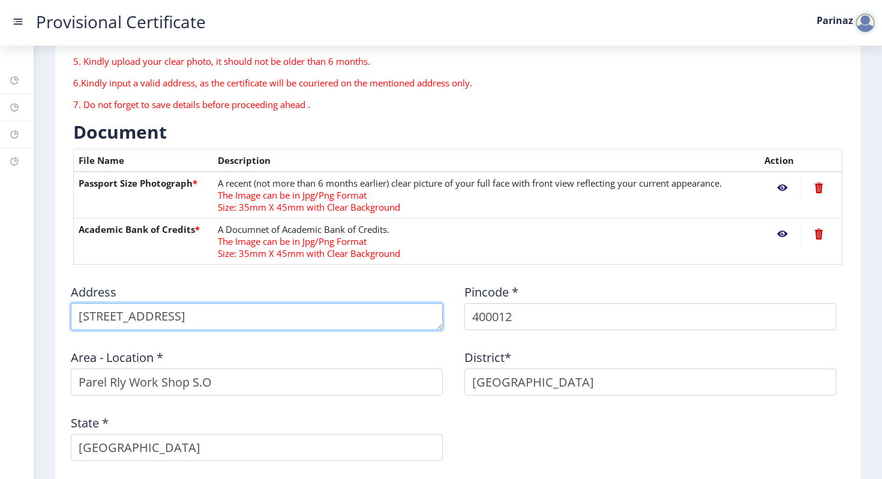
click at [374, 310] on textarea at bounding box center [257, 316] width 372 height 27
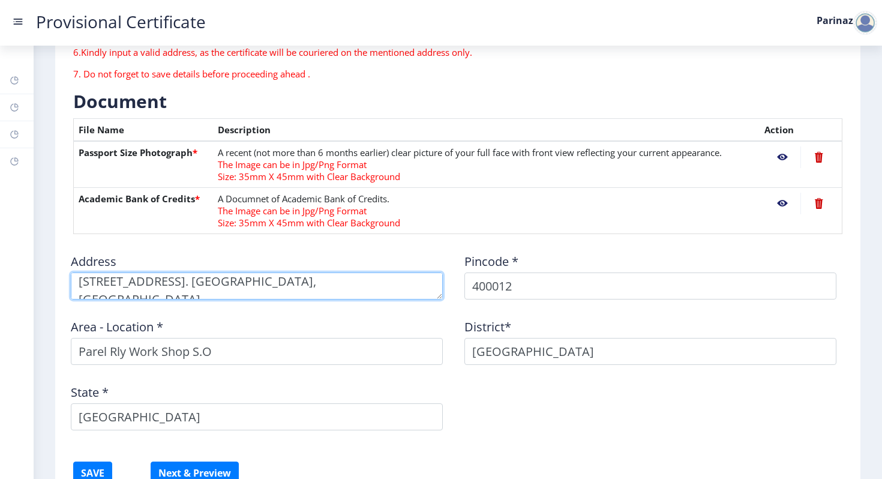
scroll to position [216, 0]
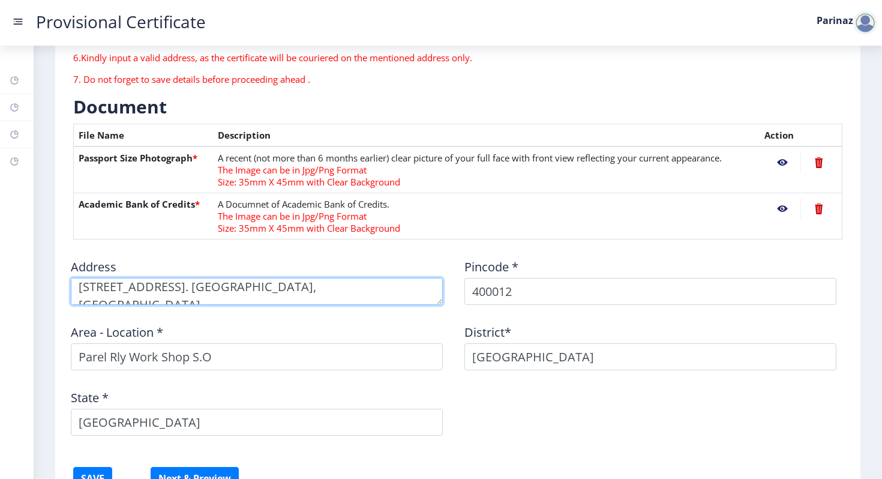
type textarea "123 wellingdon house, flat no 7, Dr.Ambedkar Road. Parel,Mumbai"
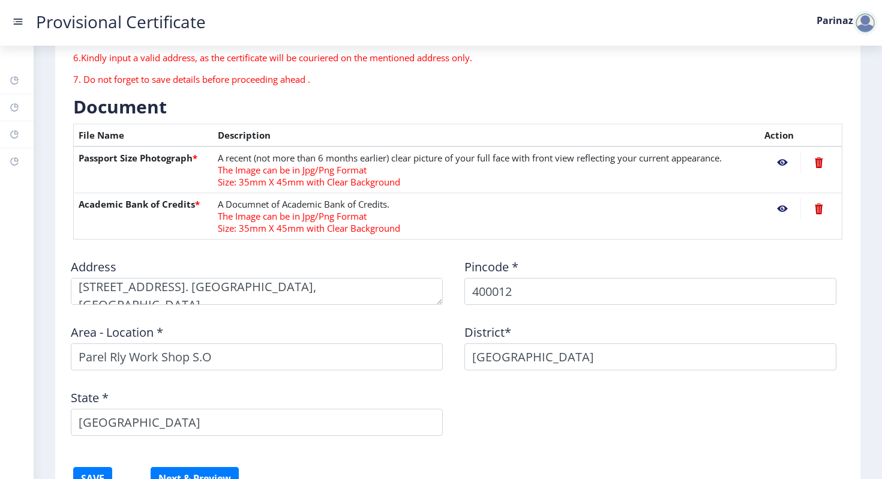
click at [272, 215] on span "The Image can be in Jpg/Png Format" at bounding box center [292, 216] width 149 height 12
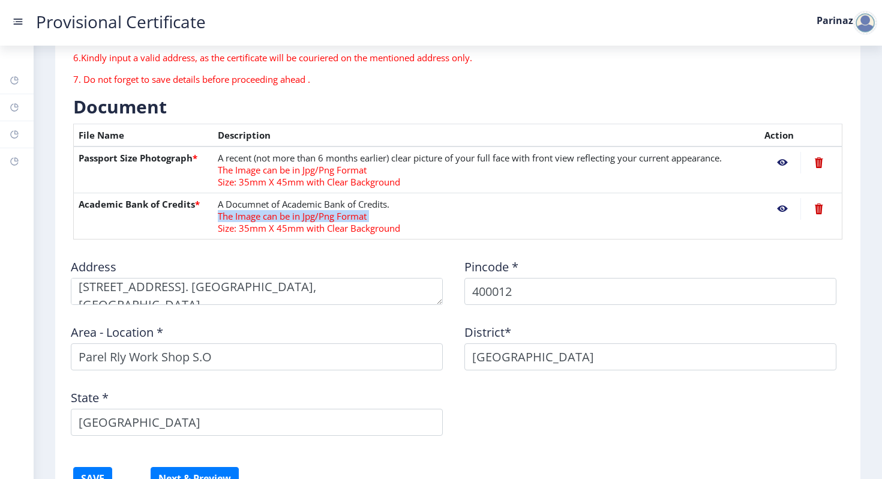
click at [190, 214] on th "Academic Bank of Credits *" at bounding box center [143, 216] width 139 height 46
click at [231, 136] on th "Description" at bounding box center [486, 135] width 547 height 23
click at [116, 130] on th "File Name" at bounding box center [143, 135] width 139 height 23
click at [773, 134] on th "Action" at bounding box center [801, 135] width 83 height 23
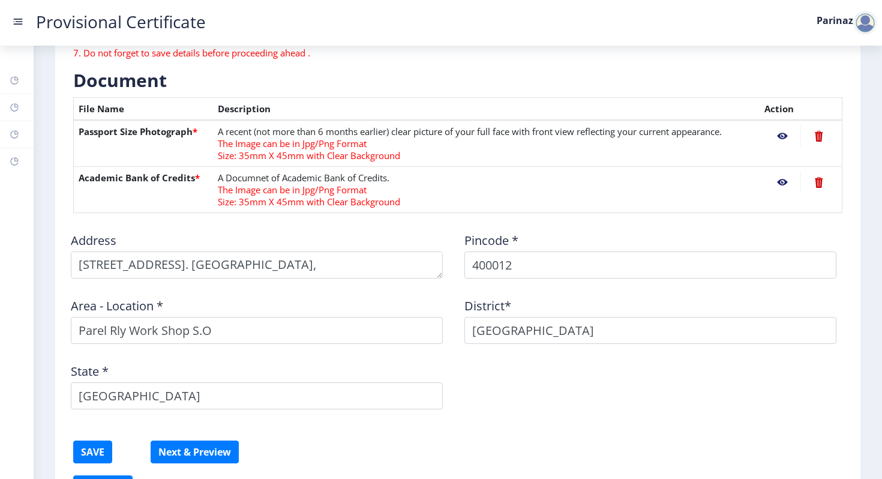
scroll to position [207, 0]
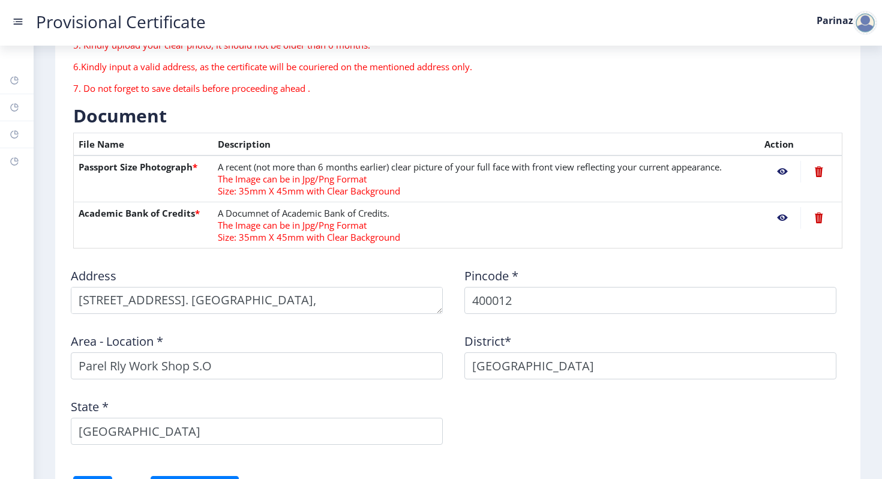
click at [146, 122] on h3 "Document" at bounding box center [457, 116] width 769 height 24
click at [123, 173] on th "Passport Size Photograph *" at bounding box center [143, 178] width 139 height 47
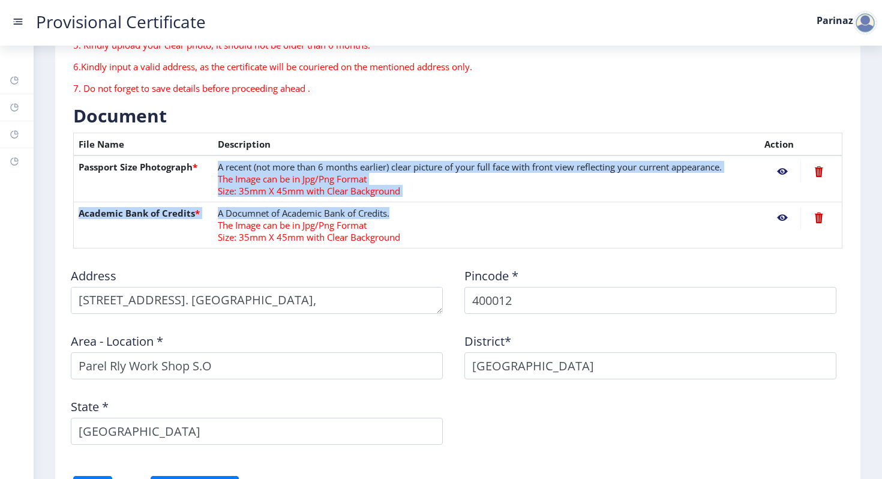
drag, startPoint x: 695, startPoint y: 211, endPoint x: 689, endPoint y: 159, distance: 51.9
click at [689, 158] on tbody "Passport Size Photograph * A recent (not more than 6 months earlier) clear pict…" at bounding box center [458, 201] width 769 height 93
click at [655, 191] on td "A recent (not more than 6 months earlier) clear picture of your full face with …" at bounding box center [486, 178] width 547 height 47
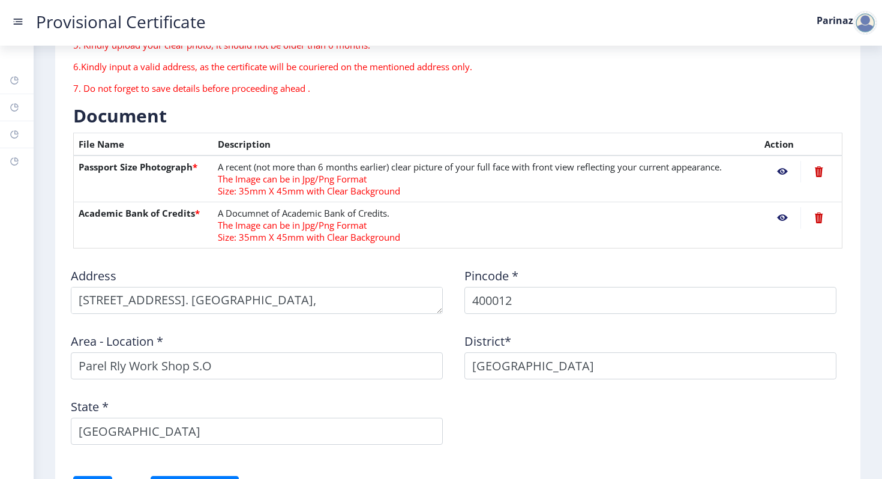
click at [90, 207] on th "Academic Bank of Credits *" at bounding box center [143, 225] width 139 height 46
click at [107, 221] on th "Academic Bank of Credits *" at bounding box center [143, 225] width 139 height 46
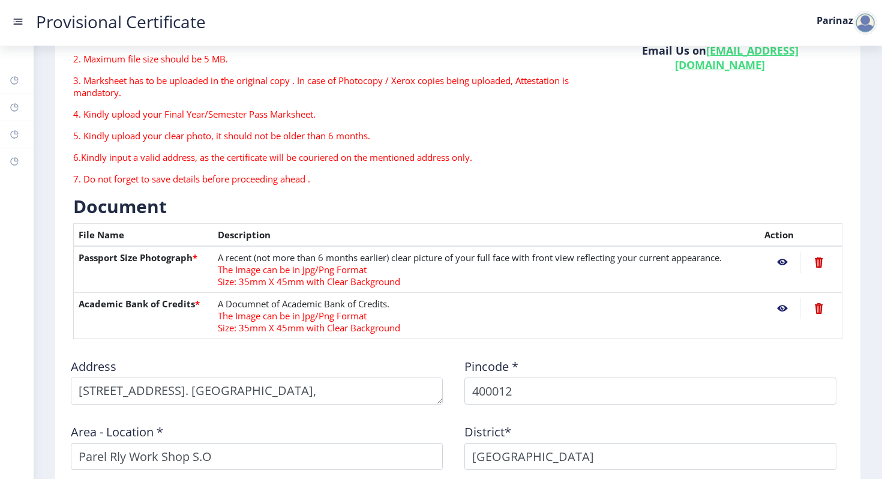
scroll to position [112, 0]
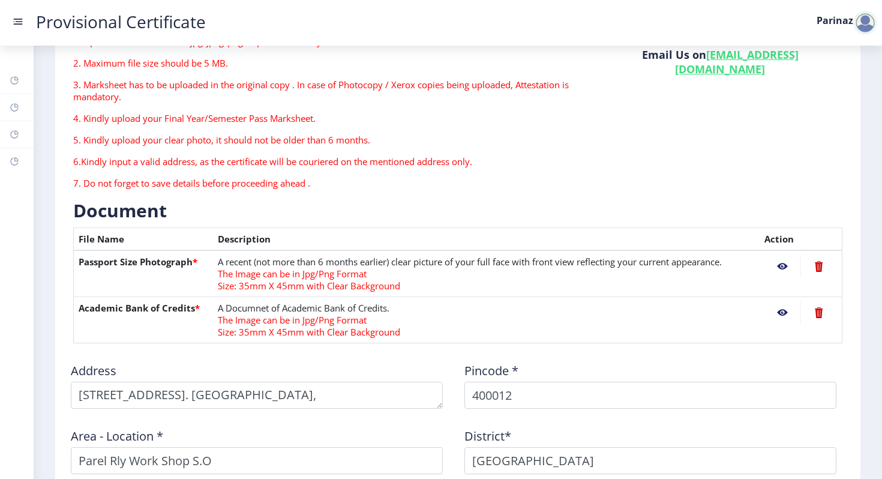
click at [104, 248] on th "File Name" at bounding box center [143, 239] width 139 height 23
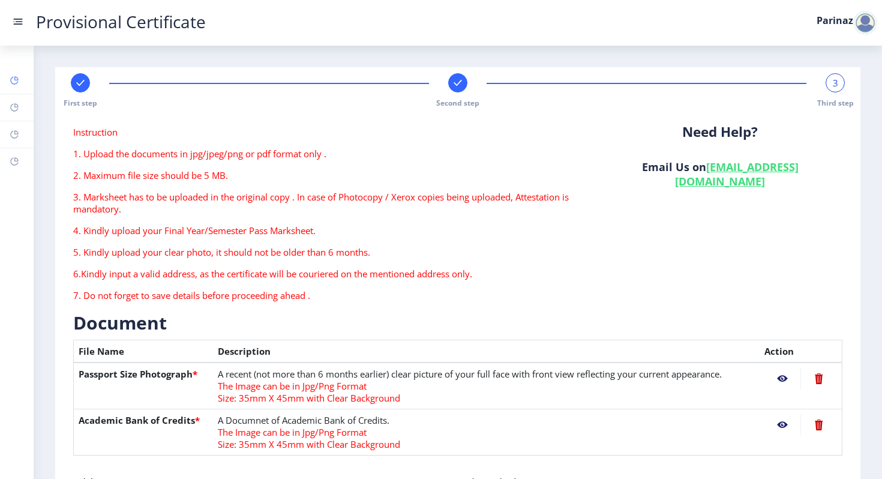
click at [16, 76] on rect at bounding box center [15, 81] width 10 height 10
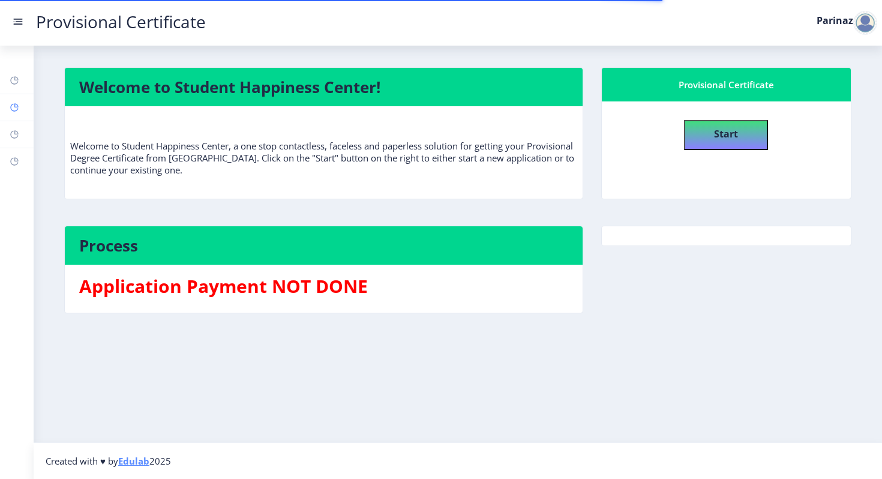
click at [23, 107] on link "Help/FAQ" at bounding box center [17, 107] width 34 height 26
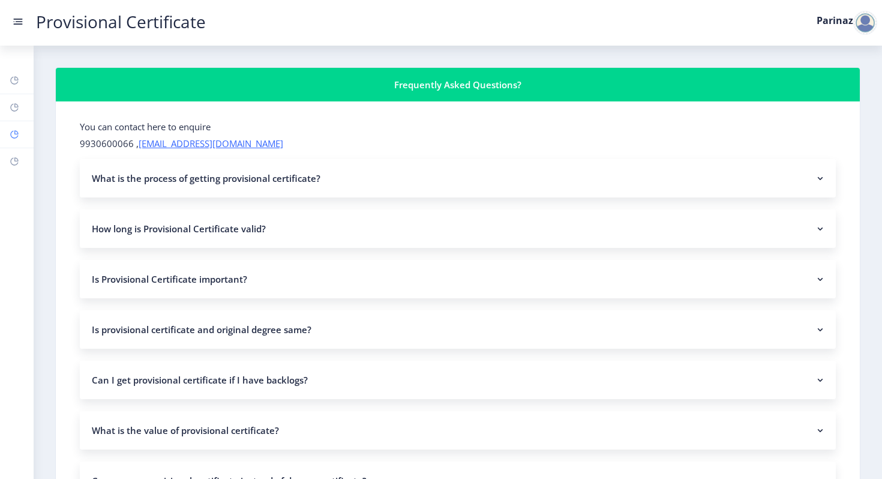
click at [19, 127] on link "Profile" at bounding box center [17, 134] width 34 height 26
select select "Female"
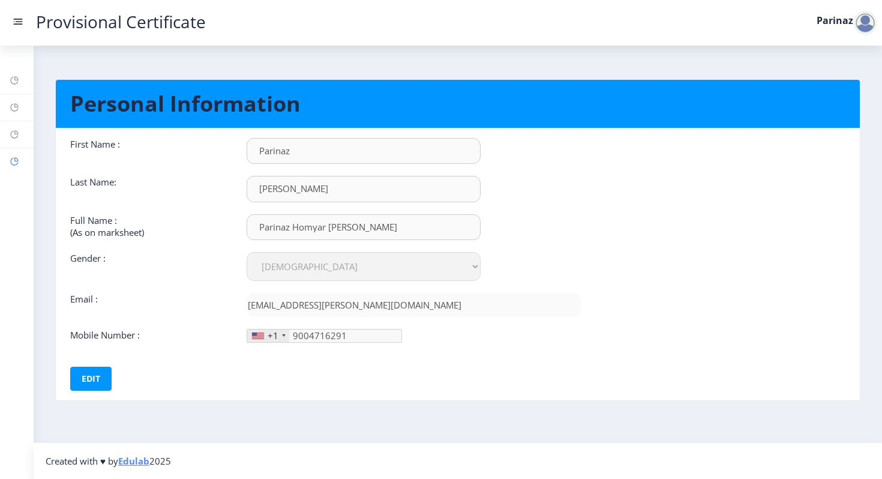
click at [16, 162] on rect at bounding box center [15, 162] width 10 height 10
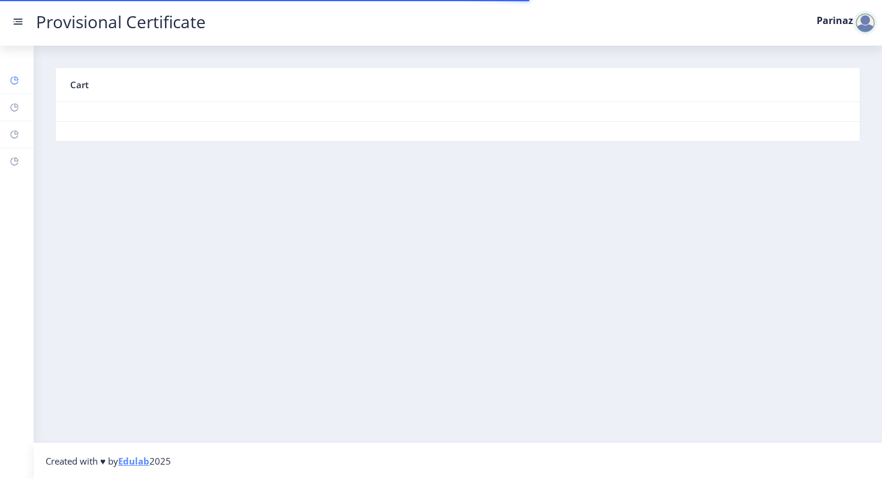
click at [17, 75] on icon at bounding box center [15, 80] width 10 height 12
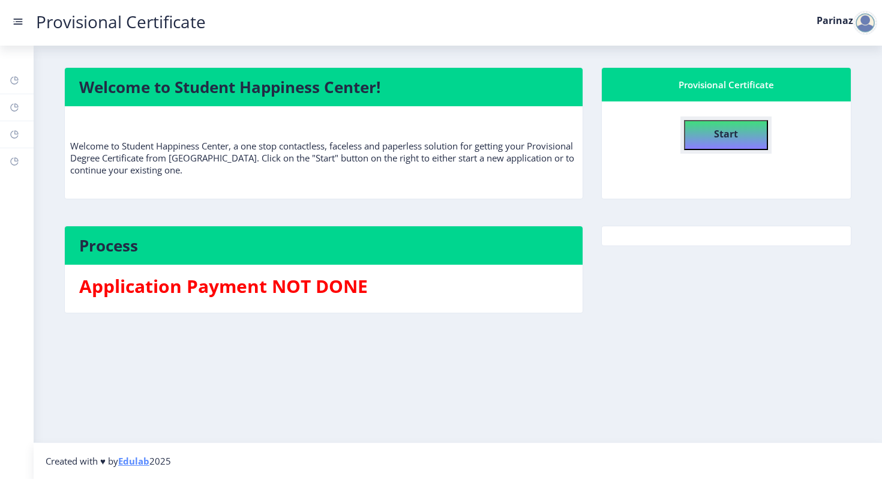
click at [733, 128] on b "Start" at bounding box center [726, 133] width 24 height 13
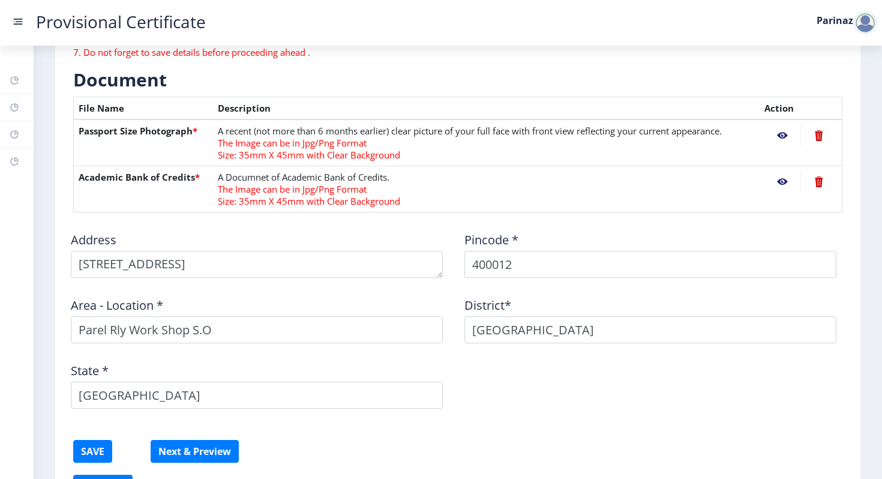
scroll to position [323, 0]
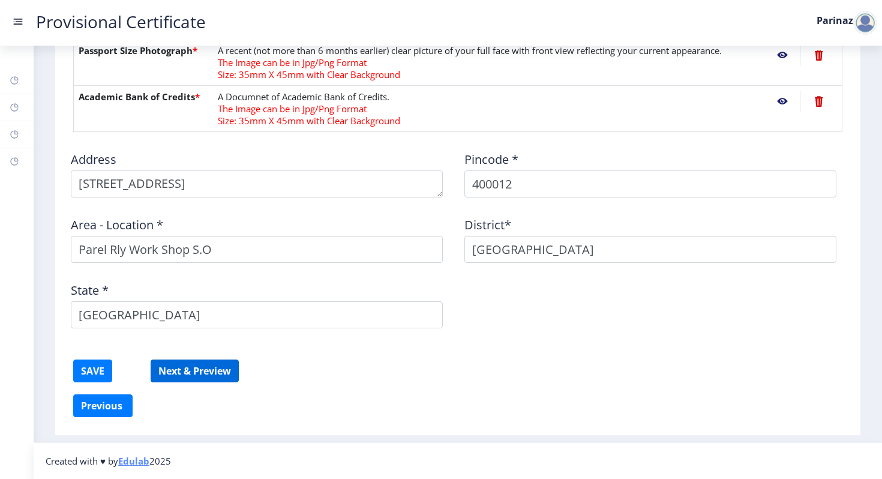
click at [195, 366] on button "Next & Preview" at bounding box center [195, 370] width 88 height 23
click at [866, 29] on div at bounding box center [865, 23] width 24 height 24
click at [622, 136] on form "Instruction 1. Upload the documents in jpg/jpeg/png or pdf format only . 2. Max…" at bounding box center [457, 99] width 769 height 592
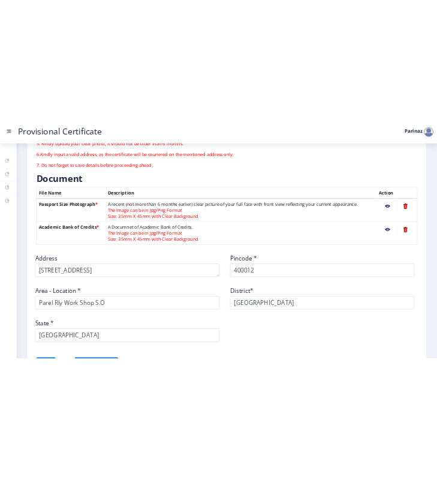
scroll to position [0, 0]
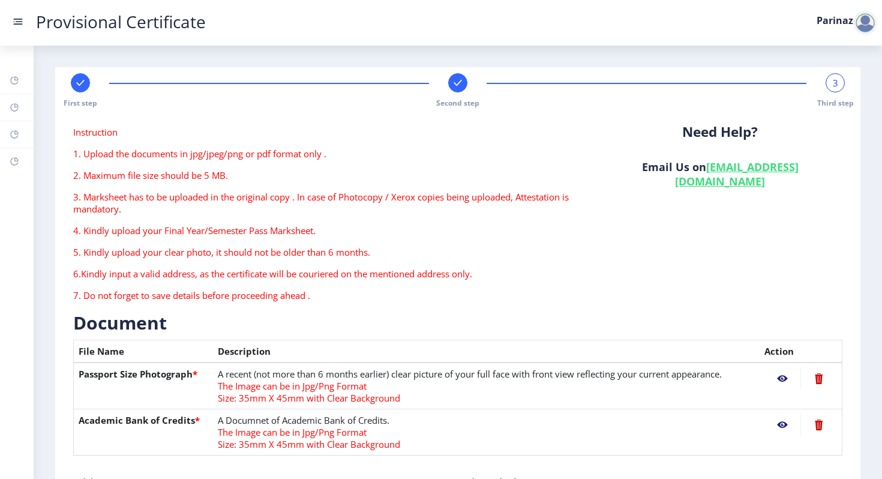
click at [696, 169] on link "[EMAIL_ADDRESS][DOMAIN_NAME]" at bounding box center [737, 174] width 124 height 29
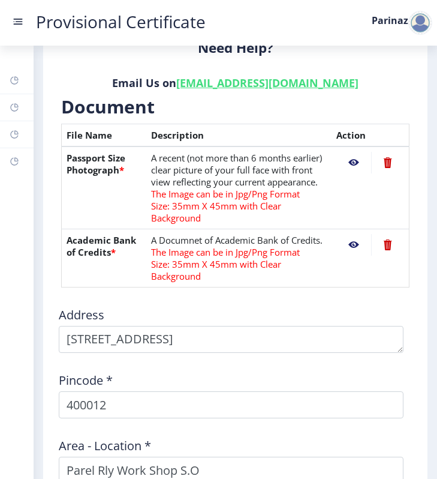
scroll to position [557, 0]
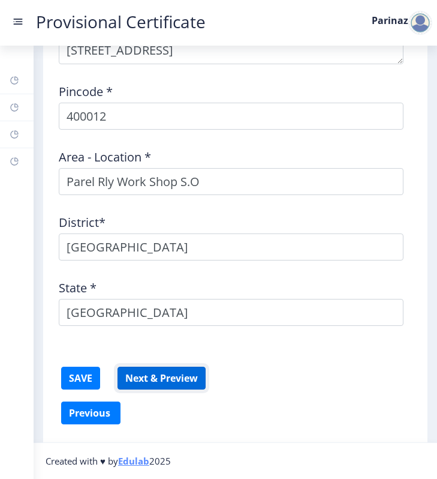
click at [144, 377] on button "Next & Preview" at bounding box center [162, 378] width 88 height 23
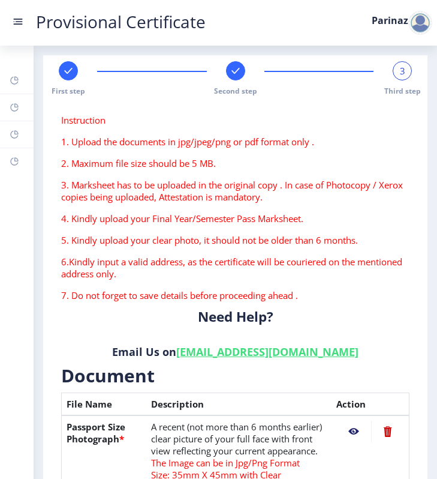
click at [419, 25] on div at bounding box center [421, 23] width 24 height 24
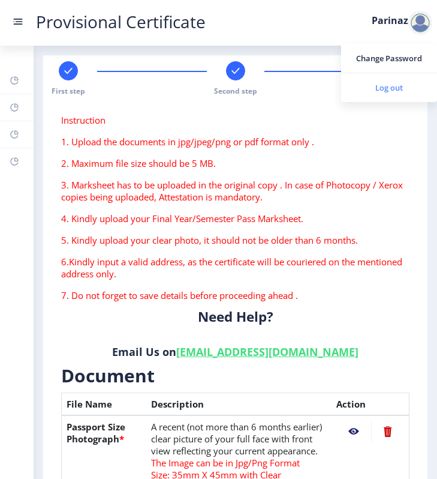
click at [388, 88] on span "Log out" at bounding box center [389, 87] width 77 height 14
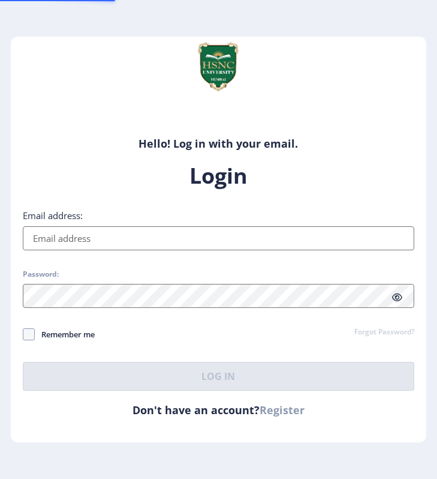
type input "[EMAIL_ADDRESS][PERSON_NAME][DOMAIN_NAME]"
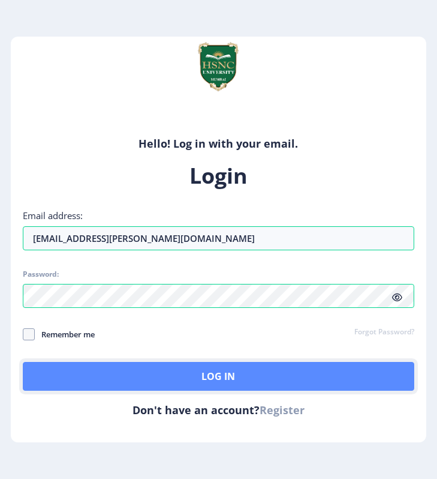
click at [305, 372] on button "Log In" at bounding box center [219, 376] width 392 height 29
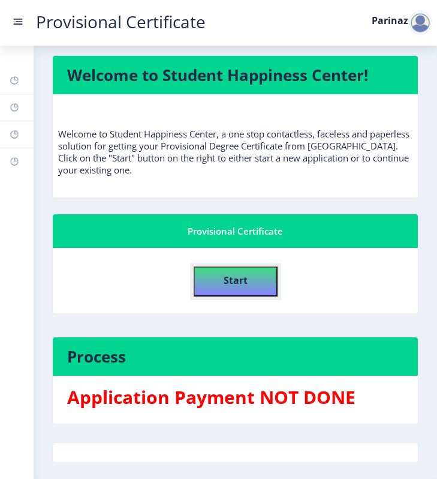
click at [244, 293] on button "Start" at bounding box center [236, 281] width 84 height 30
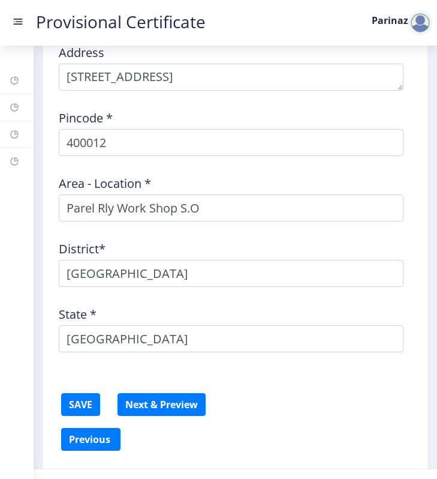
scroll to position [536, 0]
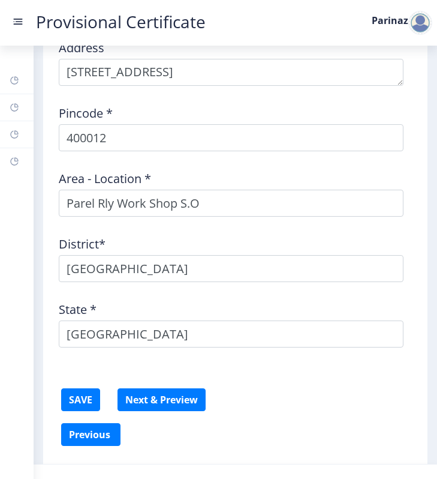
click at [29, 21] on link "Provisional Certificate" at bounding box center [121, 22] width 194 height 13
click at [17, 21] on rect at bounding box center [19, 21] width 7 height 1
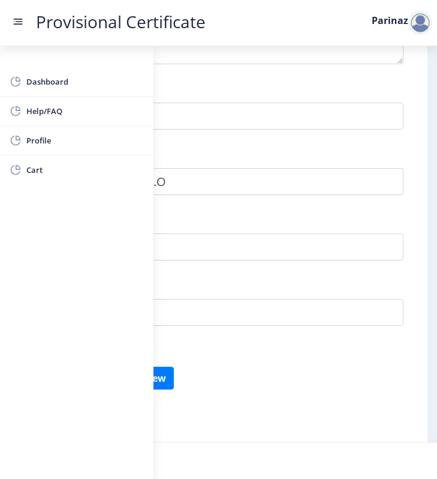
scroll to position [533, 0]
click at [253, 73] on div "Address Pincode * 400012 Area - Location * Parel Rly Work Shop S.O District* MU…" at bounding box center [219, 171] width 400 height 327
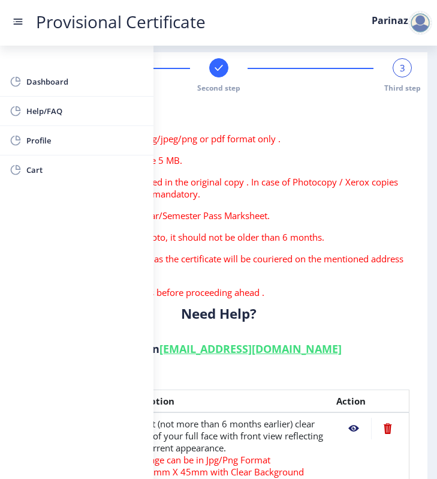
scroll to position [0, 0]
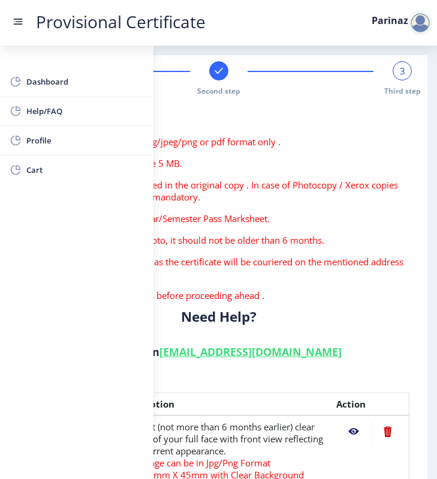
click at [184, 344] on link "[EMAIL_ADDRESS][DOMAIN_NAME]" at bounding box center [251, 351] width 182 height 14
click at [305, 315] on p "Need Help?" at bounding box center [219, 317] width 382 height 12
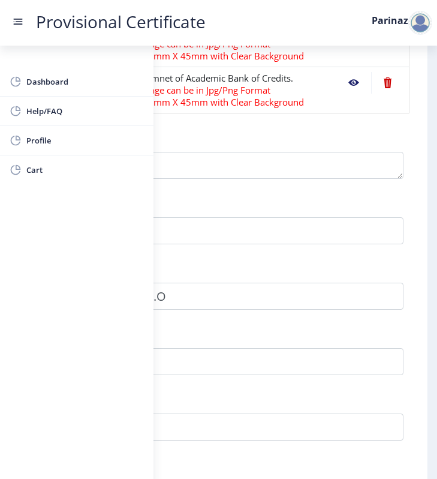
click at [219, 115] on form "Instruction 1. Upload the documents in jpg/jpeg/png or pdf format only . 2. Max…" at bounding box center [219, 105] width 382 height 821
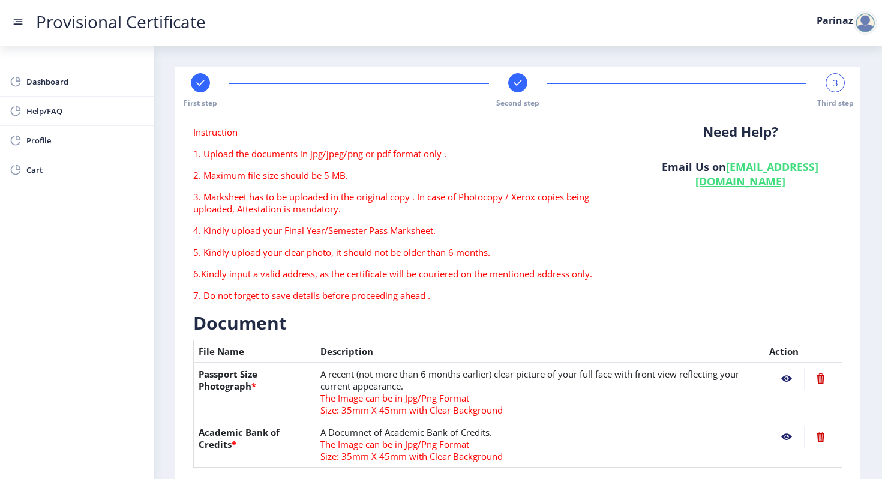
click at [437, 381] on nb-action at bounding box center [786, 379] width 35 height 22
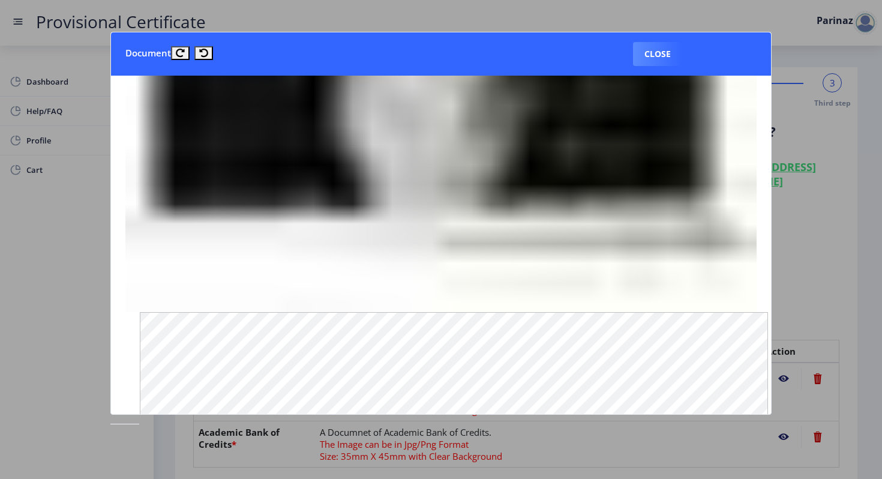
scroll to position [664, 0]
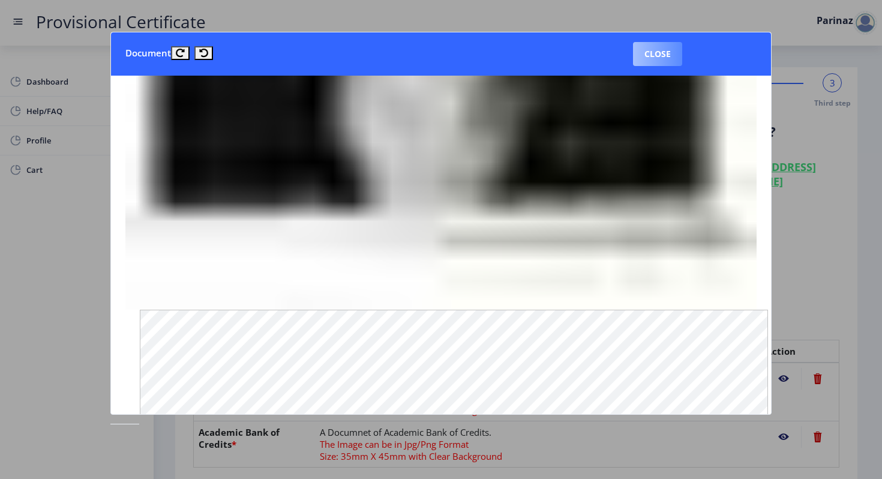
click at [437, 52] on button "Close" at bounding box center [657, 54] width 49 height 24
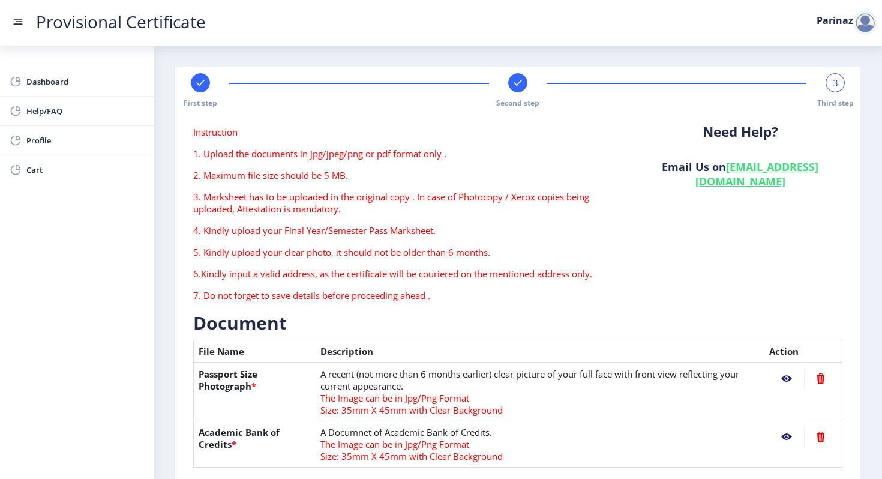
click at [437, 379] on nb-action at bounding box center [820, 379] width 33 height 22
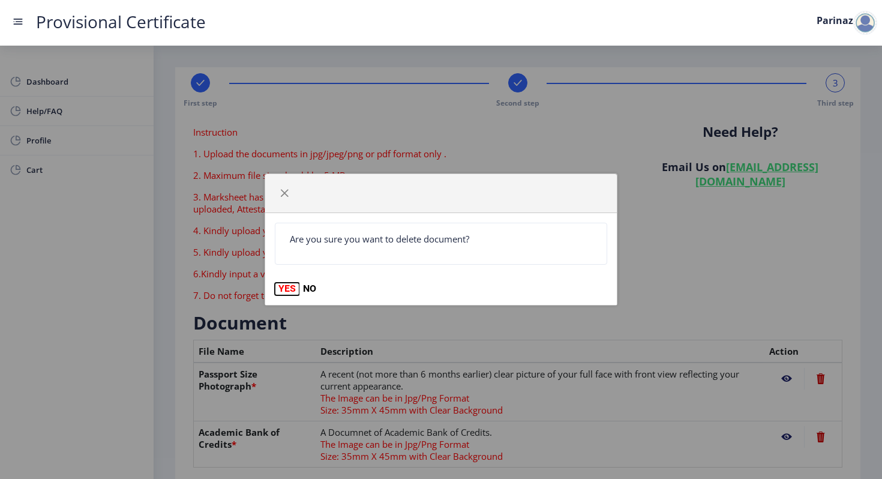
click at [284, 287] on button "YES" at bounding box center [287, 289] width 25 height 12
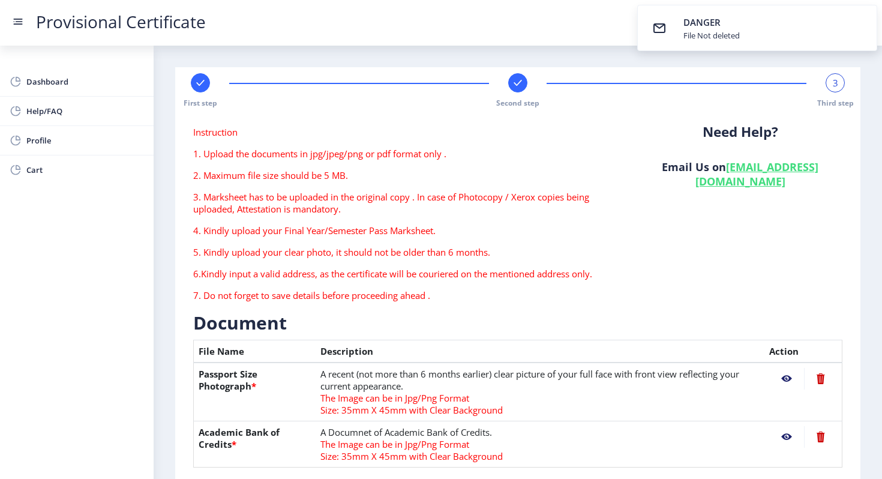
click at [437, 379] on nb-action at bounding box center [786, 379] width 35 height 22
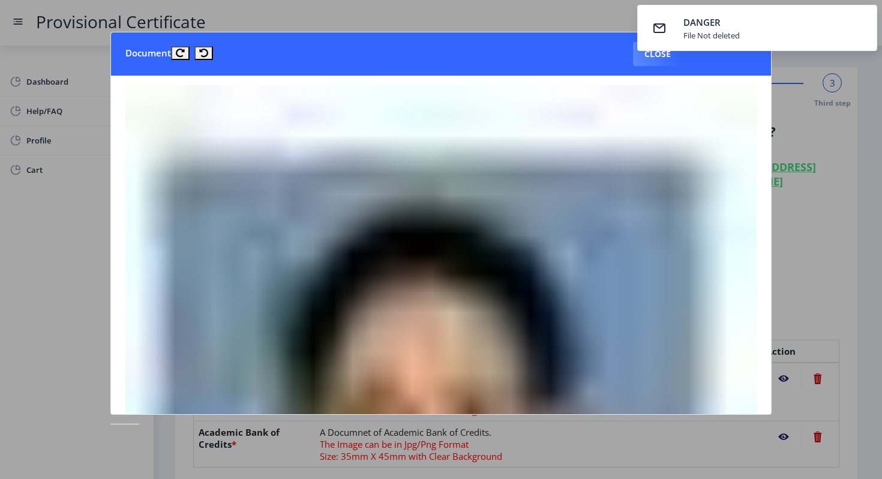
click at [437, 209] on div at bounding box center [441, 239] width 882 height 479
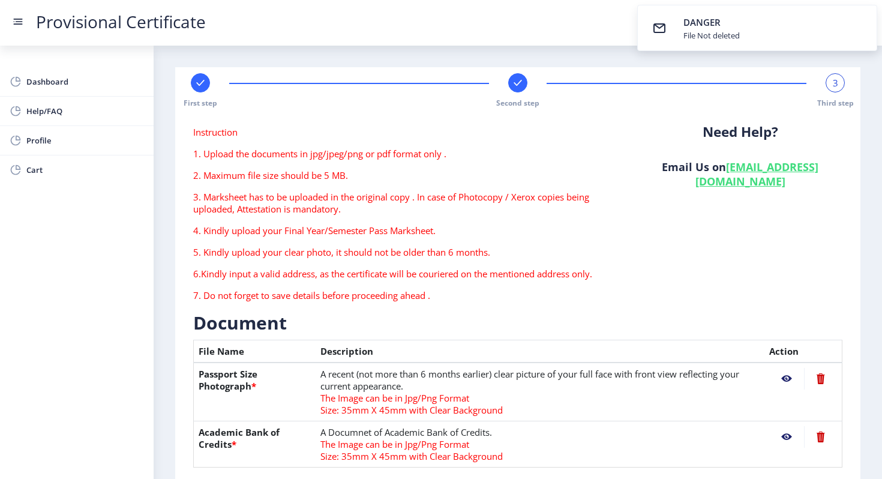
click at [437, 35] on div "File Not deleted" at bounding box center [711, 35] width 56 height 11
click at [437, 380] on nb-action at bounding box center [820, 379] width 33 height 22
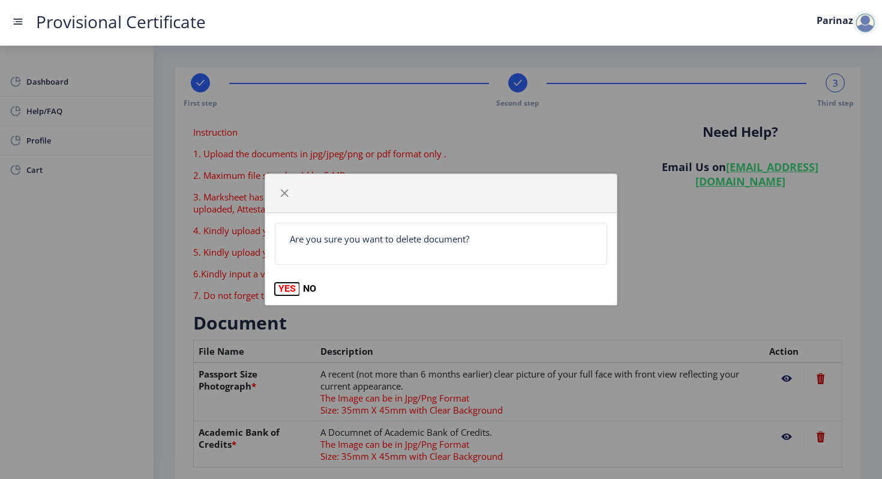
click at [289, 290] on button "YES" at bounding box center [287, 289] width 25 height 12
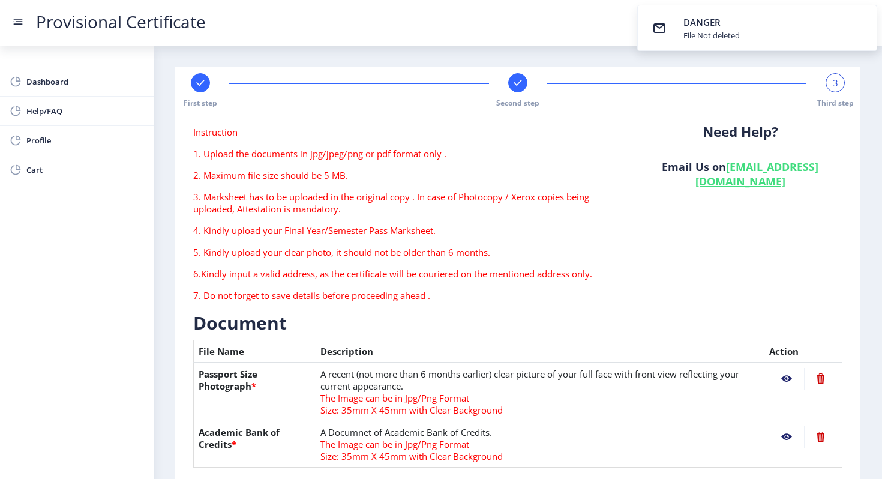
click at [437, 275] on p "6.Kindly input a valid address, as the certificate will be couriered on the men…" at bounding box center [406, 274] width 427 height 12
click at [437, 437] on nb-action at bounding box center [820, 437] width 33 height 22
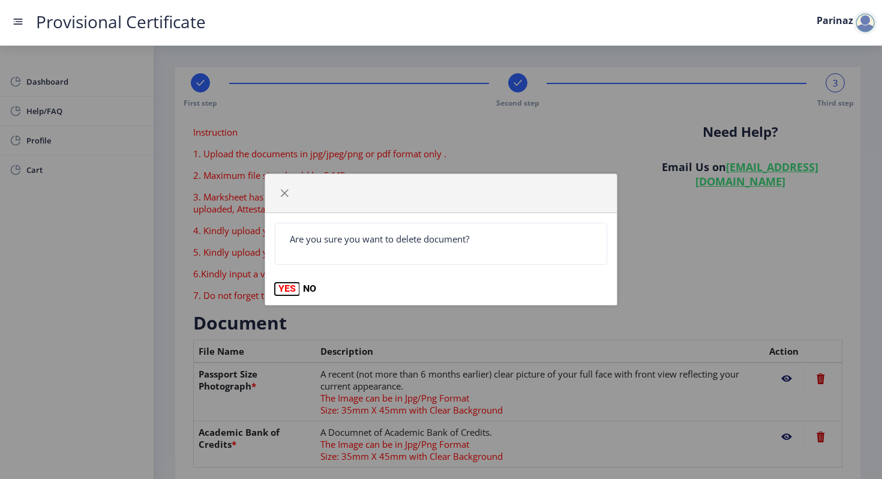
click at [284, 286] on button "YES" at bounding box center [287, 289] width 25 height 12
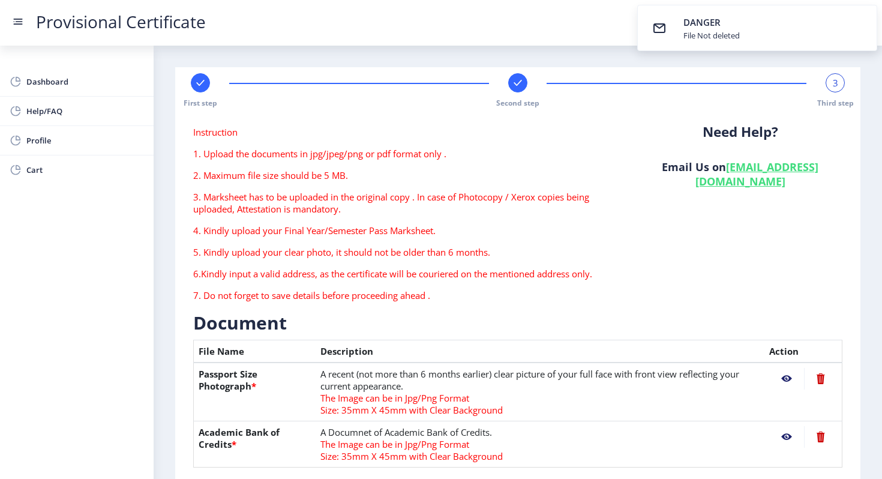
click at [335, 250] on p "5. Kindly upload your clear photo, it should not be older than 6 months." at bounding box center [406, 252] width 427 height 12
click at [437, 135] on div "Instruction 1. Upload the documents in jpg/jpeg/png or pdf format only . 2. Max…" at bounding box center [406, 218] width 445 height 185
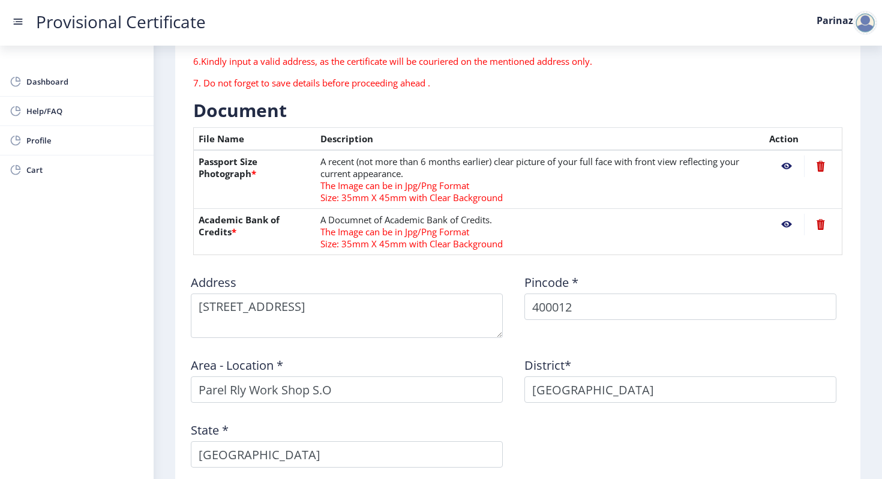
scroll to position [0, 0]
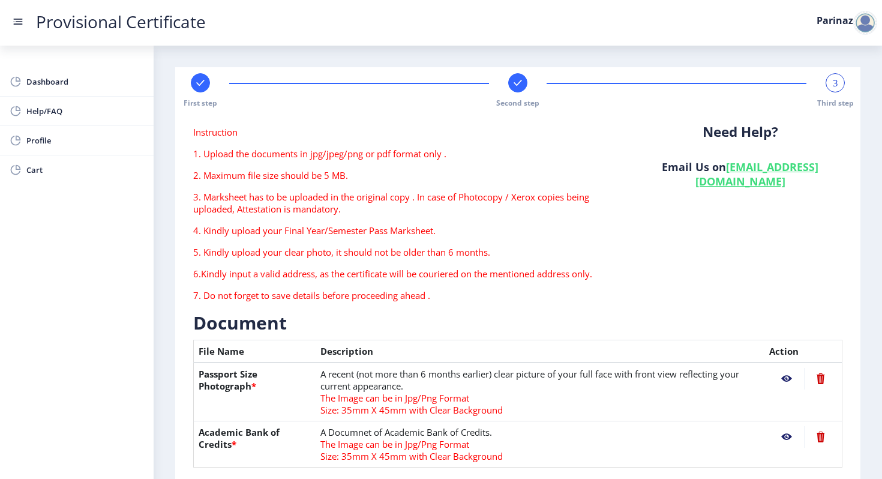
click at [17, 19] on rect at bounding box center [18, 19] width 9 height 1
